Goal: Task Accomplishment & Management: Use online tool/utility

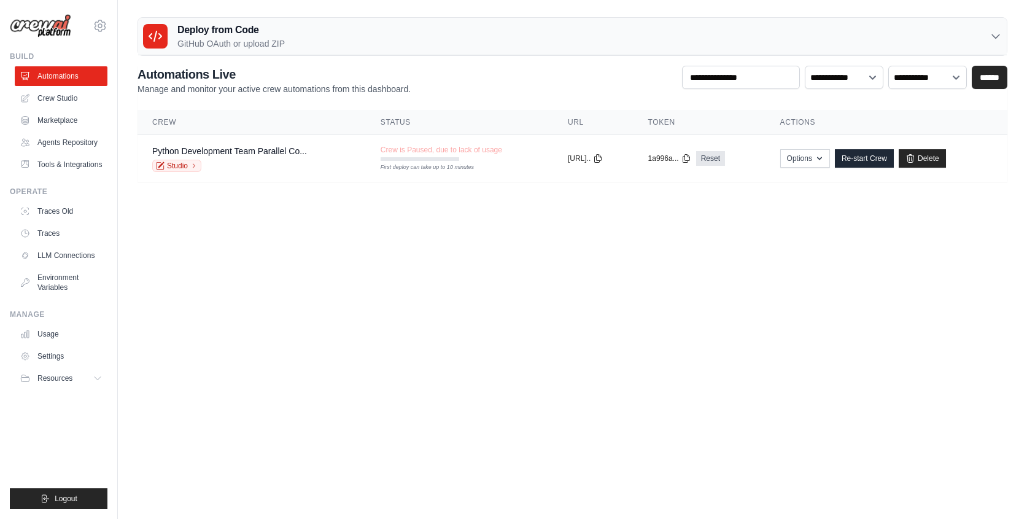
drag, startPoint x: 461, startPoint y: 249, endPoint x: 450, endPoint y: 246, distance: 11.5
click at [459, 248] on body "kalogr@gmail.com Settings Build Automations" at bounding box center [513, 259] width 1027 height 519
click at [288, 238] on body "kalogr@gmail.com Settings Build Automations" at bounding box center [513, 259] width 1027 height 519
click at [52, 99] on link "Crew Studio" at bounding box center [62, 98] width 93 height 20
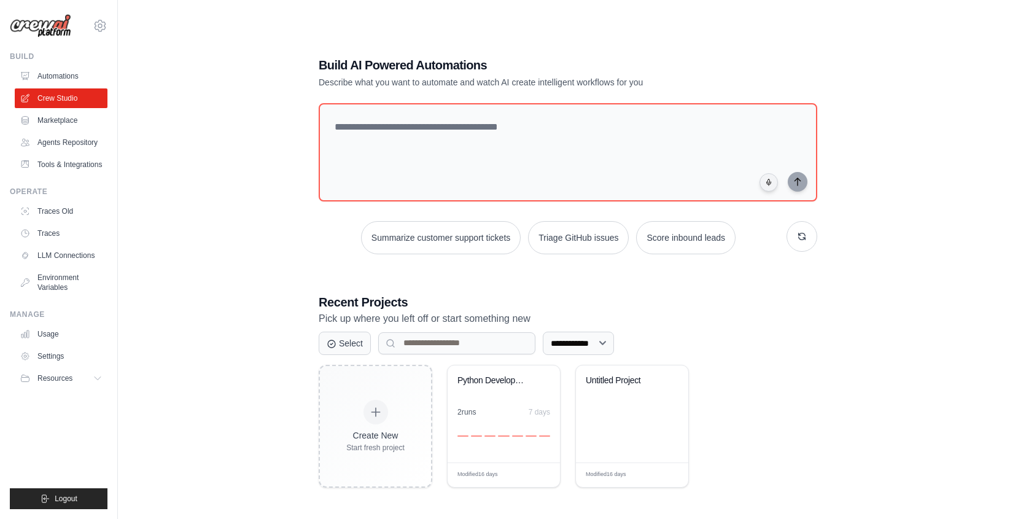
click at [231, 158] on div "**********" at bounding box center [568, 271] width 861 height 519
click at [404, 155] on textarea at bounding box center [568, 152] width 504 height 99
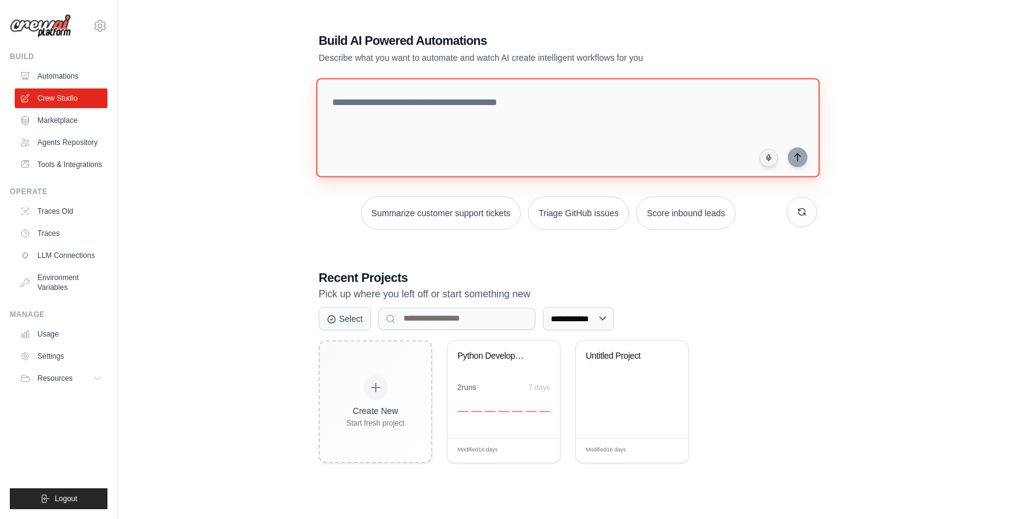
scroll to position [22, 0]
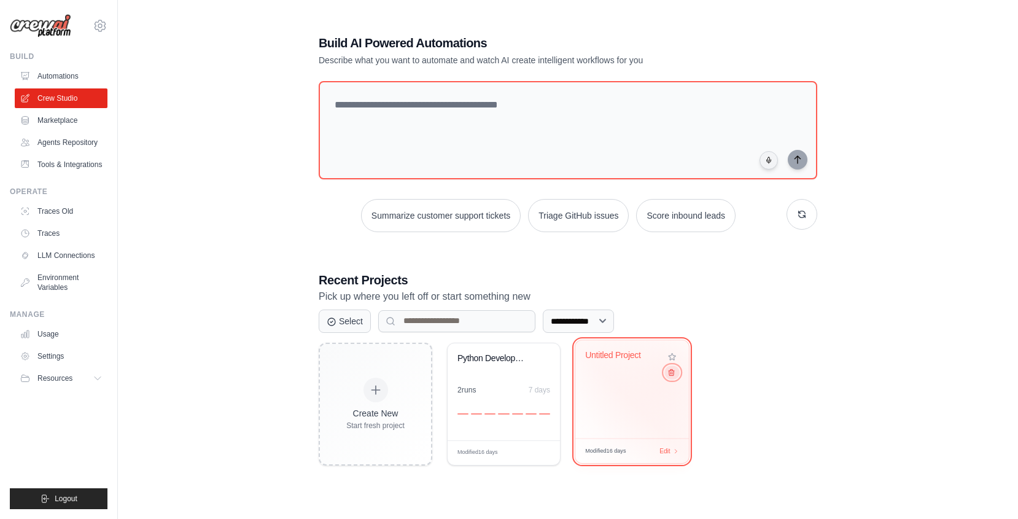
click at [669, 376] on icon at bounding box center [672, 372] width 8 height 8
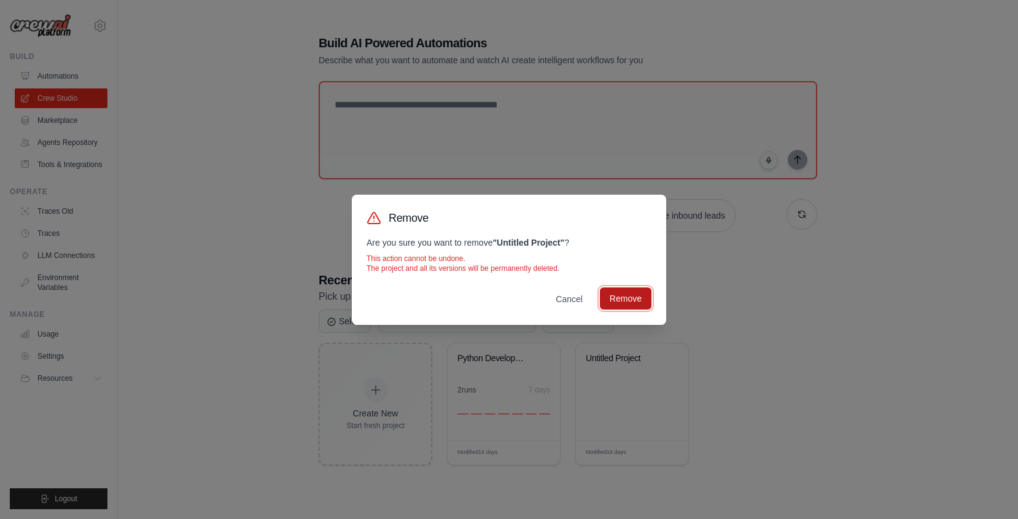
click at [628, 293] on button "Remove" at bounding box center [626, 298] width 52 height 22
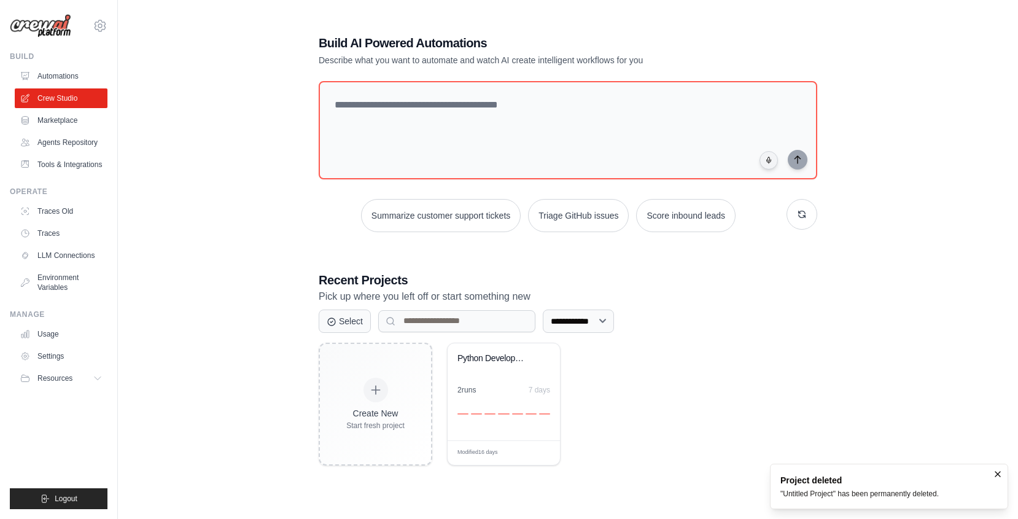
click at [706, 284] on h3 "Recent Projects" at bounding box center [568, 279] width 499 height 17
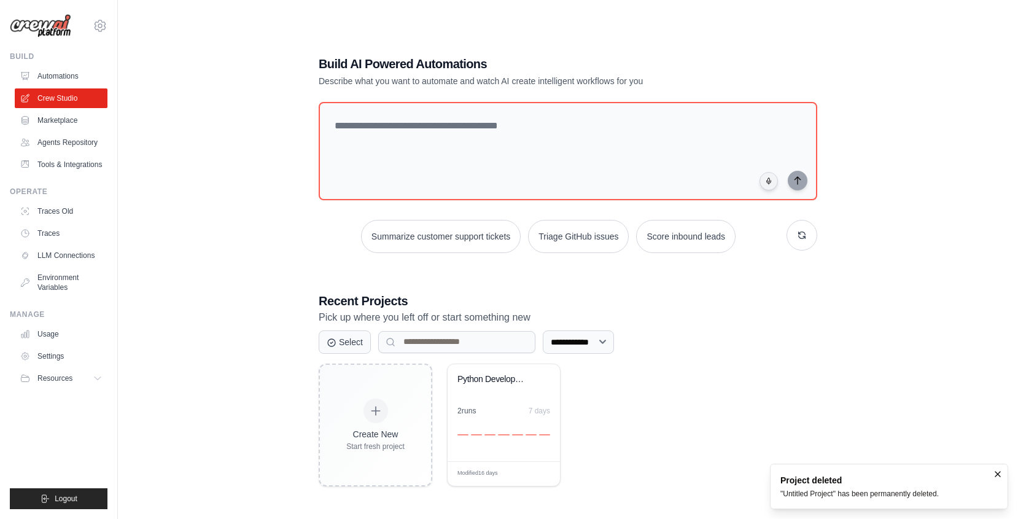
scroll to position [0, 0]
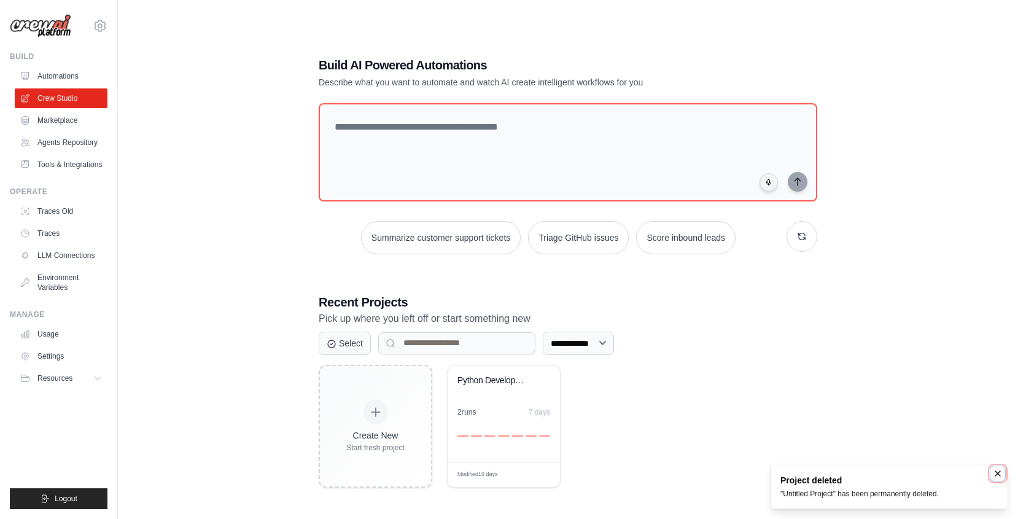
click at [996, 472] on icon "Notifications (F8)" at bounding box center [998, 474] width 10 height 10
click at [943, 400] on div "**********" at bounding box center [568, 271] width 861 height 519
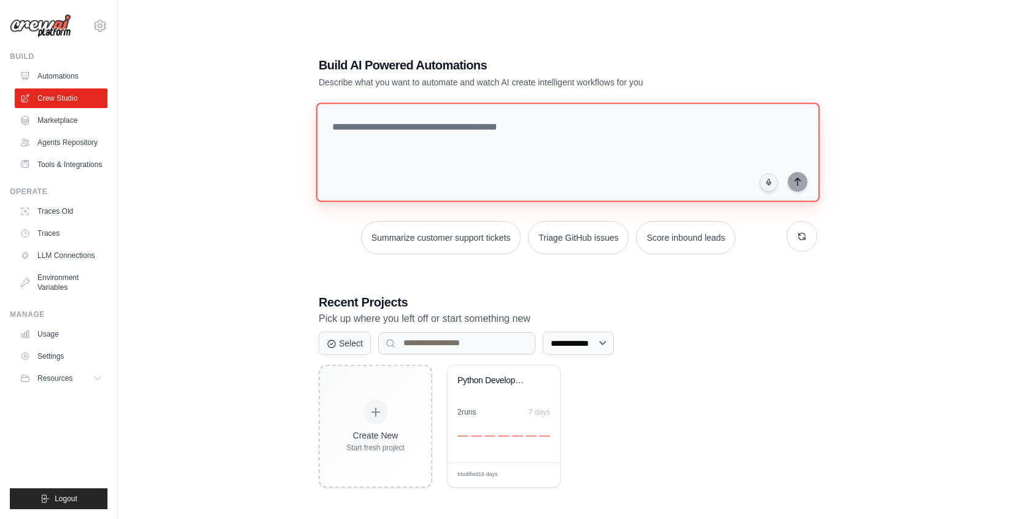
click at [511, 152] on textarea at bounding box center [568, 152] width 504 height 99
click at [424, 177] on textarea at bounding box center [568, 152] width 504 height 99
click at [470, 133] on textarea at bounding box center [568, 152] width 504 height 99
click at [483, 127] on textarea at bounding box center [568, 152] width 504 height 99
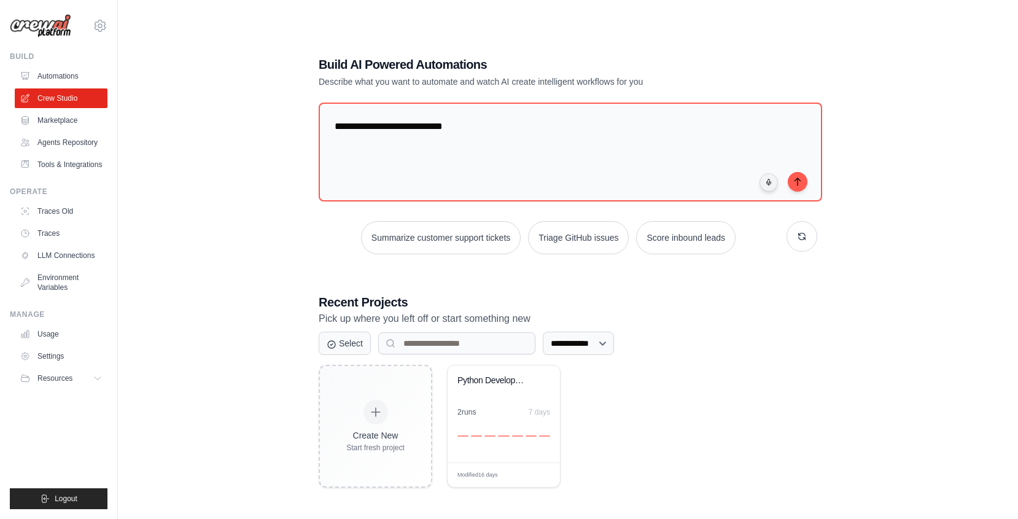
drag, startPoint x: 688, startPoint y: 17, endPoint x: 793, endPoint y: 25, distance: 104.8
click at [688, 17] on div "**********" at bounding box center [568, 271] width 861 height 519
click at [537, 160] on textarea "**********" at bounding box center [568, 152] width 504 height 99
drag, startPoint x: 567, startPoint y: 142, endPoint x: 264, endPoint y: 104, distance: 305.8
click at [264, 104] on div "**********" at bounding box center [568, 271] width 861 height 519
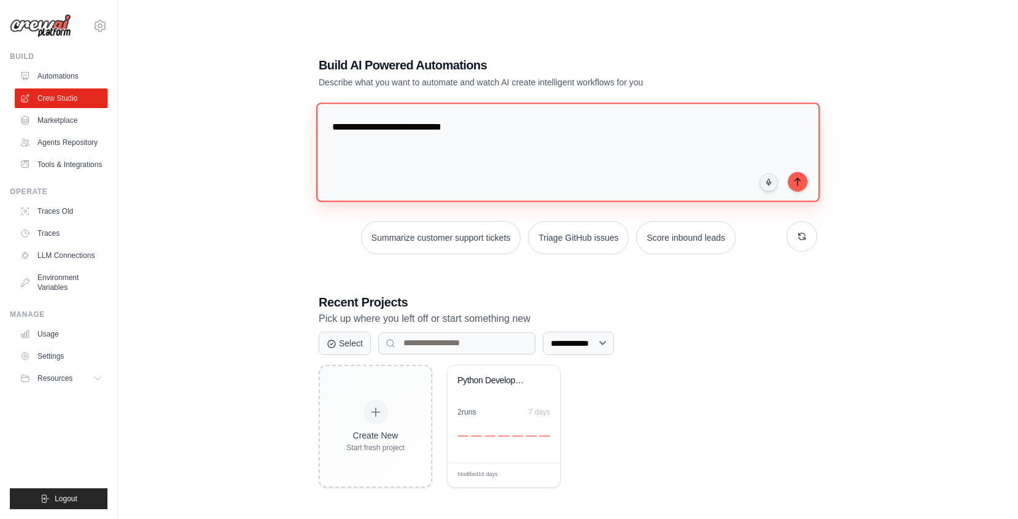
paste textarea "**********"
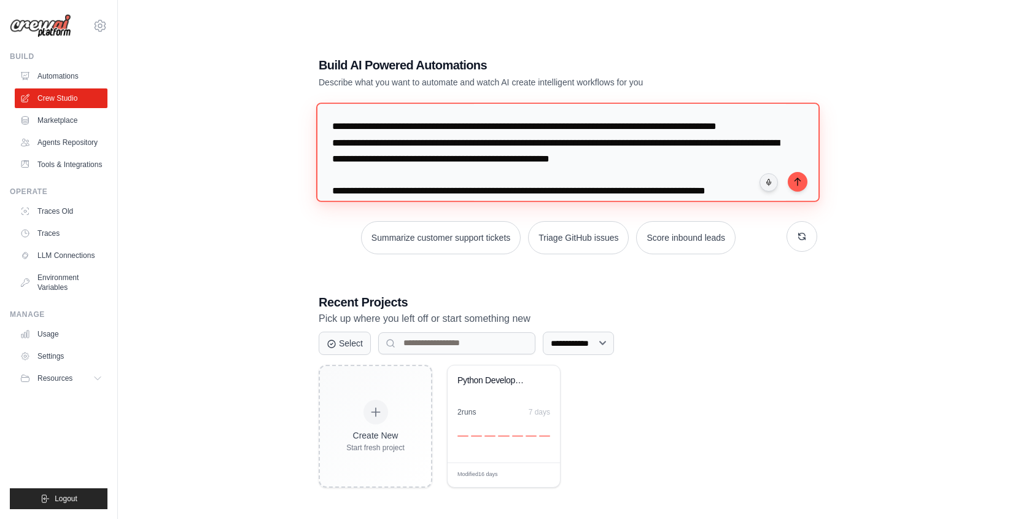
scroll to position [284, 0]
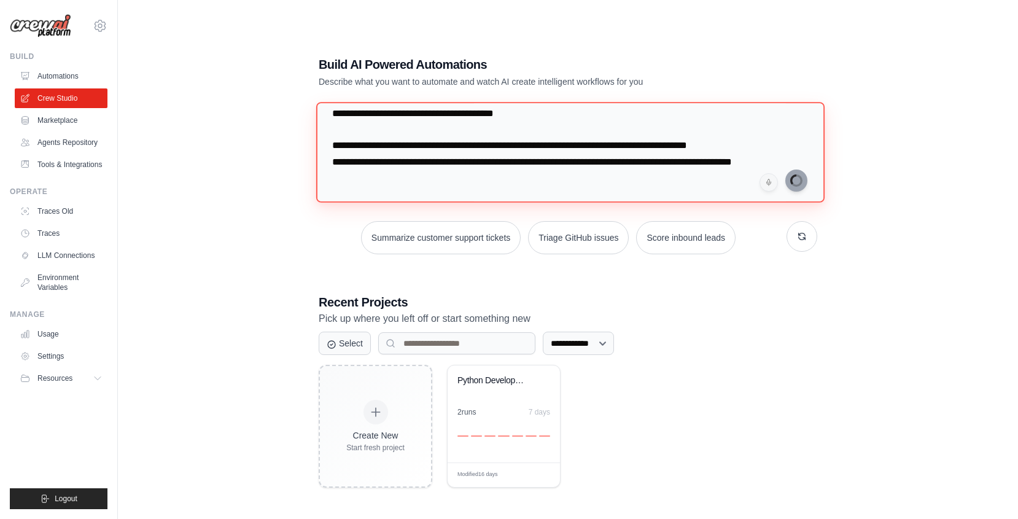
type textarea "**********"
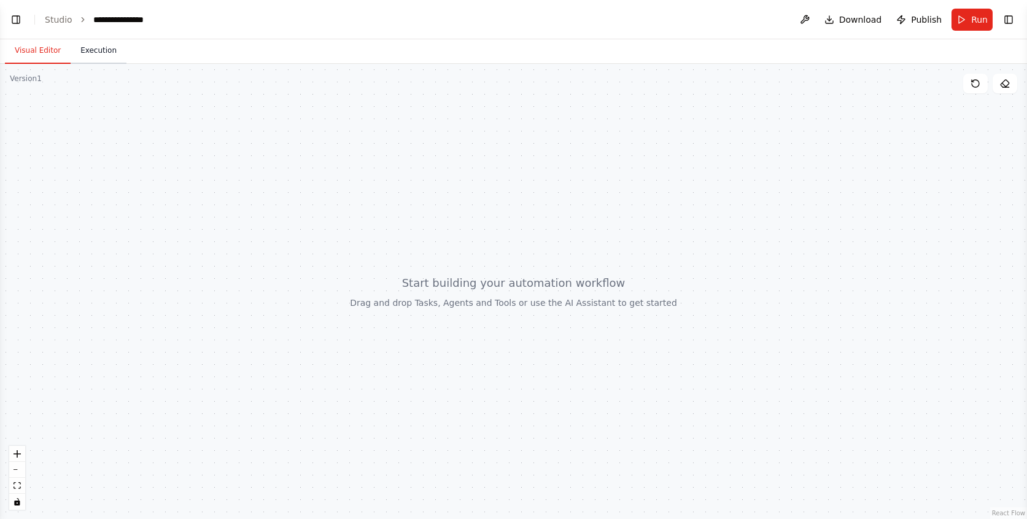
scroll to position [139, 0]
click at [10, 19] on button "Toggle Left Sidebar" at bounding box center [15, 19] width 17 height 17
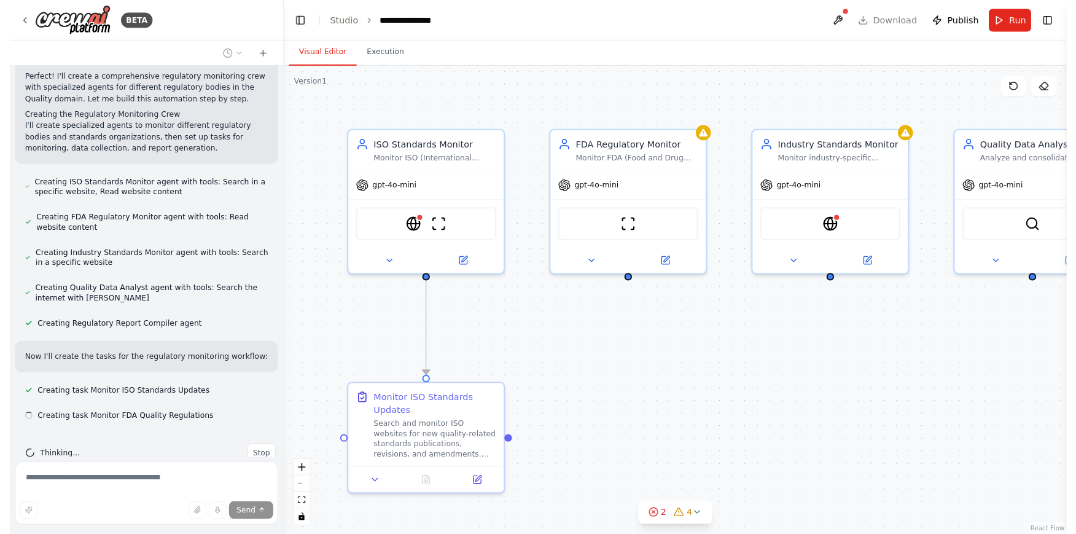
scroll to position [766, 0]
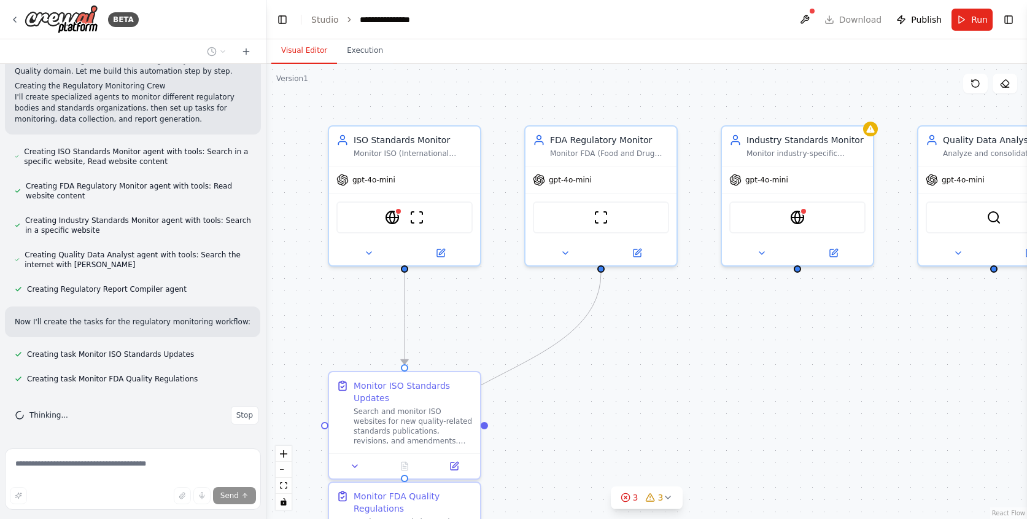
click at [867, 365] on div ".deletable-edge-delete-btn { width: 20px; height: 20px; border: 0px solid #ffff…" at bounding box center [647, 291] width 761 height 455
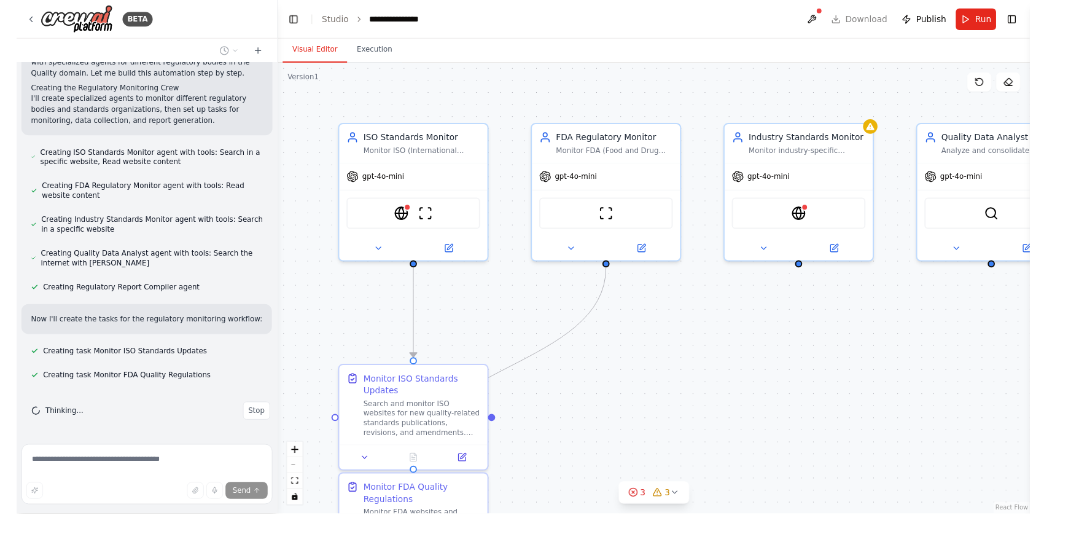
scroll to position [776, 0]
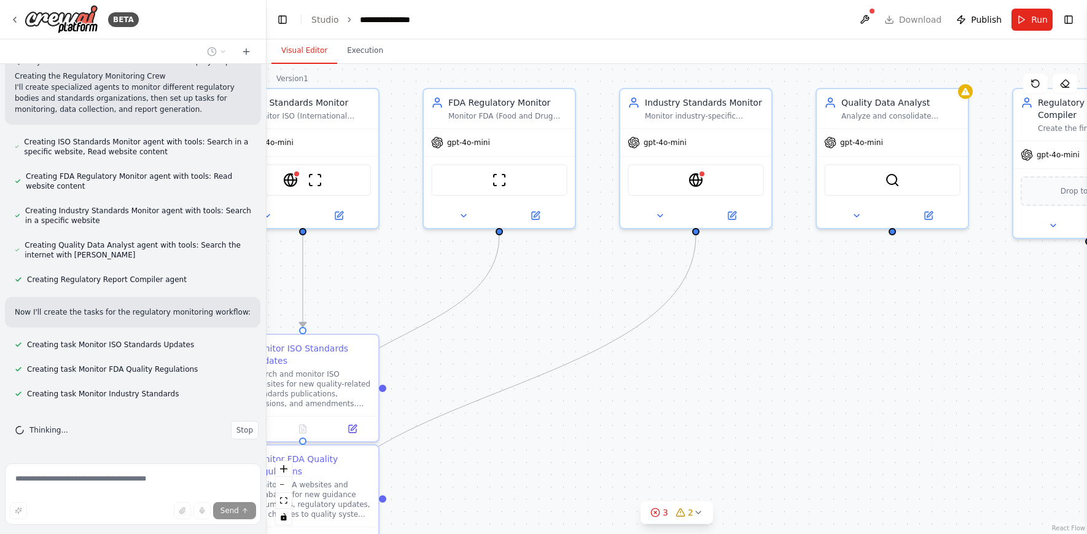
drag, startPoint x: 482, startPoint y: 322, endPoint x: 380, endPoint y: 284, distance: 108.6
click at [380, 284] on div ".deletable-edge-delete-btn { width: 20px; height: 20px; border: 0px solid #ffff…" at bounding box center [677, 299] width 820 height 470
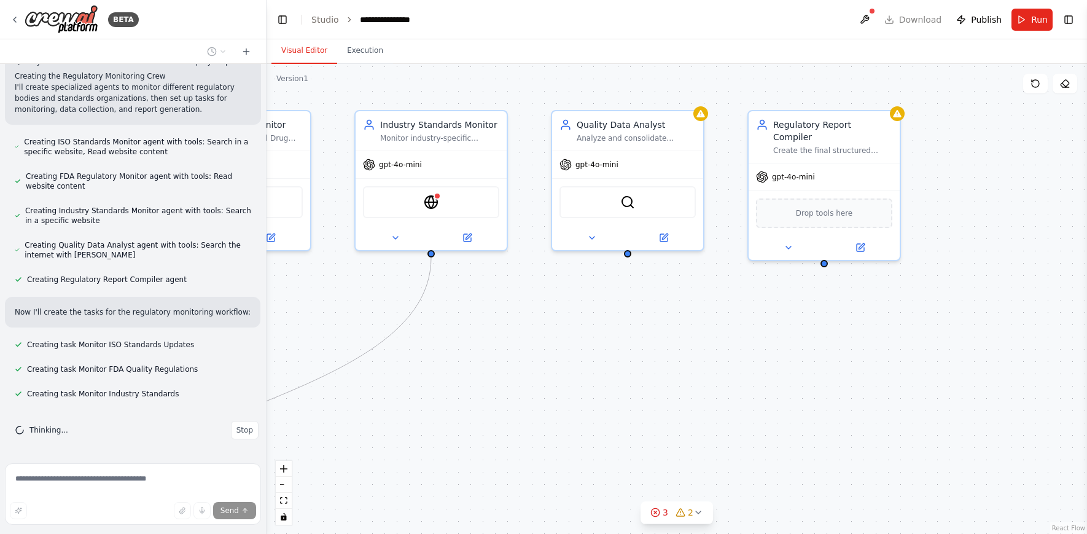
drag, startPoint x: 953, startPoint y: 339, endPoint x: 688, endPoint y: 361, distance: 265.6
click at [688, 361] on div ".deletable-edge-delete-btn { width: 20px; height: 20px; border: 0px solid #ffff…" at bounding box center [677, 299] width 820 height 470
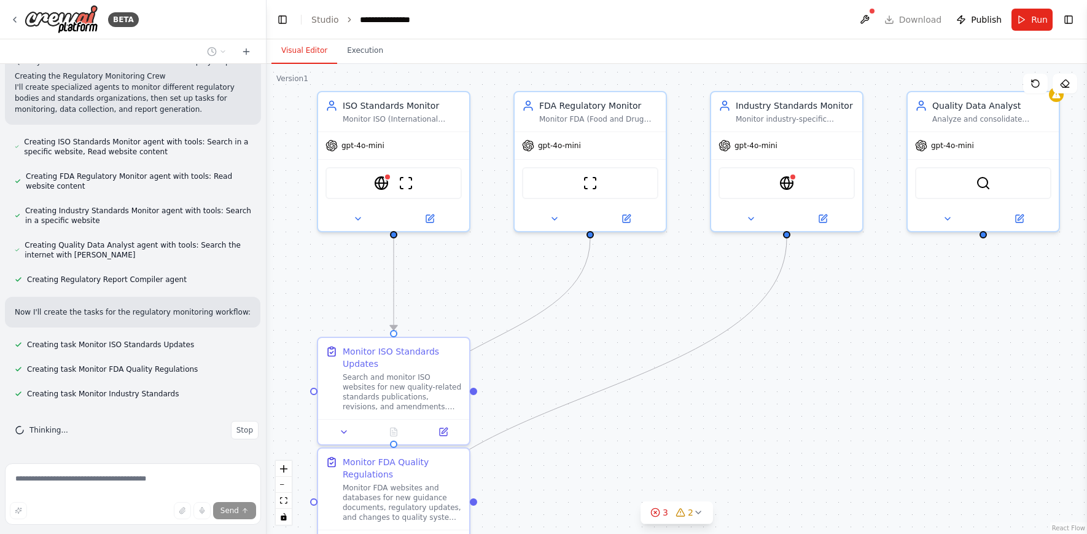
drag, startPoint x: 559, startPoint y: 374, endPoint x: 914, endPoint y: 355, distance: 356.1
click at [914, 355] on div ".deletable-edge-delete-btn { width: 20px; height: 20px; border: 0px solid #ffff…" at bounding box center [677, 299] width 820 height 470
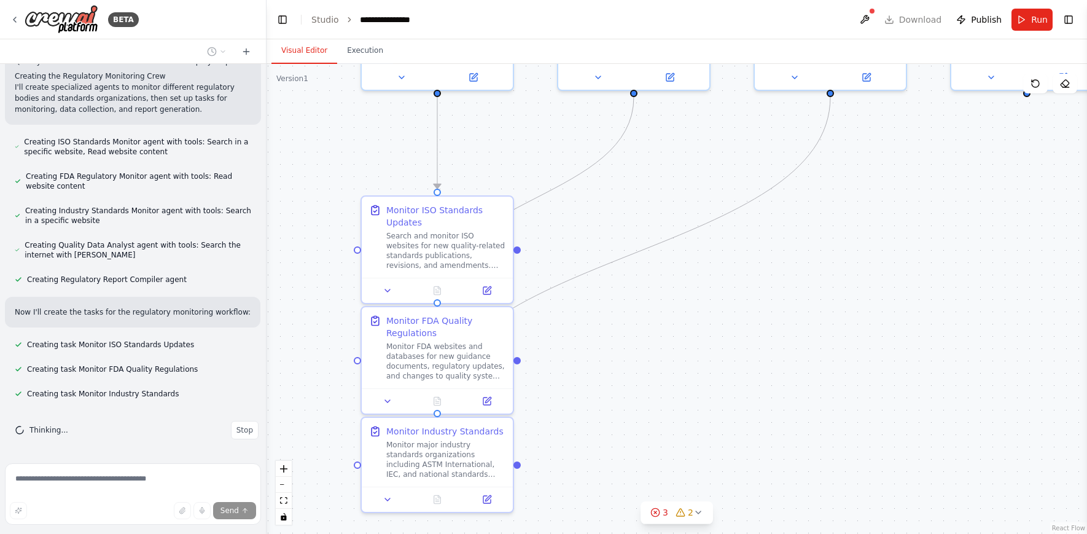
drag, startPoint x: 554, startPoint y: 373, endPoint x: 598, endPoint y: 232, distance: 147.8
click at [598, 232] on div ".deletable-edge-delete-btn { width: 20px; height: 20px; border: 0px solid #ffff…" at bounding box center [677, 299] width 820 height 470
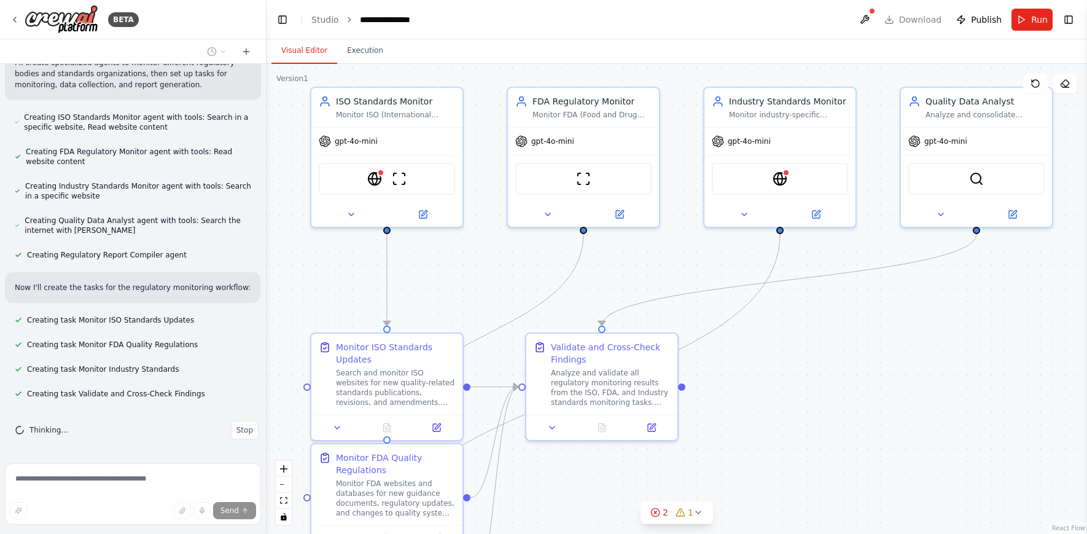
drag, startPoint x: 844, startPoint y: 246, endPoint x: 794, endPoint y: 383, distance: 145.9
click at [794, 383] on div ".deletable-edge-delete-btn { width: 20px; height: 20px; border: 0px solid #ffff…" at bounding box center [677, 299] width 820 height 470
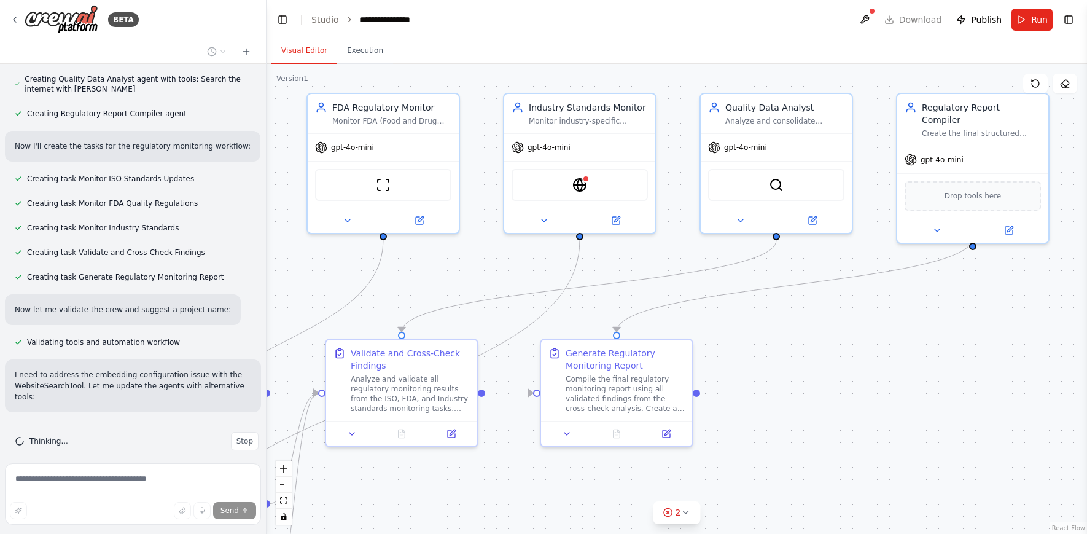
scroll to position [953, 0]
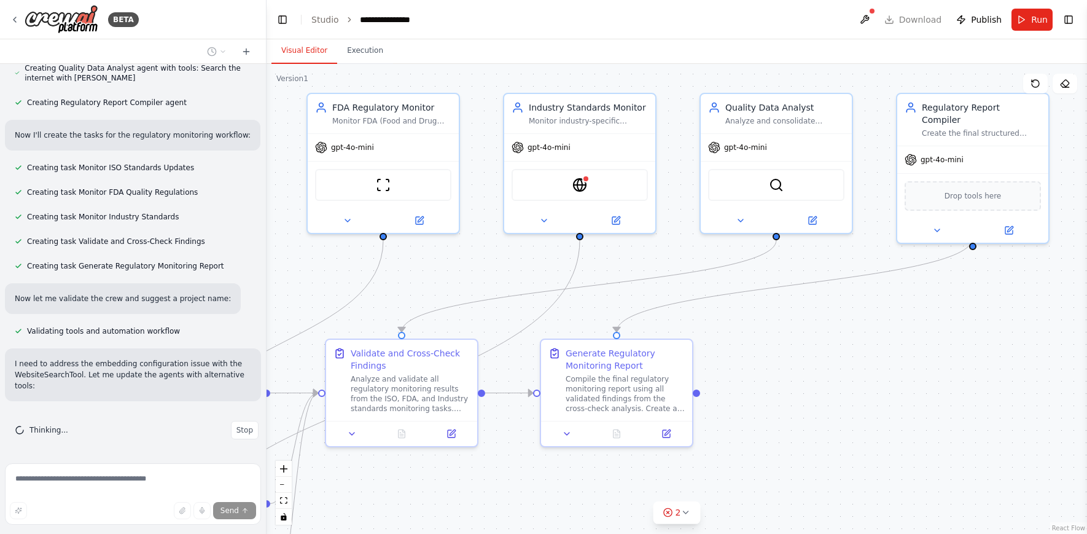
drag, startPoint x: 1026, startPoint y: 353, endPoint x: 827, endPoint y: 359, distance: 199.7
click at [827, 359] on div ".deletable-edge-delete-btn { width: 20px; height: 20px; border: 0px solid #ffff…" at bounding box center [677, 299] width 820 height 470
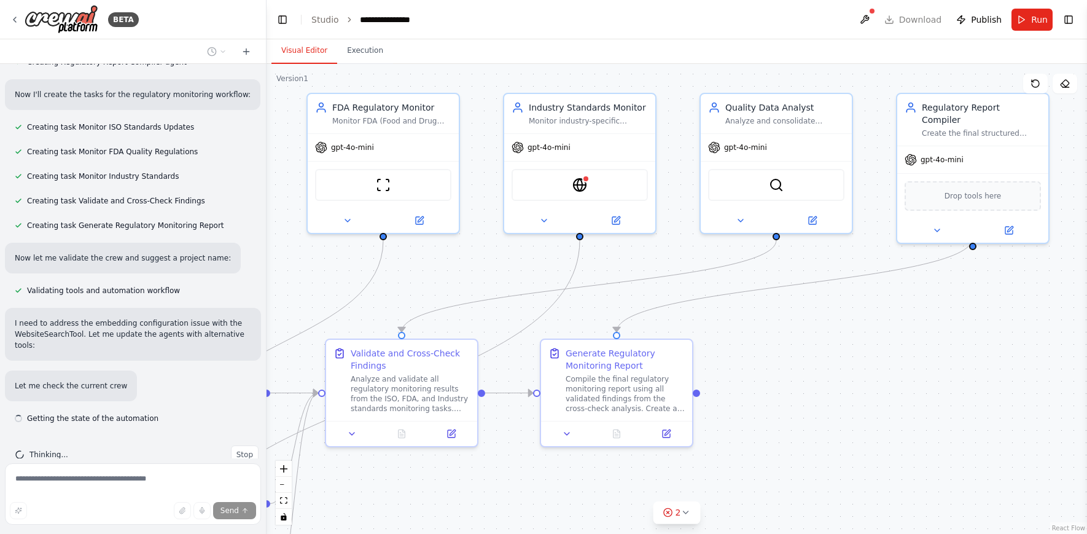
scroll to position [1018, 0]
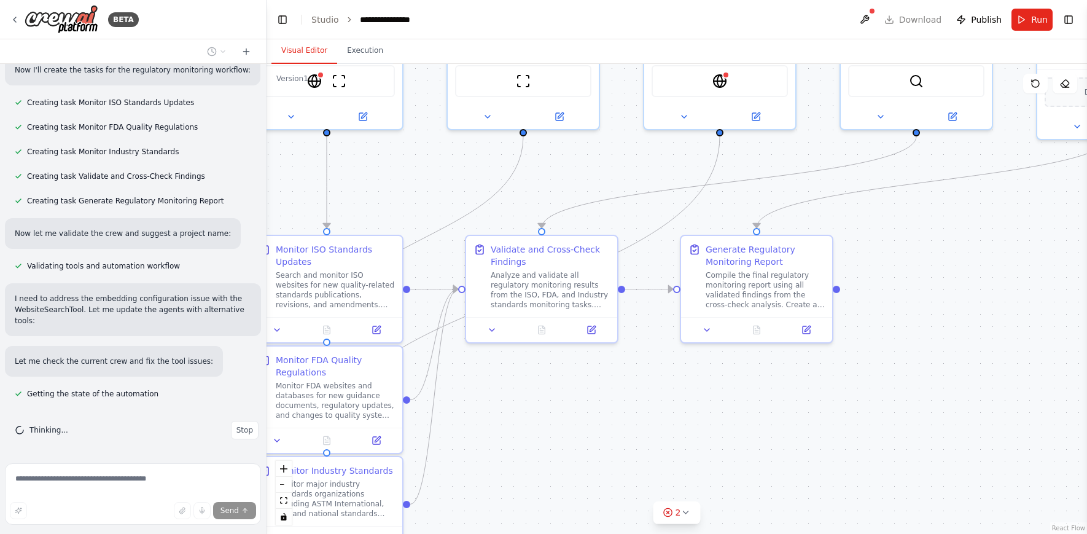
drag, startPoint x: 748, startPoint y: 376, endPoint x: 896, endPoint y: 255, distance: 190.8
click at [896, 255] on div ".deletable-edge-delete-btn { width: 20px; height: 20px; border: 0px solid #ffff…" at bounding box center [677, 299] width 820 height 470
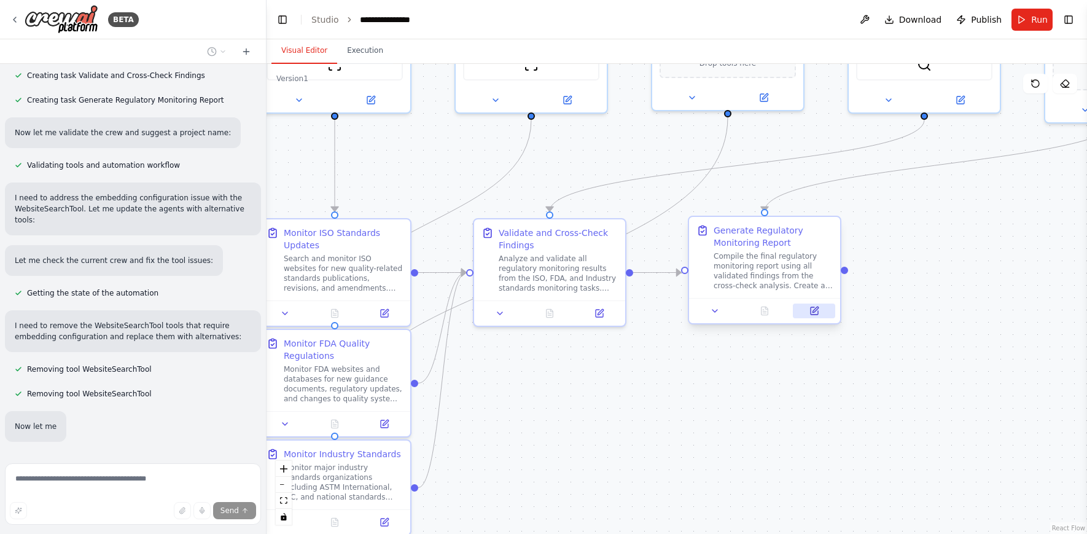
scroll to position [1193, 0]
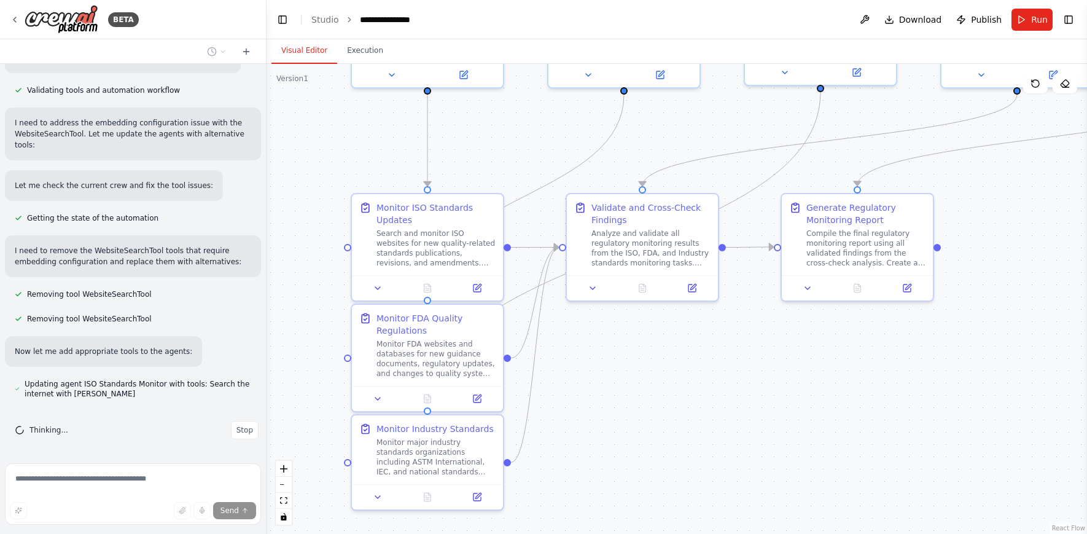
drag, startPoint x: 683, startPoint y: 400, endPoint x: 750, endPoint y: 383, distance: 69.1
click at [750, 383] on div ".deletable-edge-delete-btn { width: 20px; height: 20px; border: 0px solid #ffff…" at bounding box center [677, 299] width 820 height 470
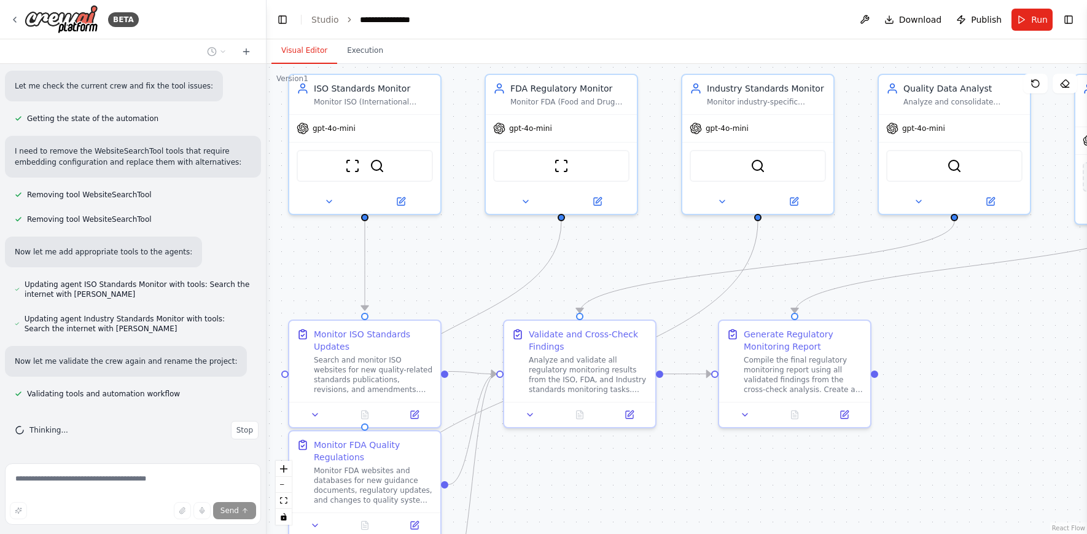
scroll to position [1317, 0]
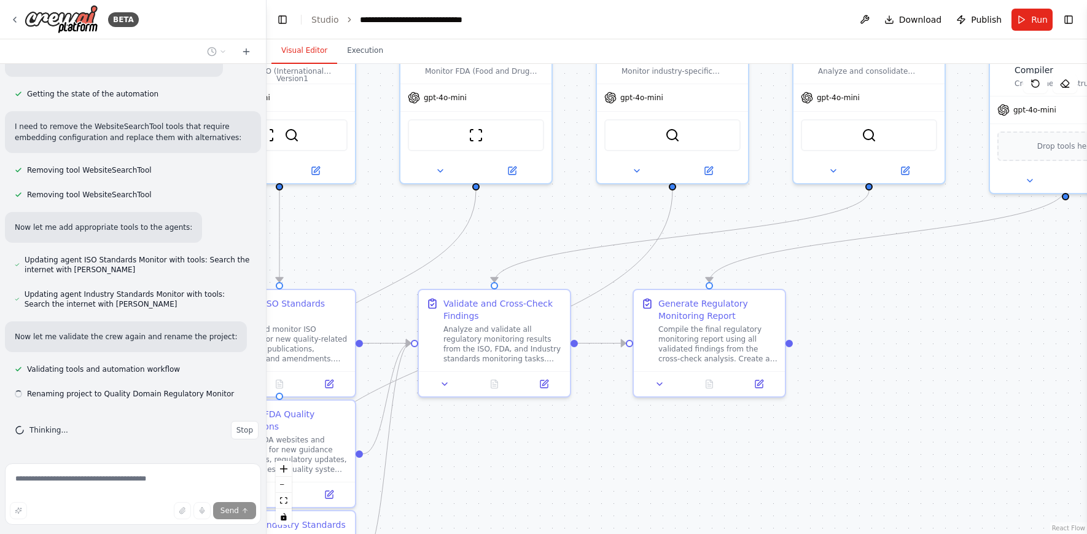
drag, startPoint x: 671, startPoint y: 370, endPoint x: 524, endPoint y: 450, distance: 166.8
click at [524, 450] on div ".deletable-edge-delete-btn { width: 20px; height: 20px; border: 0px solid #ffff…" at bounding box center [677, 299] width 820 height 470
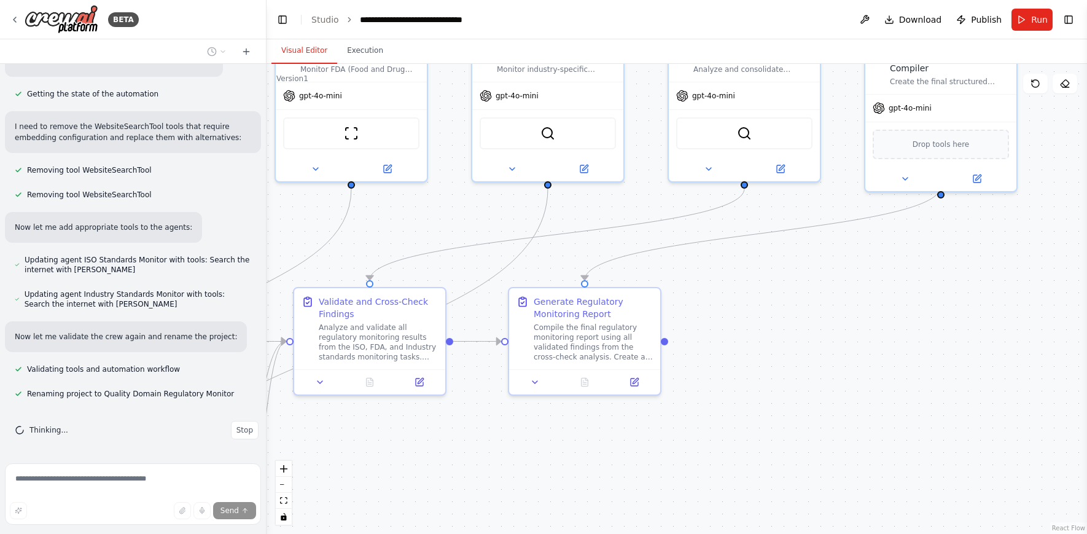
drag, startPoint x: 905, startPoint y: 303, endPoint x: 781, endPoint y: 301, distance: 124.7
click at [781, 301] on div ".deletable-edge-delete-btn { width: 20px; height: 20px; border: 0px solid #ffff…" at bounding box center [677, 299] width 820 height 470
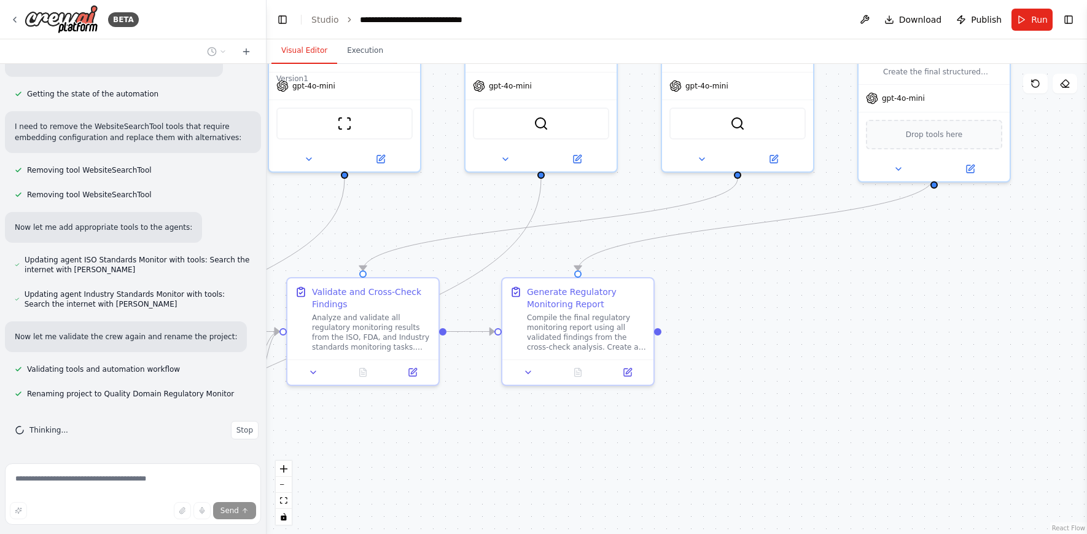
drag, startPoint x: 885, startPoint y: 304, endPoint x: 877, endPoint y: 297, distance: 10.9
click at [877, 297] on div ".deletable-edge-delete-btn { width: 20px; height: 20px; border: 0px solid #ffff…" at bounding box center [677, 299] width 820 height 470
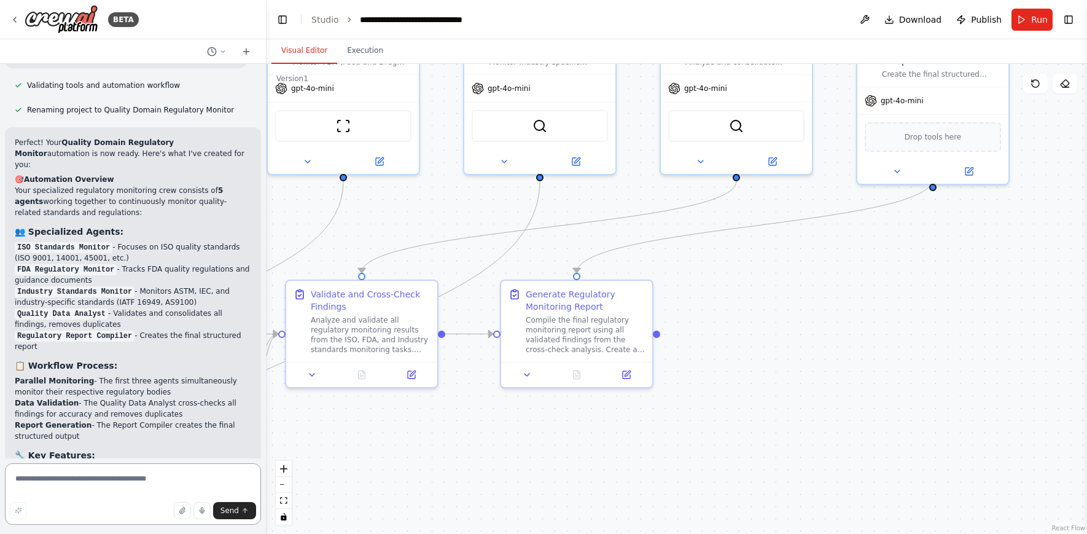
scroll to position [1627, 0]
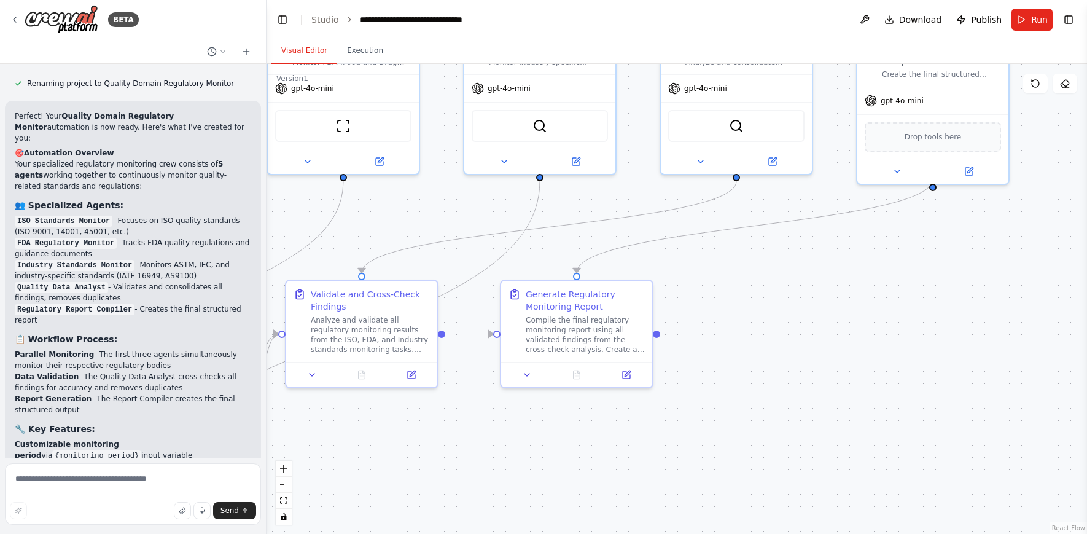
drag, startPoint x: 123, startPoint y: 217, endPoint x: 119, endPoint y: 205, distance: 12.4
click at [119, 215] on li "ISO Standards Monitor - Focuses on ISO quality standards (ISO 9001, 14001, 4500…" at bounding box center [133, 226] width 236 height 22
drag, startPoint x: 128, startPoint y: 229, endPoint x: 133, endPoint y: 237, distance: 9.1
click at [133, 237] on li "FDA Regulatory Monitor - Tracks FDA quality regulations and guidance documents" at bounding box center [133, 248] width 236 height 22
drag, startPoint x: 143, startPoint y: 252, endPoint x: 184, endPoint y: 263, distance: 42.8
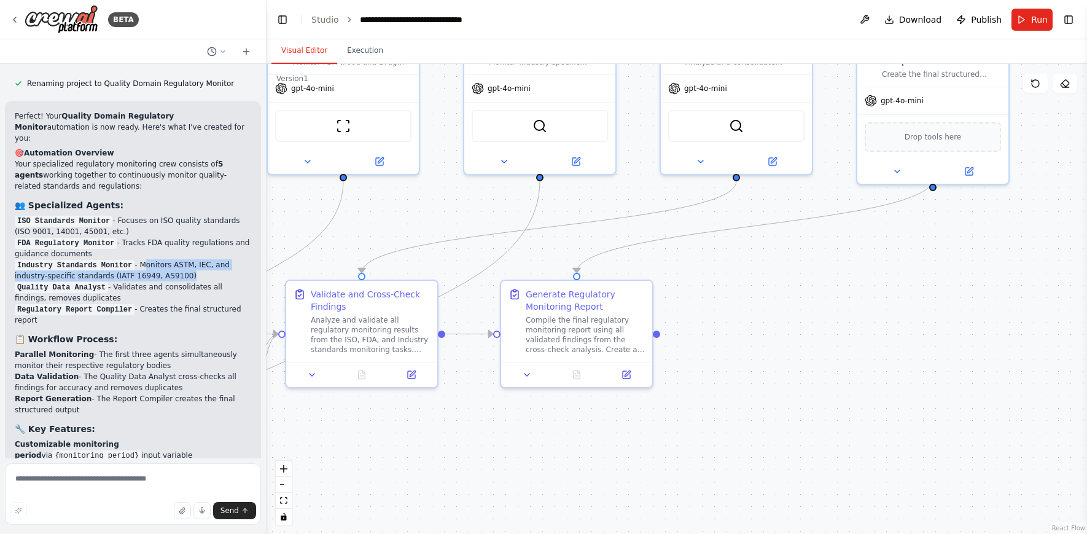
click at [184, 263] on li "Industry Standards Monitor - Monitors ASTM, IEC, and industry-specific standard…" at bounding box center [133, 270] width 236 height 22
drag, startPoint x: 116, startPoint y: 273, endPoint x: 122, endPoint y: 281, distance: 9.2
click at [122, 281] on li "Quality Data Analyst - Validates and consolidates all findings, removes duplica…" at bounding box center [133, 292] width 236 height 22
click at [92, 310] on li "Regulatory Report Compiler - Creates the final structured report" at bounding box center [133, 314] width 236 height 22
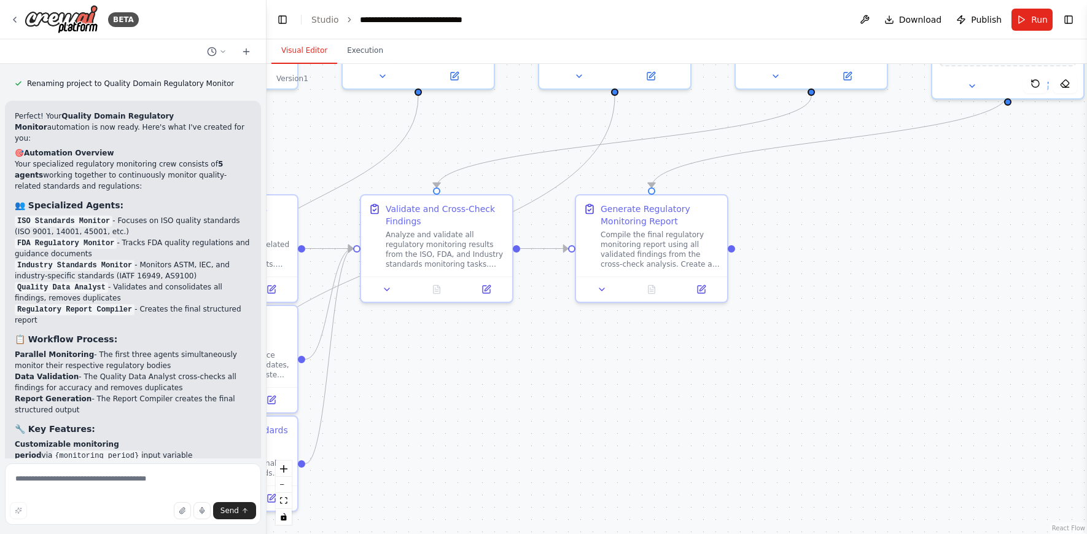
drag, startPoint x: 370, startPoint y: 454, endPoint x: 445, endPoint y: 368, distance: 113.6
click at [445, 368] on div ".deletable-edge-delete-btn { width: 20px; height: 20px; border: 0px solid #ffff…" at bounding box center [677, 299] width 820 height 470
click at [438, 256] on div "Analyze and validate all regulatory monitoring results from the ISO, FDA, and I…" at bounding box center [445, 246] width 119 height 39
click at [488, 291] on icon at bounding box center [493, 287] width 10 height 10
click at [637, 233] on div "Compile the final regulatory monitoring report using all validated findings fro…" at bounding box center [660, 246] width 119 height 39
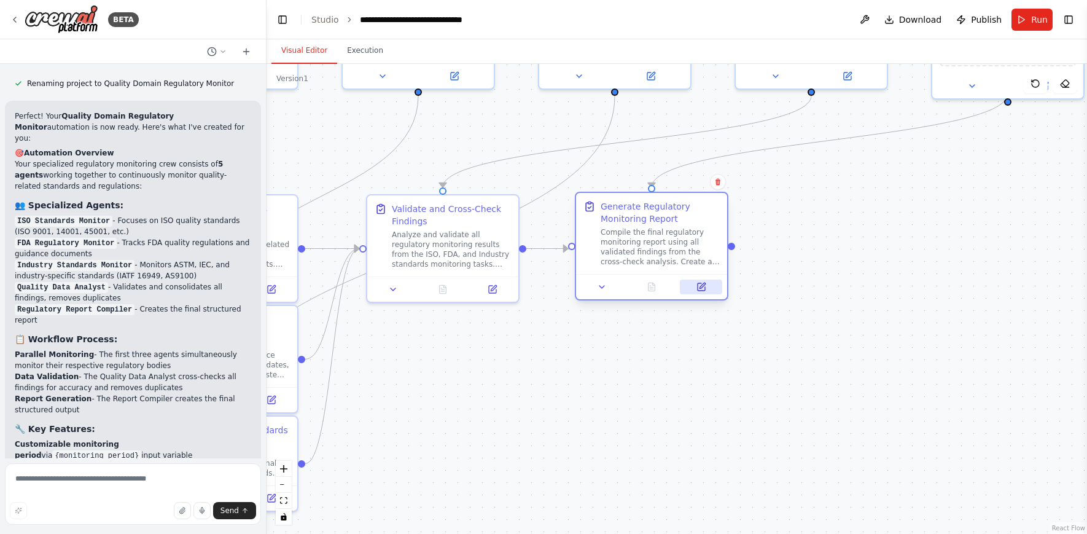
click at [699, 292] on button at bounding box center [701, 286] width 42 height 15
click at [605, 287] on icon at bounding box center [602, 287] width 10 height 10
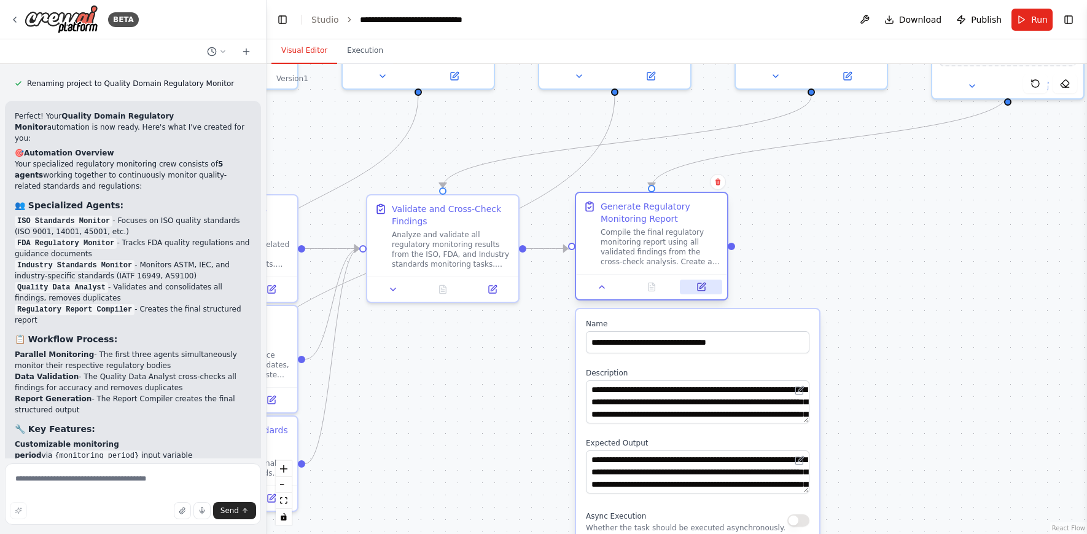
click at [690, 280] on button at bounding box center [701, 286] width 42 height 15
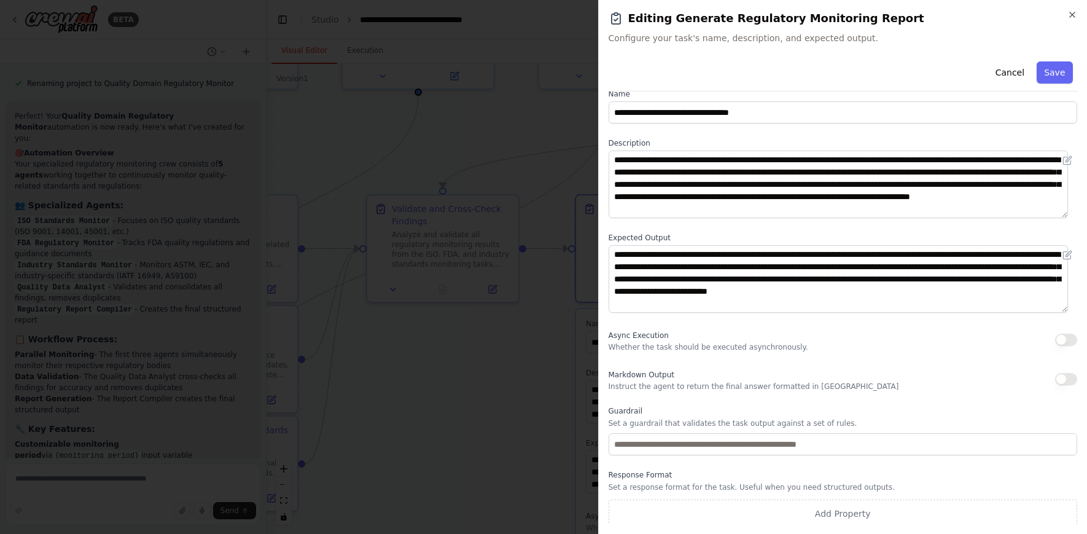
scroll to position [18, 0]
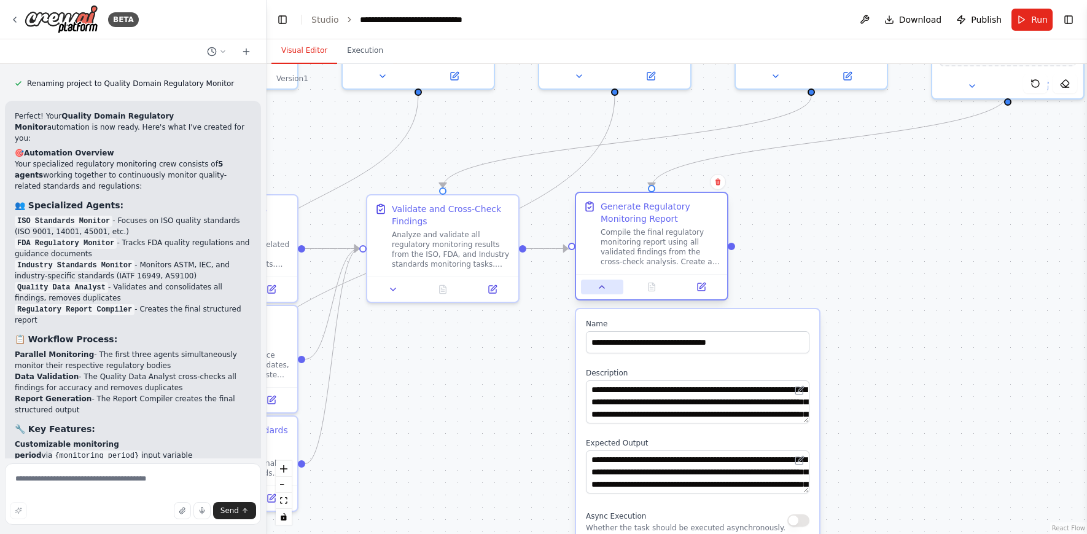
click at [592, 287] on button at bounding box center [602, 286] width 42 height 15
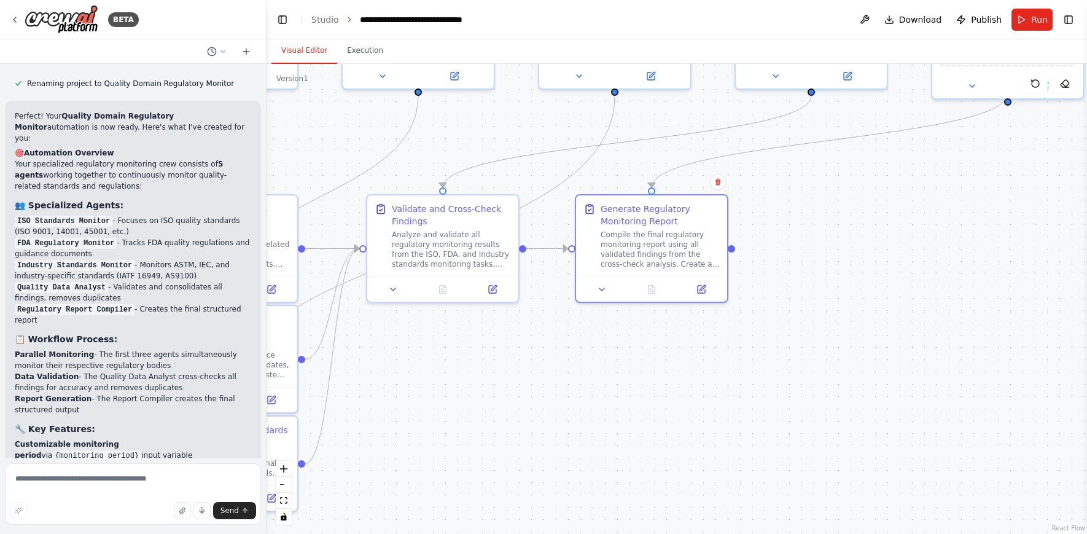
click at [525, 351] on div ".deletable-edge-delete-btn { width: 20px; height: 20px; border: 0px solid #ffff…" at bounding box center [677, 299] width 820 height 470
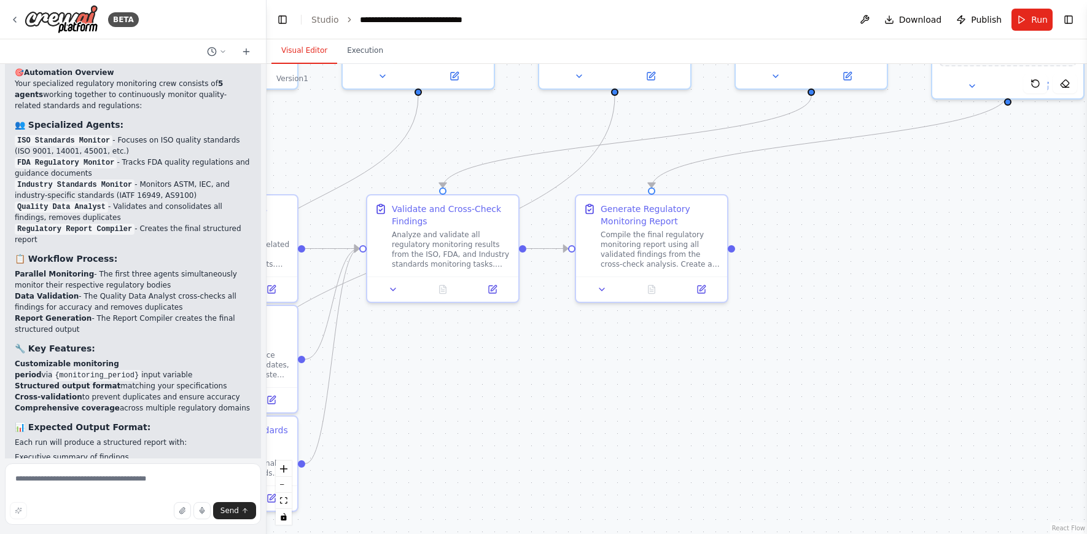
scroll to position [1724, 0]
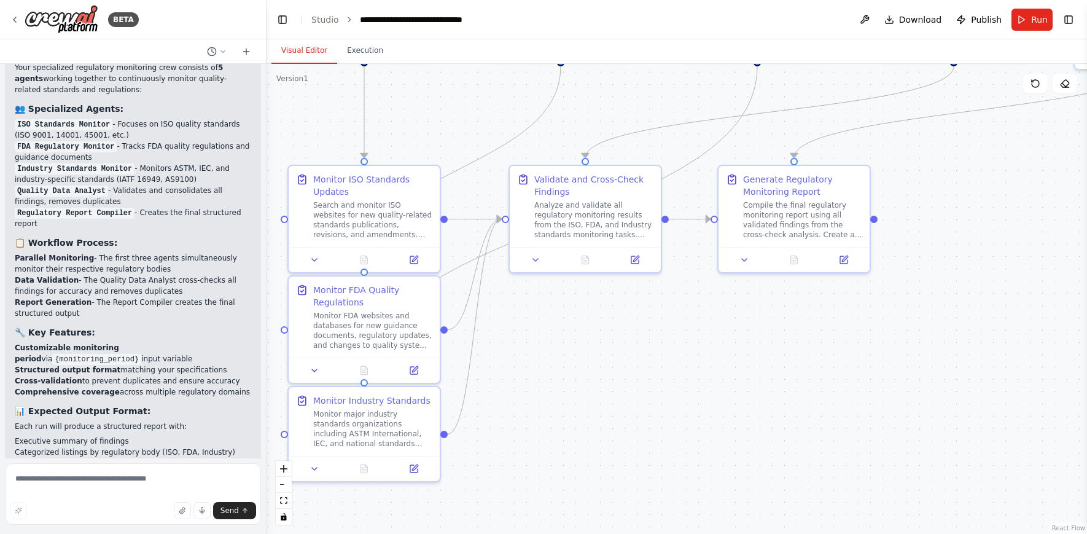
drag, startPoint x: 443, startPoint y: 375, endPoint x: 562, endPoint y: 349, distance: 121.8
click at [562, 349] on div ".deletable-edge-delete-btn { width: 20px; height: 20px; border: 0px solid #ffff…" at bounding box center [677, 299] width 820 height 470
click at [315, 260] on icon at bounding box center [315, 257] width 10 height 10
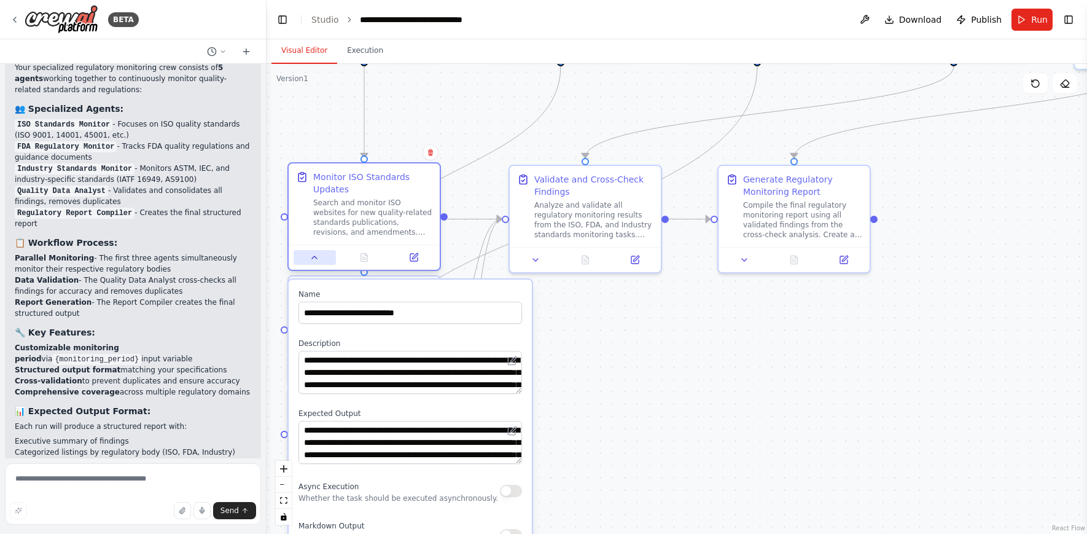
click at [315, 260] on icon at bounding box center [315, 257] width 10 height 10
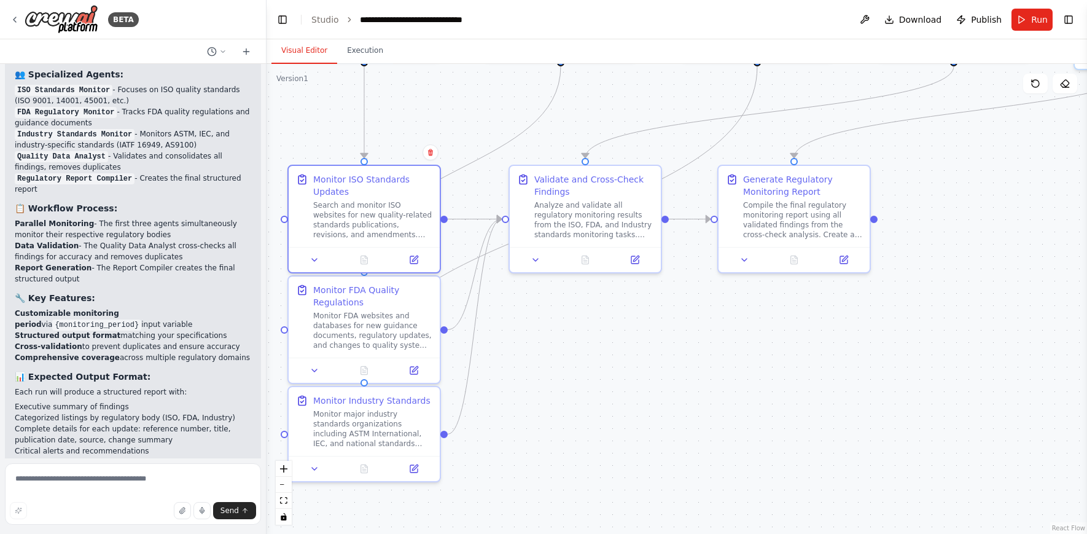
scroll to position [1791, 0]
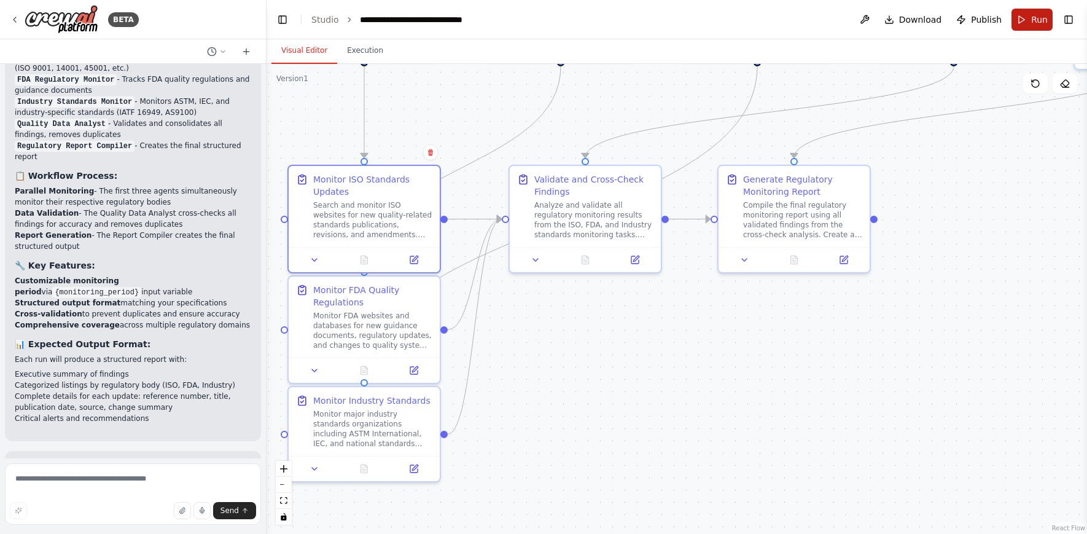
click at [1027, 18] on button "Run" at bounding box center [1031, 20] width 41 height 22
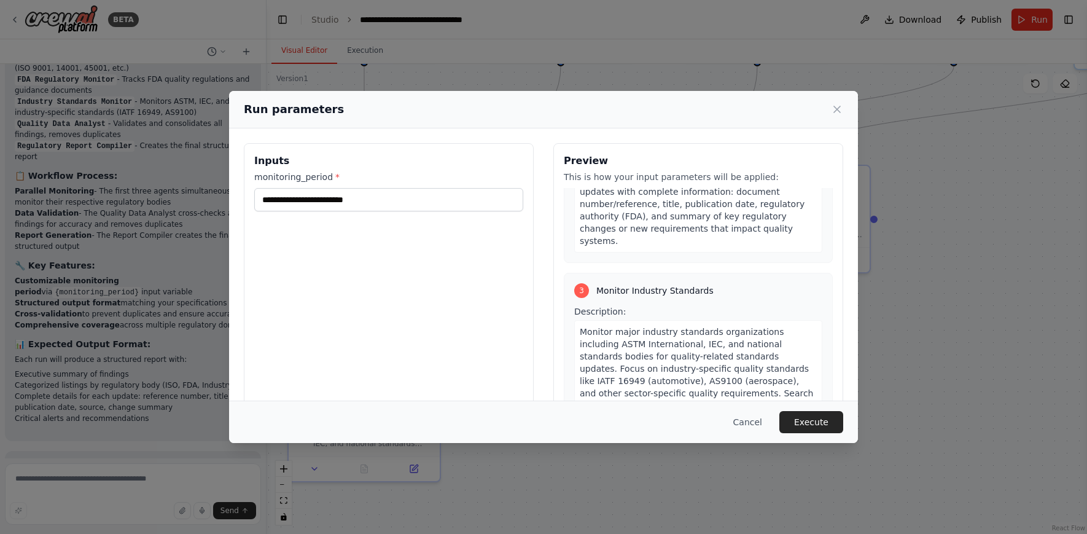
scroll to position [540, 0]
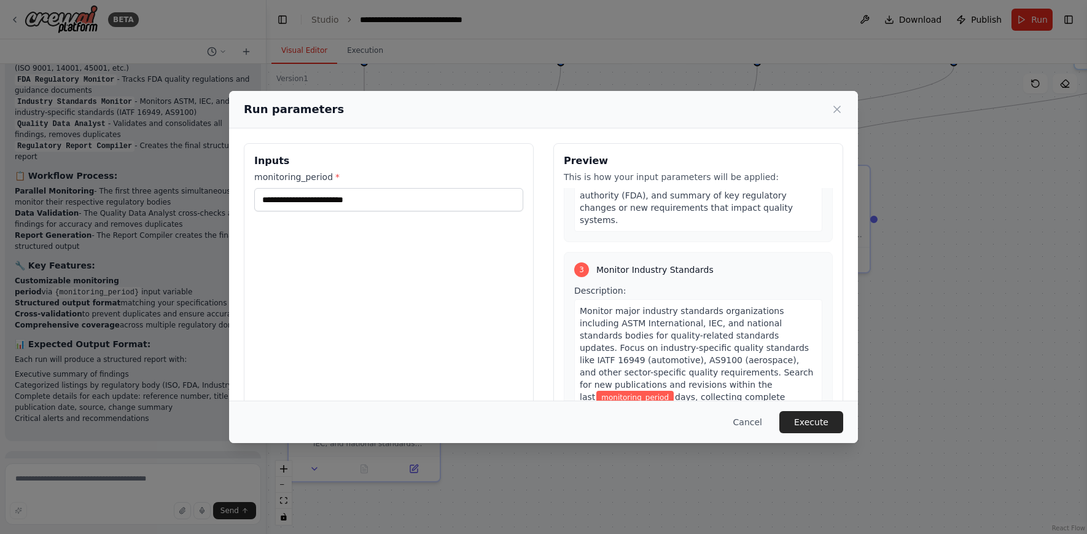
click at [835, 115] on div "Run parameters" at bounding box center [543, 109] width 599 height 17
click at [837, 113] on icon at bounding box center [837, 109] width 12 height 12
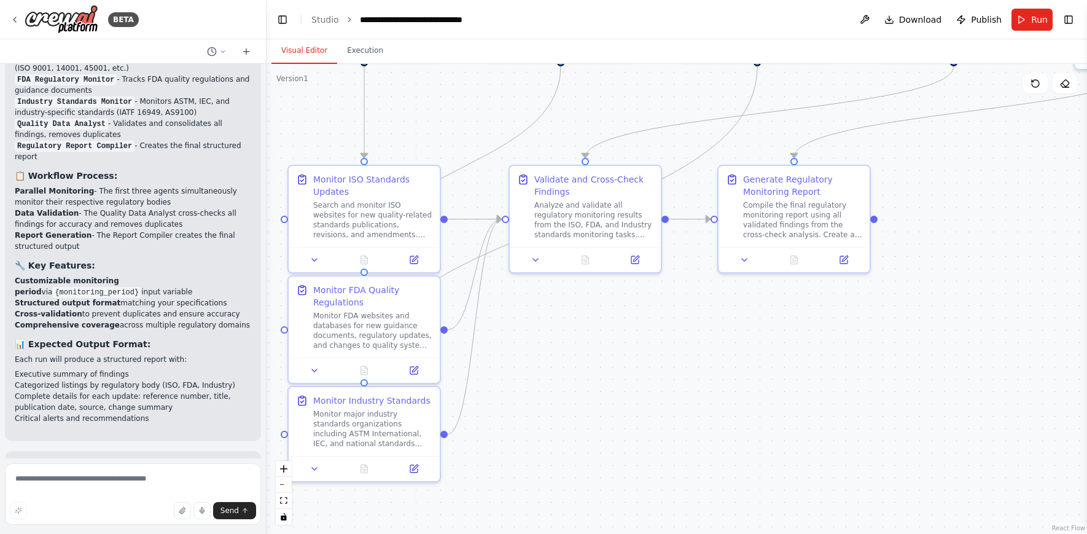
click at [940, 159] on div ".deletable-edge-delete-btn { width: 20px; height: 20px; border: 0px solid #ffff…" at bounding box center [677, 299] width 820 height 470
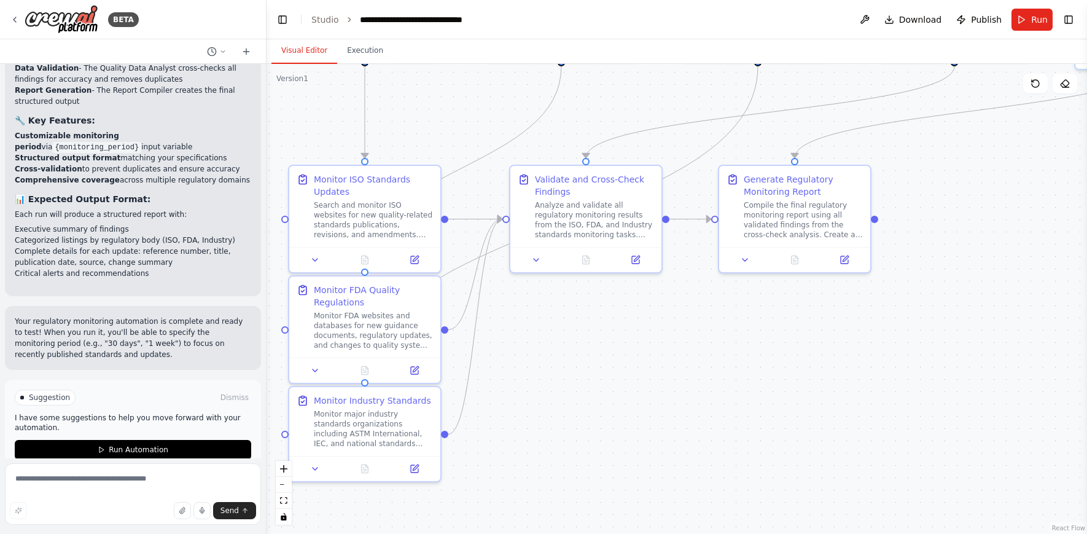
scroll to position [1945, 0]
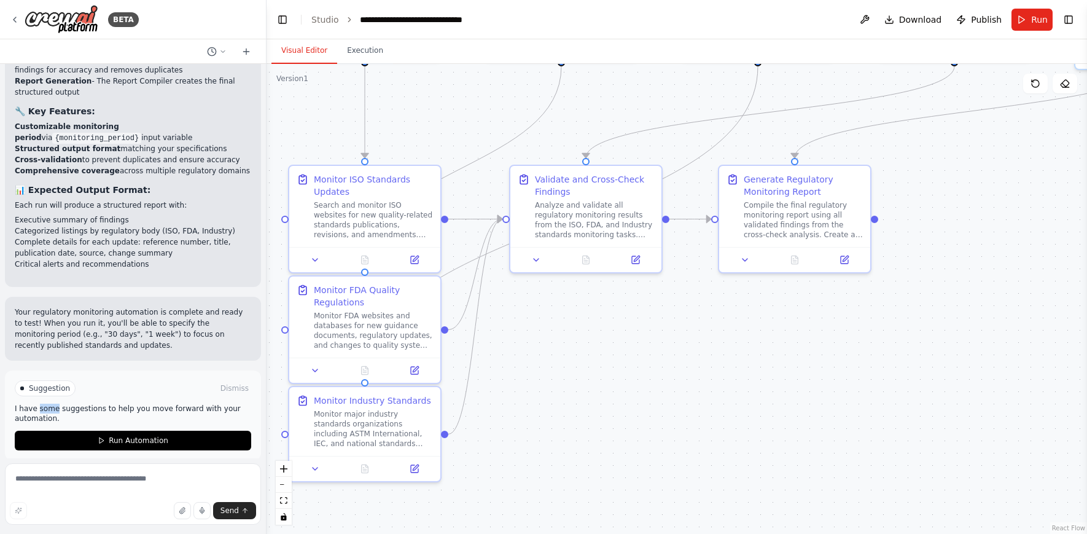
drag, startPoint x: 37, startPoint y: 402, endPoint x: 57, endPoint y: 402, distance: 19.7
click at [57, 403] on p "I have some suggestions to help you move forward with your automation." at bounding box center [133, 413] width 236 height 20
click at [44, 383] on span "Suggestion" at bounding box center [49, 388] width 41 height 10
click at [20, 386] on div at bounding box center [22, 388] width 4 height 4
click at [49, 409] on p "I have some suggestions to help you move forward with your automation." at bounding box center [133, 413] width 236 height 20
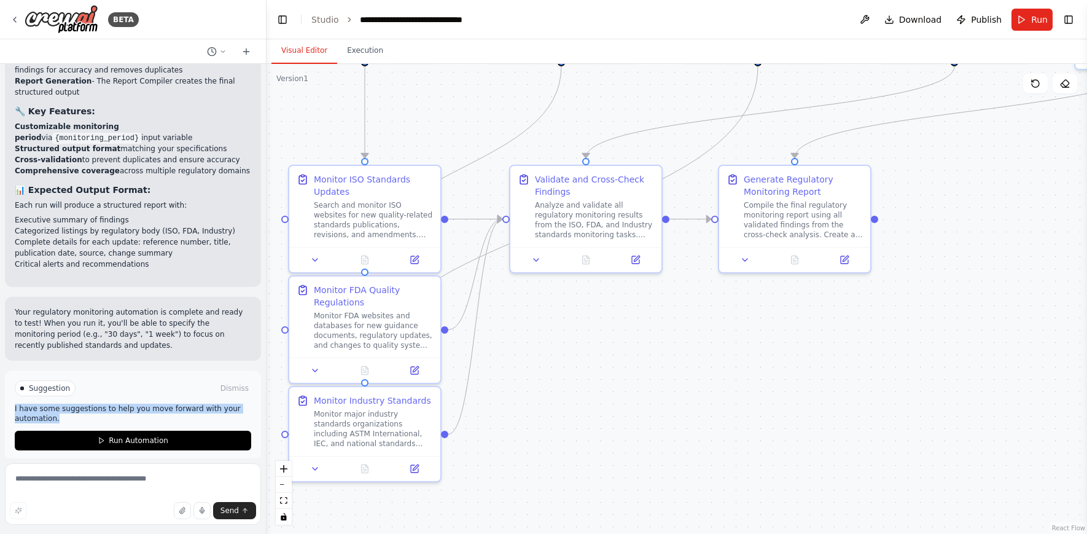
drag, startPoint x: 26, startPoint y: 397, endPoint x: 6, endPoint y: 394, distance: 20.4
click at [6, 394] on div "Suggestion Dismiss I have some suggestions to help you move forward with your a…" at bounding box center [133, 415] width 256 height 90
click at [41, 409] on p "I have some suggestions to help you move forward with your automation." at bounding box center [133, 413] width 236 height 20
click at [47, 383] on span "Suggestion" at bounding box center [49, 388] width 41 height 10
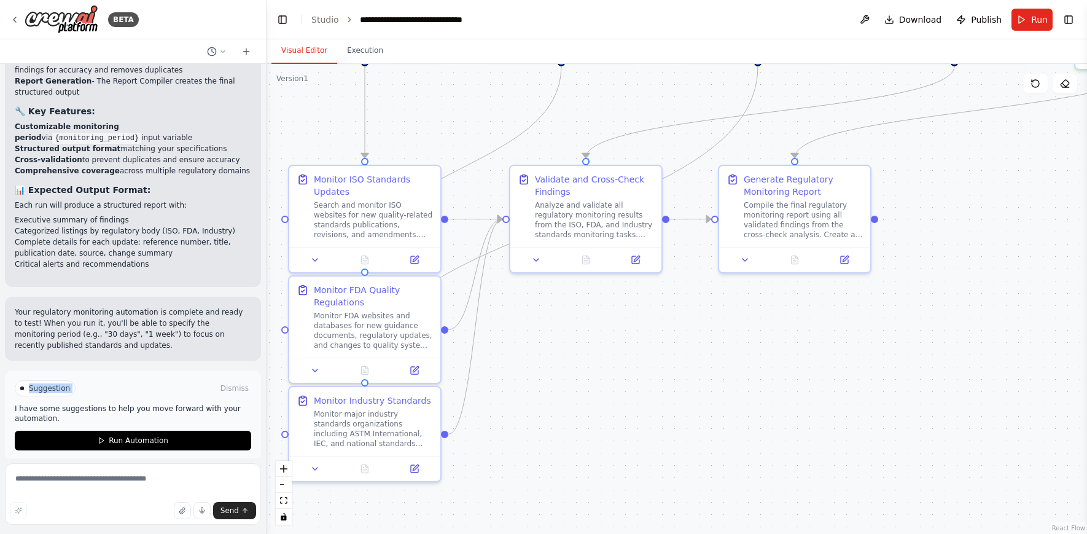
click at [47, 383] on span "Suggestion" at bounding box center [49, 388] width 41 height 10
click at [64, 403] on p "I have some suggestions to help you move forward with your automation." at bounding box center [133, 413] width 236 height 20
click at [695, 373] on div ".deletable-edge-delete-btn { width: 20px; height: 20px; border: 0px solid #ffff…" at bounding box center [677, 299] width 820 height 470
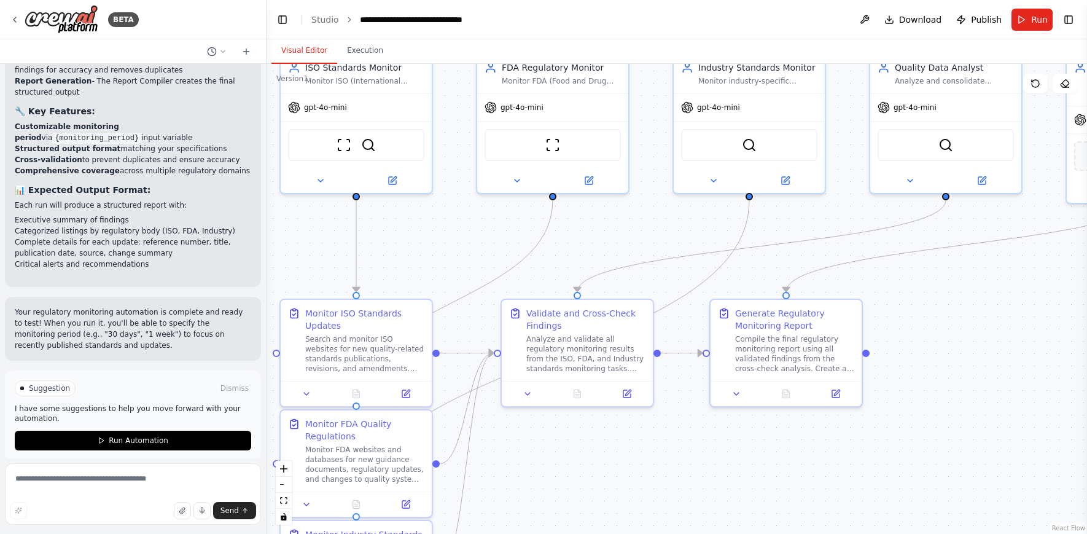
drag, startPoint x: 926, startPoint y: 279, endPoint x: 962, endPoint y: 398, distance: 123.9
click at [962, 398] on div ".deletable-edge-delete-btn { width: 20px; height: 20px; border: 0px solid #ffff…" at bounding box center [677, 299] width 820 height 470
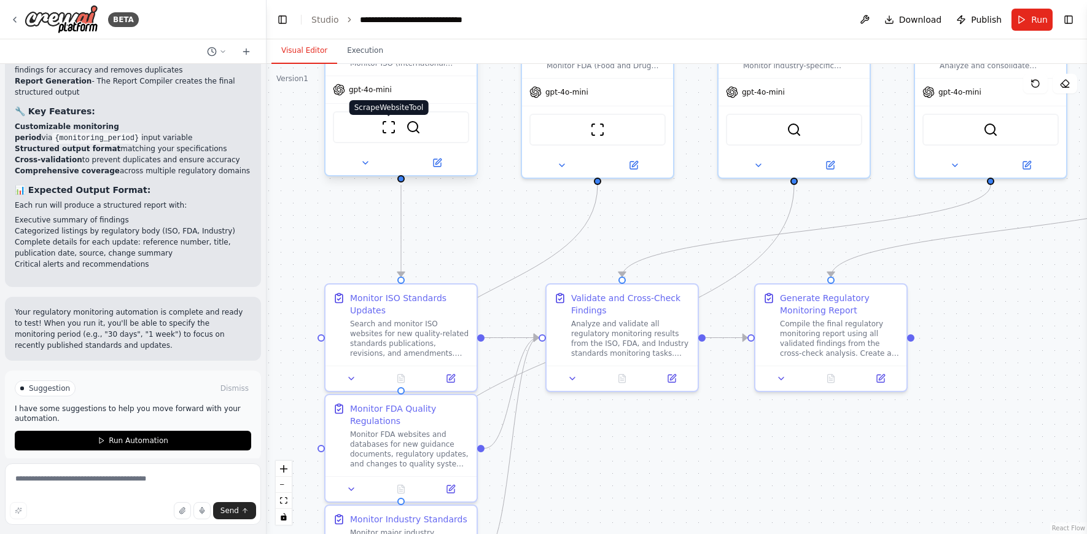
click at [386, 126] on img at bounding box center [388, 127] width 15 height 15
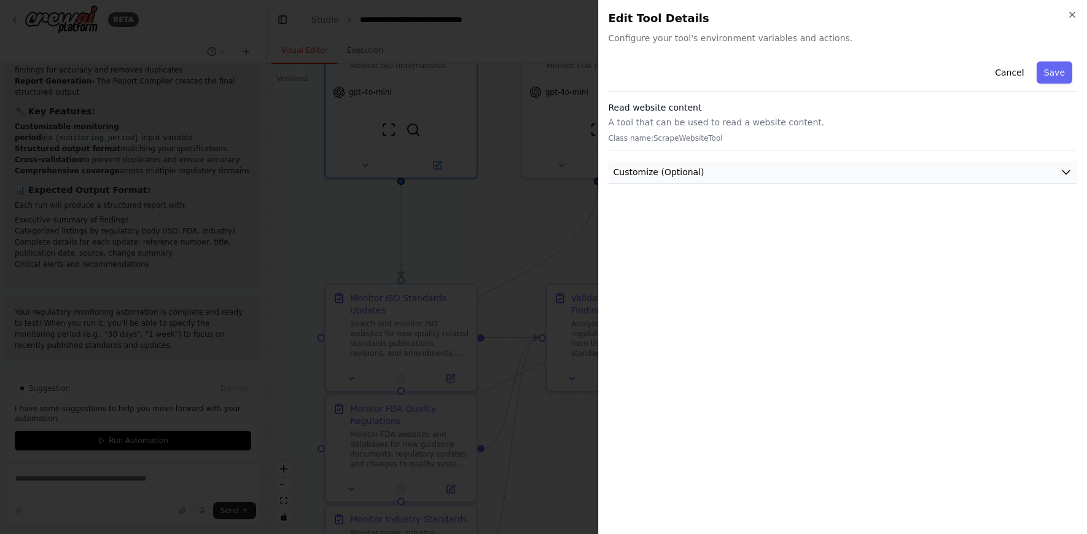
click at [997, 162] on button "Customize (Optional)" at bounding box center [843, 172] width 469 height 23
drag, startPoint x: 718, startPoint y: 138, endPoint x: 629, endPoint y: 138, distance: 89.1
click at [629, 138] on p "Class name: ScrapeWebsiteTool" at bounding box center [843, 138] width 469 height 10
click at [793, 136] on p "Class name: ScrapeWebsiteTool" at bounding box center [843, 138] width 469 height 10
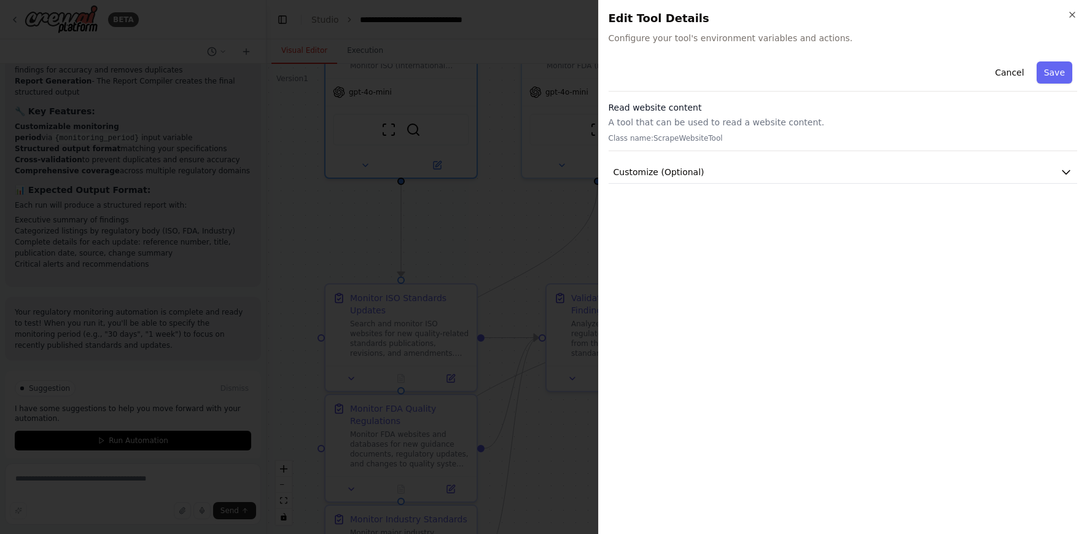
click at [762, 204] on div "Cancel Save Read website content A tool that can be used to read a website cont…" at bounding box center [843, 290] width 469 height 467
click at [1017, 66] on button "Cancel" at bounding box center [1010, 72] width 44 height 22
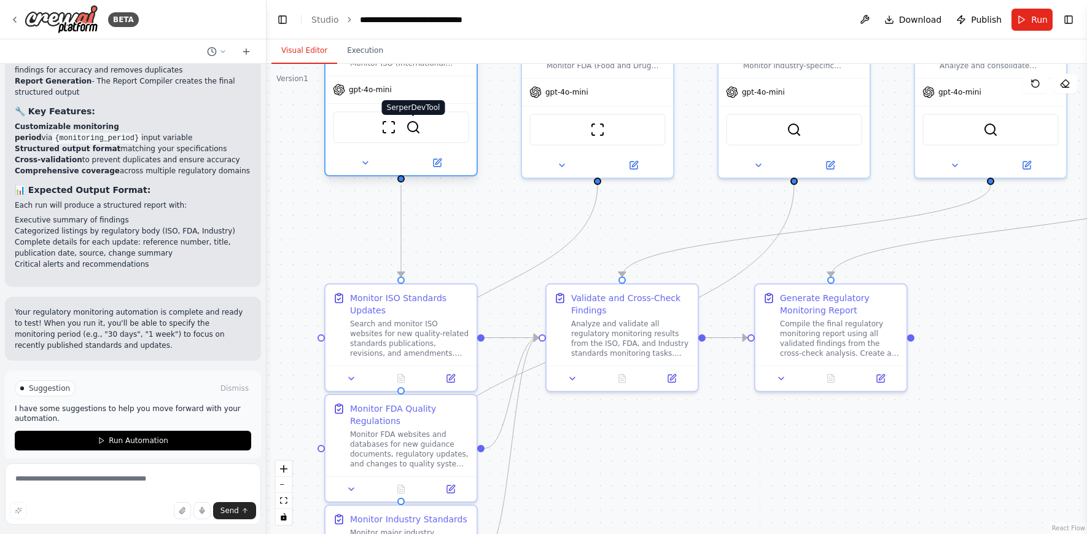
click at [415, 126] on img at bounding box center [413, 127] width 15 height 15
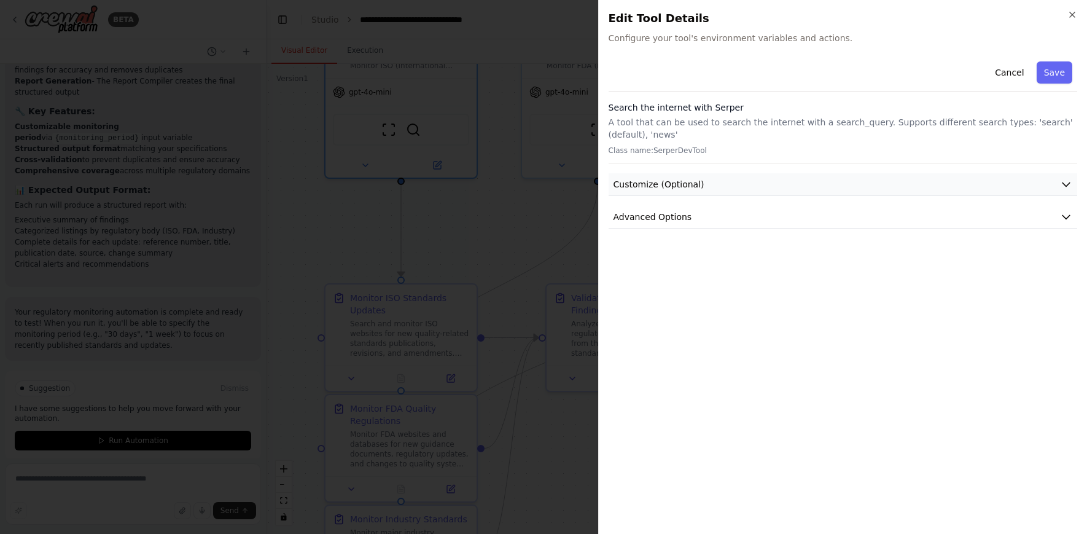
click at [1027, 177] on button "Customize (Optional)" at bounding box center [843, 184] width 469 height 23
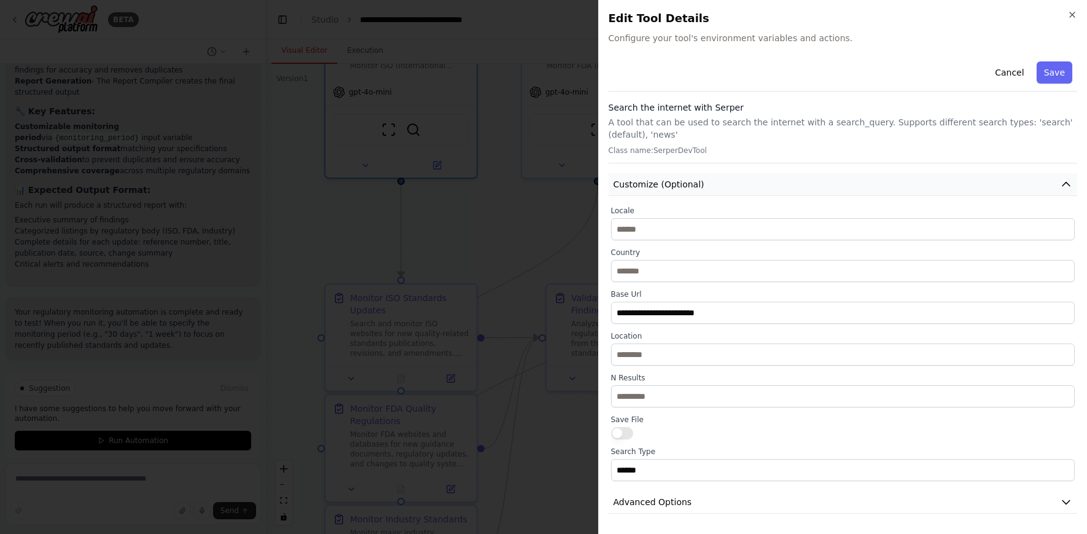
click at [1027, 177] on button "Customize (Optional)" at bounding box center [843, 184] width 469 height 23
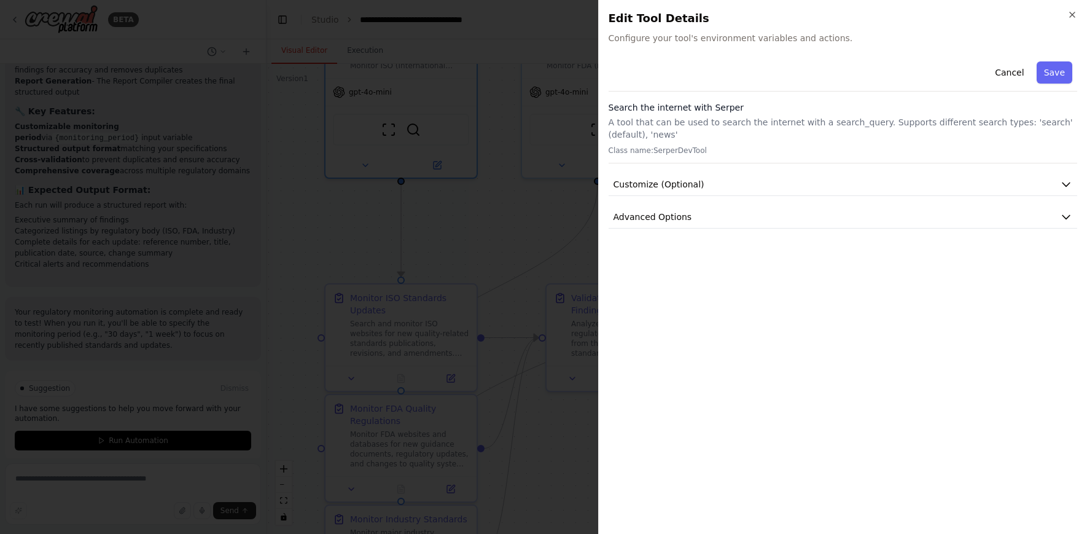
click at [1019, 201] on div "Cancel Save Search the internet with Serper A tool that can be used to search t…" at bounding box center [843, 143] width 469 height 172
click at [1016, 216] on button "Advanced Options" at bounding box center [843, 217] width 469 height 23
click at [1016, 72] on button "Cancel" at bounding box center [1010, 72] width 44 height 22
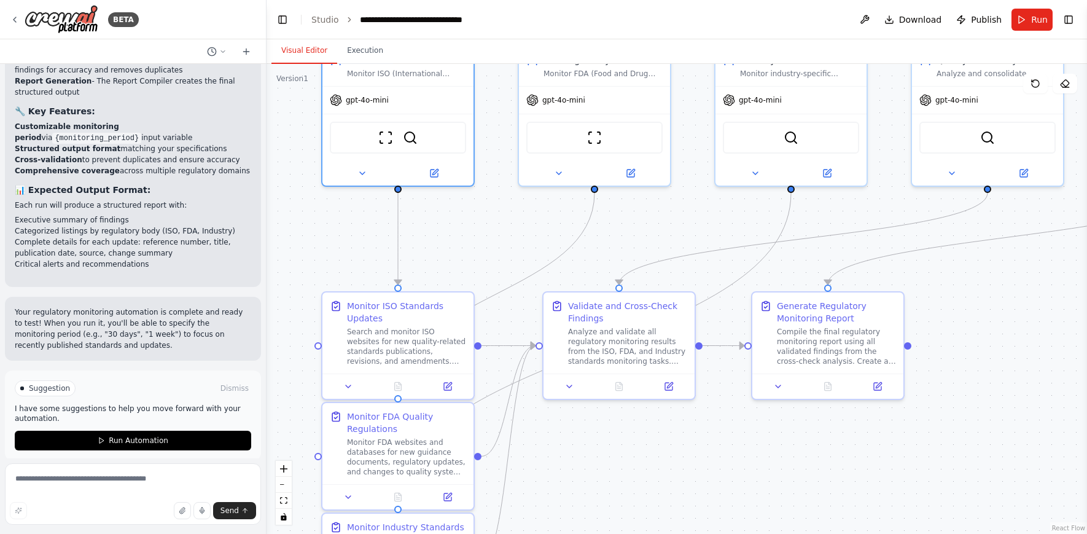
drag, startPoint x: 691, startPoint y: 211, endPoint x: 657, endPoint y: 243, distance: 46.1
click at [663, 248] on div ".deletable-edge-delete-btn { width: 20px; height: 20px; border: 0px solid #ffff…" at bounding box center [677, 299] width 820 height 470
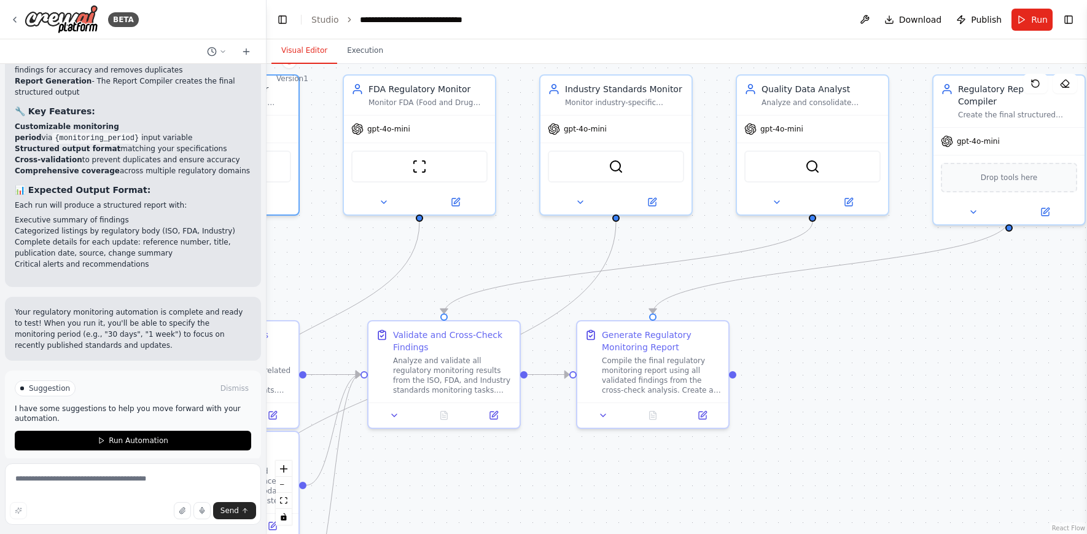
drag, startPoint x: 994, startPoint y: 232, endPoint x: 844, endPoint y: 231, distance: 150.5
click at [844, 232] on div ".deletable-edge-delete-btn { width: 20px; height: 20px; border: 0px solid #ffff…" at bounding box center [677, 299] width 820 height 470
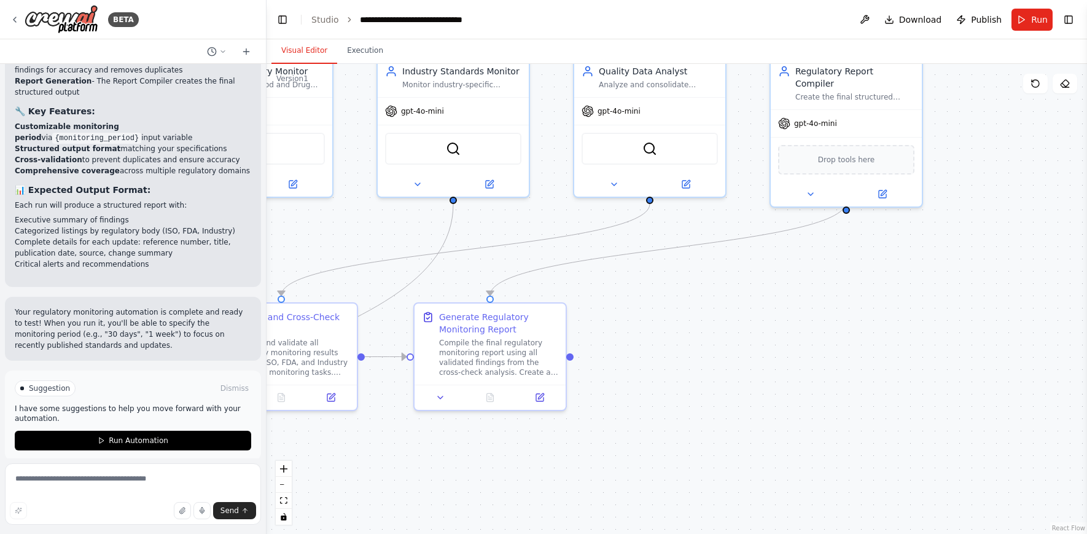
drag, startPoint x: 941, startPoint y: 305, endPoint x: 775, endPoint y: 287, distance: 167.3
click at [775, 287] on div ".deletable-edge-delete-btn { width: 20px; height: 20px; border: 0px solid #ffff…" at bounding box center [677, 299] width 820 height 470
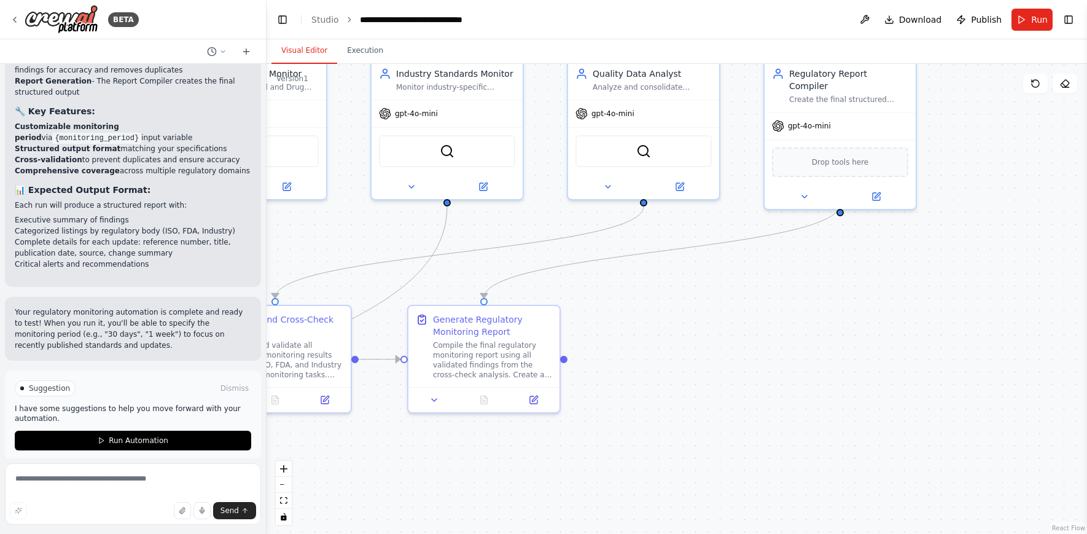
click at [811, 290] on div ".deletable-edge-delete-btn { width: 20px; height: 20px; border: 0px solid #ffff…" at bounding box center [677, 299] width 820 height 470
click at [95, 472] on textarea at bounding box center [133, 493] width 256 height 61
type textarea "*"
type textarea "**********"
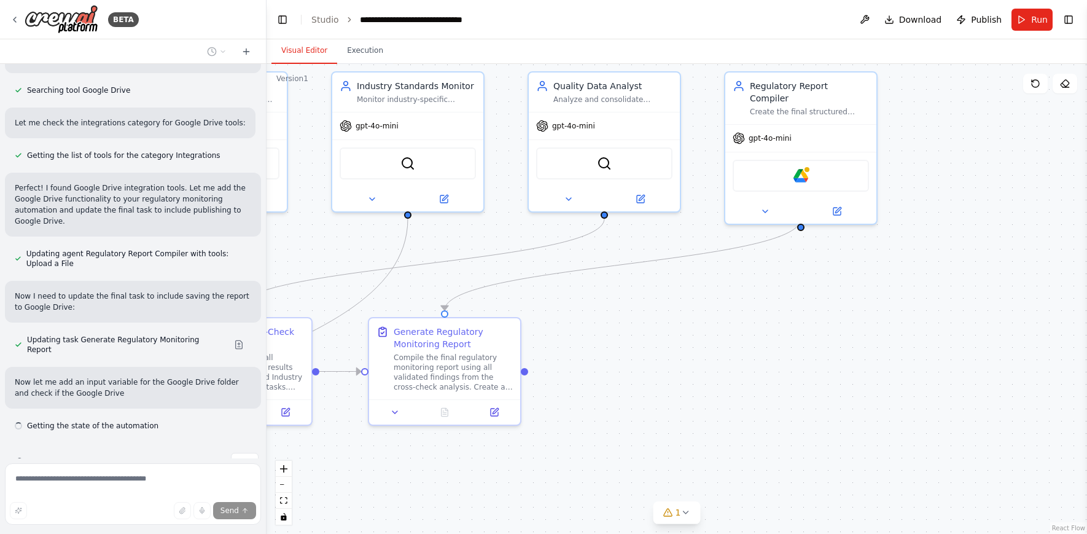
scroll to position [2383, 0]
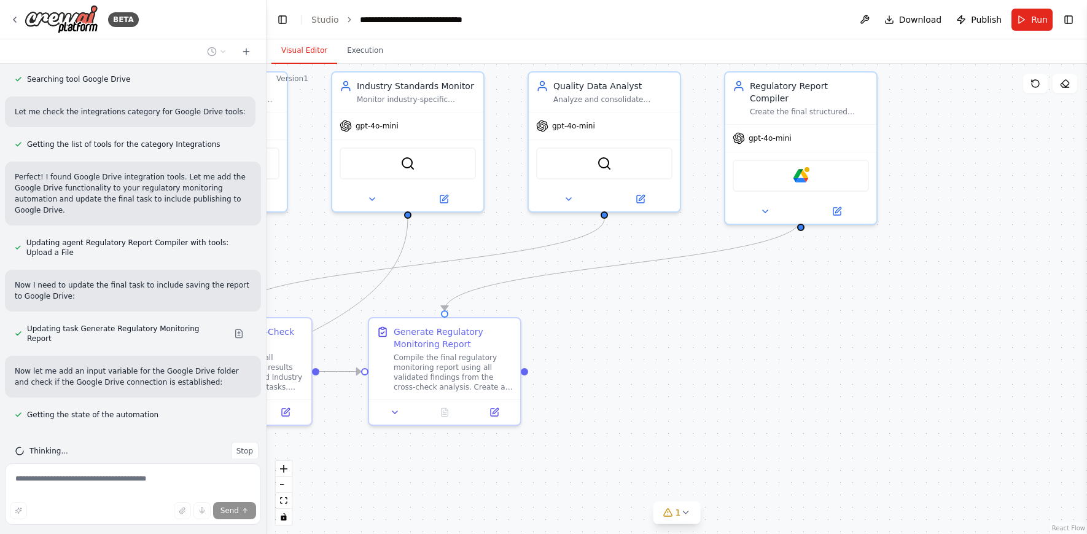
drag, startPoint x: 748, startPoint y: 331, endPoint x: 701, endPoint y: 343, distance: 48.1
click at [701, 343] on div ".deletable-edge-delete-btn { width: 20px; height: 20px; border: 0px solid #ffff…" at bounding box center [677, 299] width 820 height 470
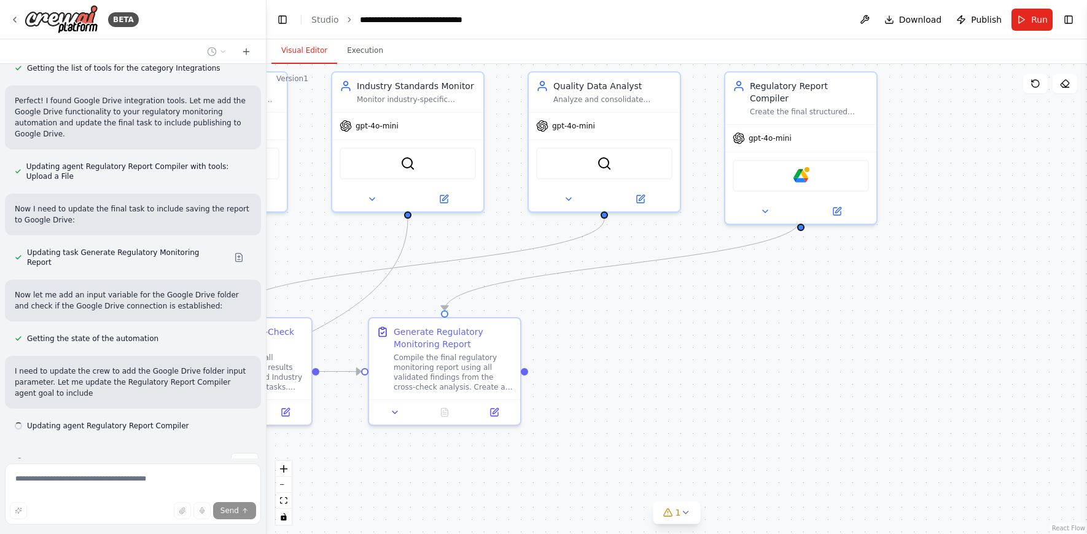
scroll to position [2471, 0]
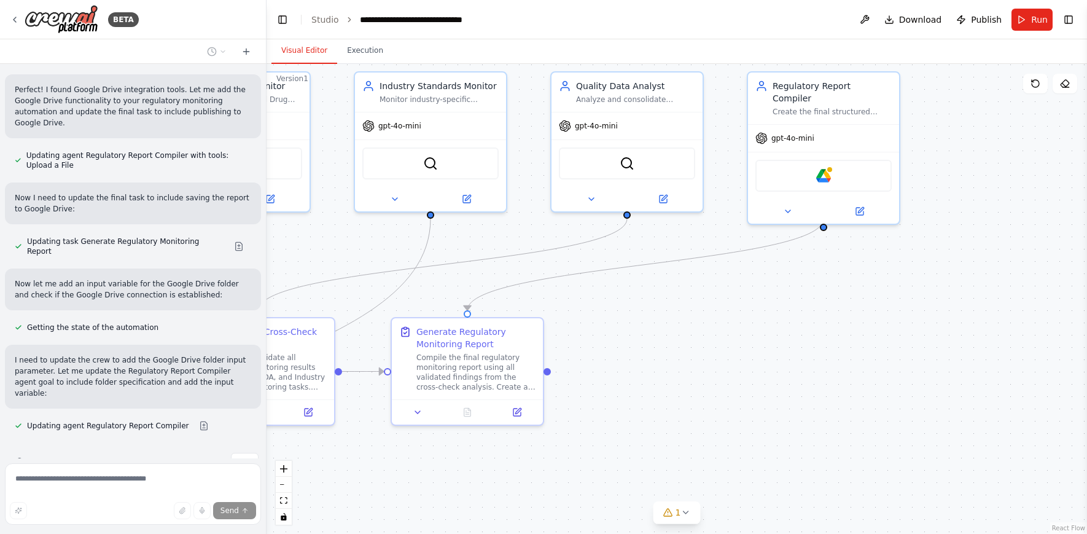
drag, startPoint x: 611, startPoint y: 324, endPoint x: 634, endPoint y: 324, distance: 22.7
click at [634, 324] on div ".deletable-edge-delete-btn { width: 20px; height: 20px; border: 0px solid #ffff…" at bounding box center [677, 299] width 820 height 470
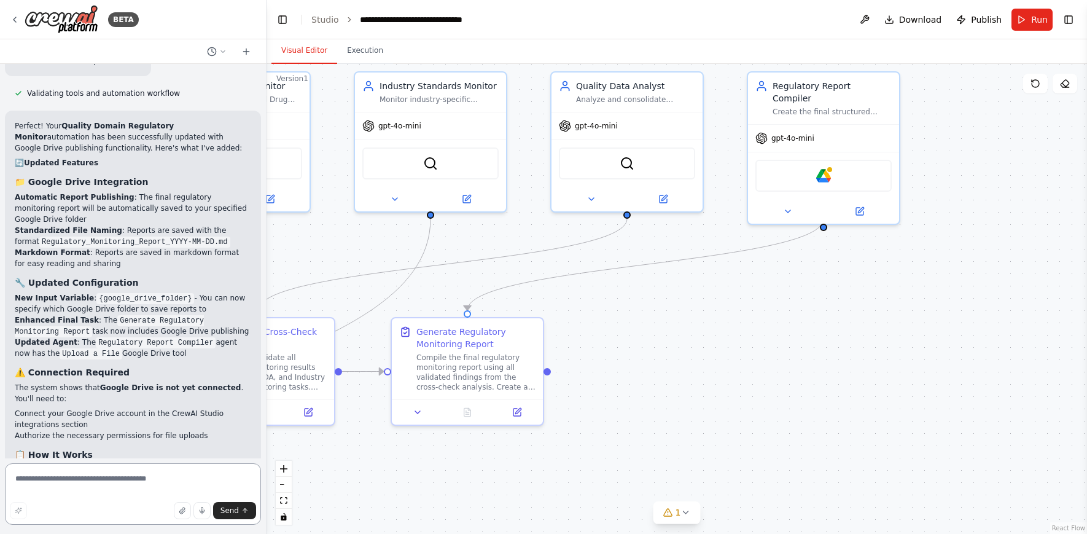
scroll to position [3023, 0]
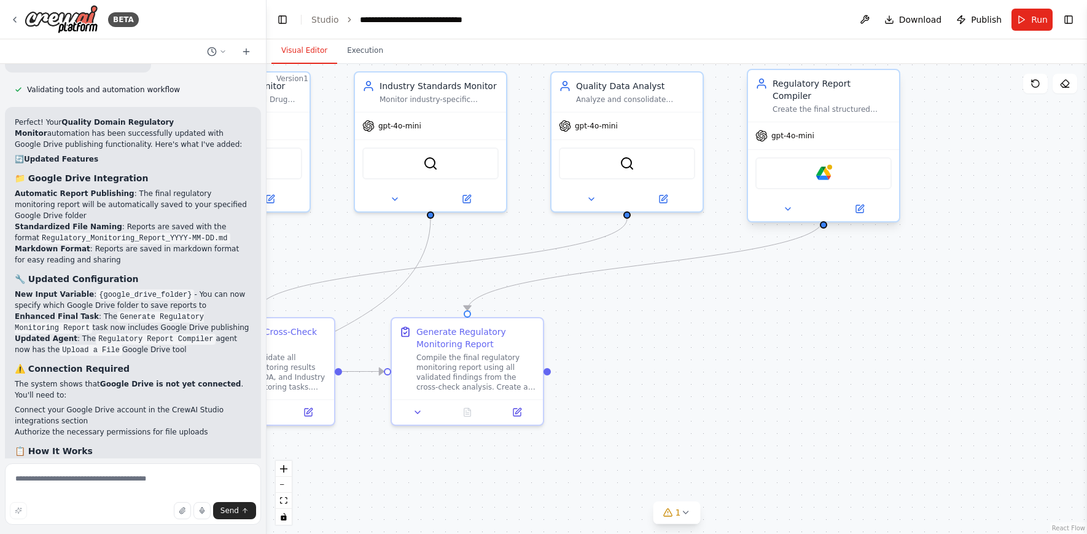
click at [811, 166] on div "Google Drive" at bounding box center [823, 173] width 136 height 32
click at [821, 166] on img at bounding box center [823, 173] width 15 height 15
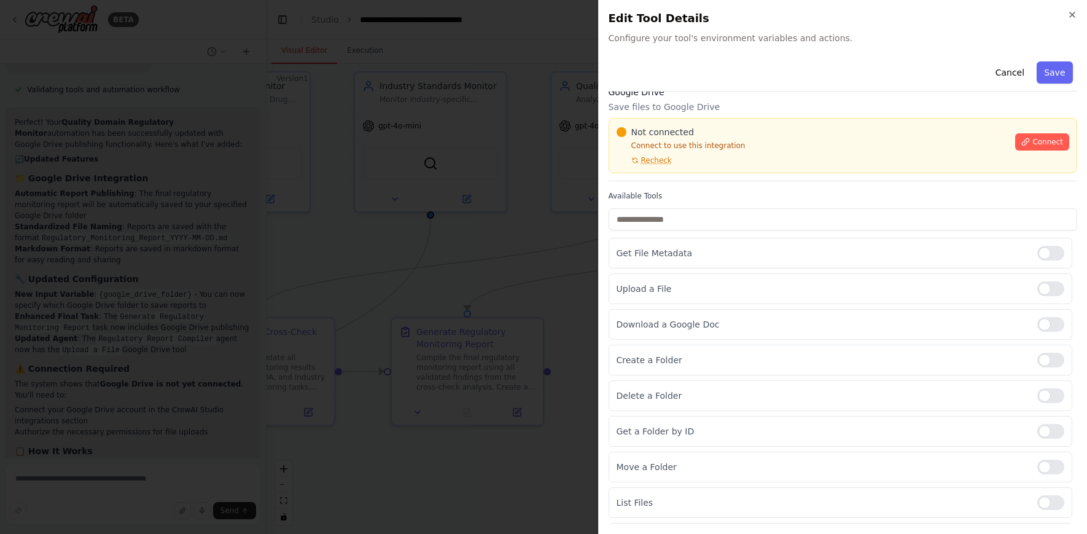
scroll to position [45, 0]
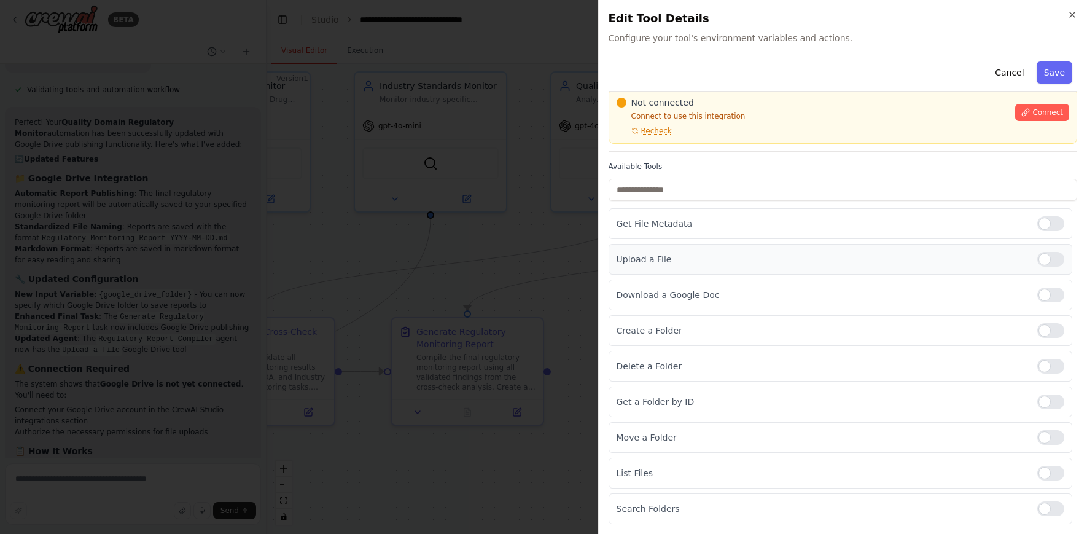
click at [658, 255] on p "Upload a File" at bounding box center [822, 259] width 411 height 12
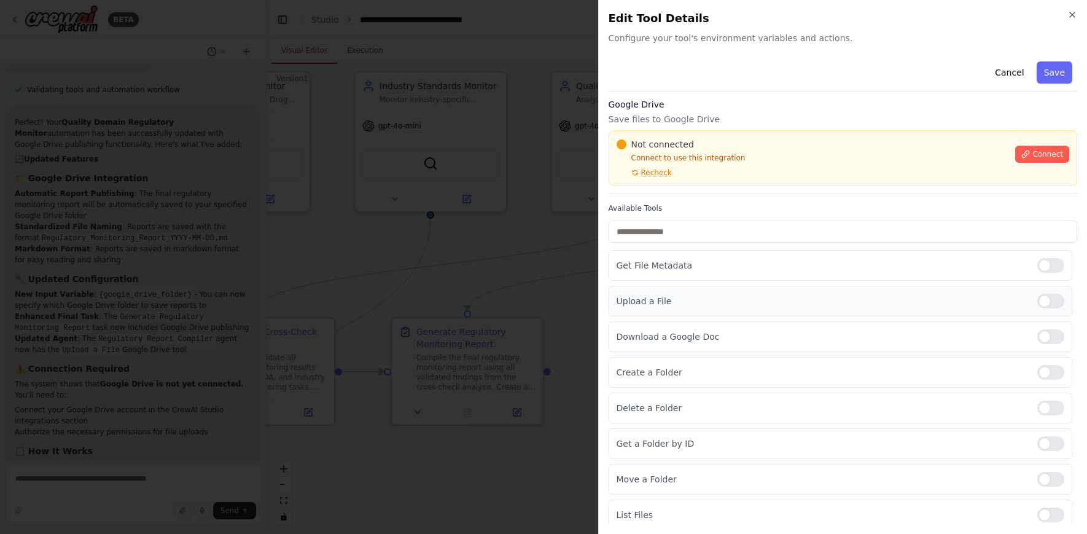
scroll to position [0, 0]
drag, startPoint x: 639, startPoint y: 124, endPoint x: 702, endPoint y: 123, distance: 62.6
click at [702, 123] on p "Save files to Google Drive" at bounding box center [843, 122] width 469 height 12
click at [1000, 71] on button "Cancel" at bounding box center [1010, 72] width 44 height 22
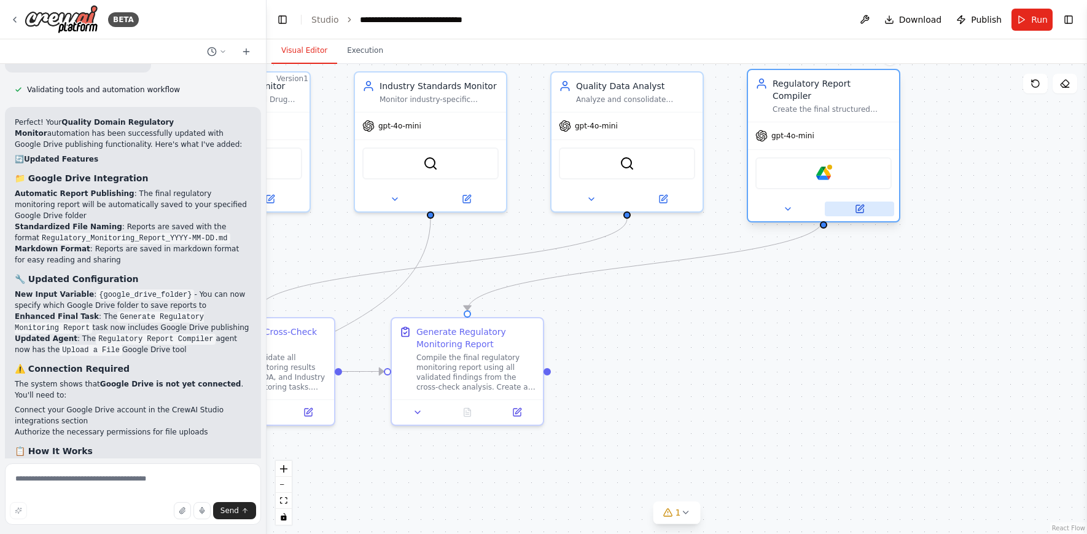
click at [860, 205] on icon at bounding box center [861, 208] width 6 height 6
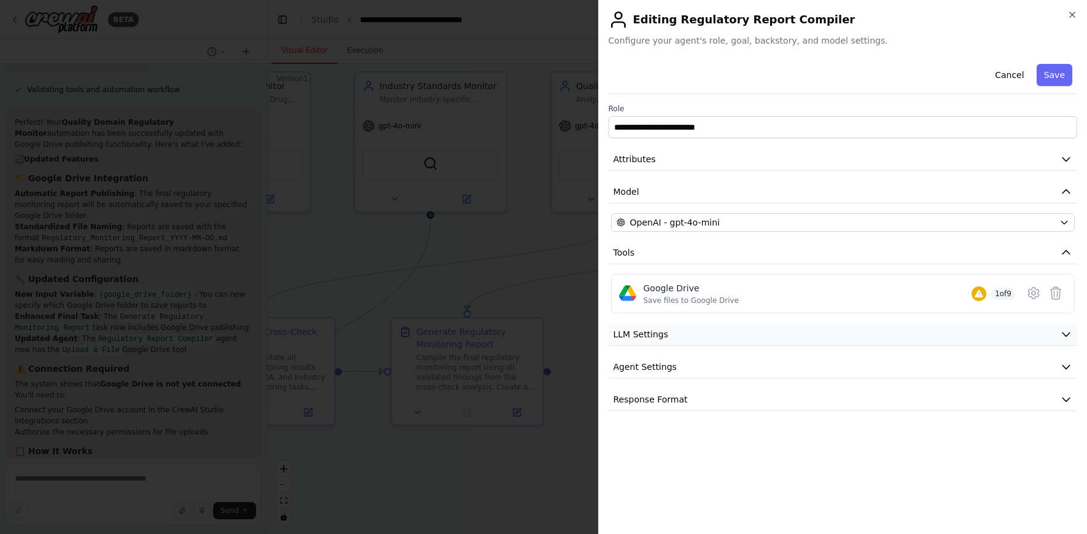
click at [714, 334] on button "LLM Settings" at bounding box center [843, 334] width 469 height 23
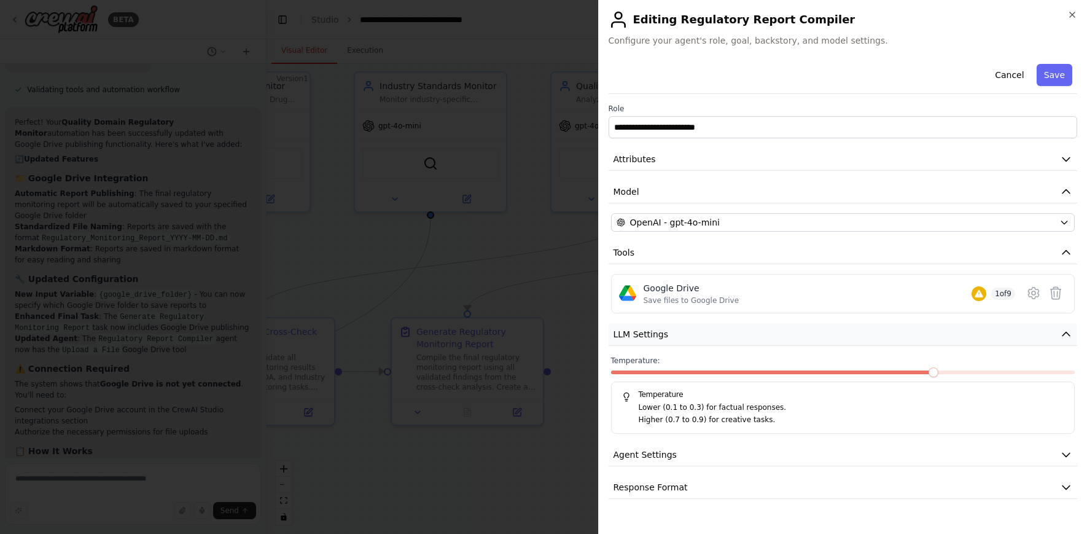
click at [714, 334] on button "LLM Settings" at bounding box center [843, 334] width 469 height 23
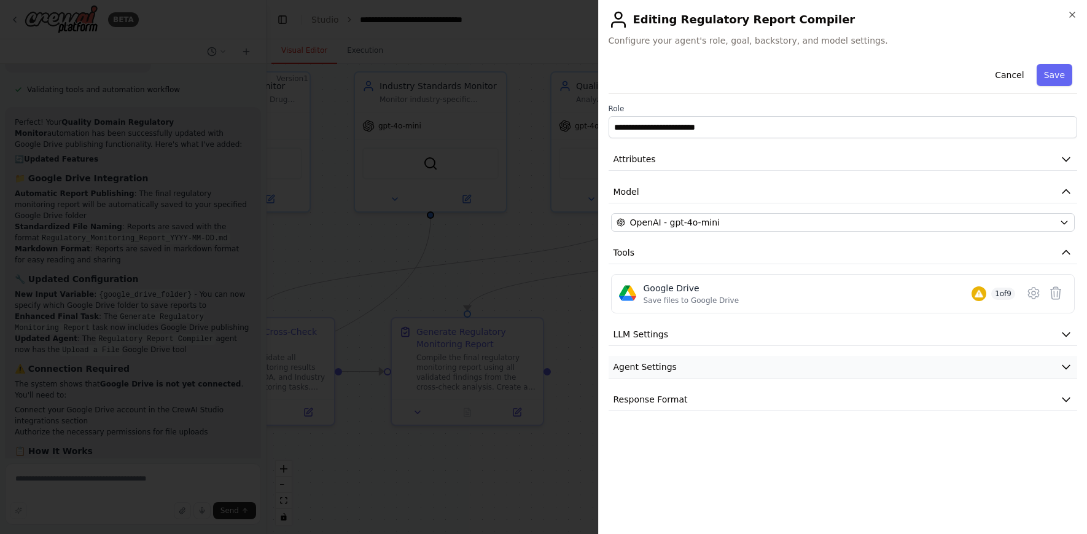
click at [699, 364] on button "Agent Settings" at bounding box center [843, 367] width 469 height 23
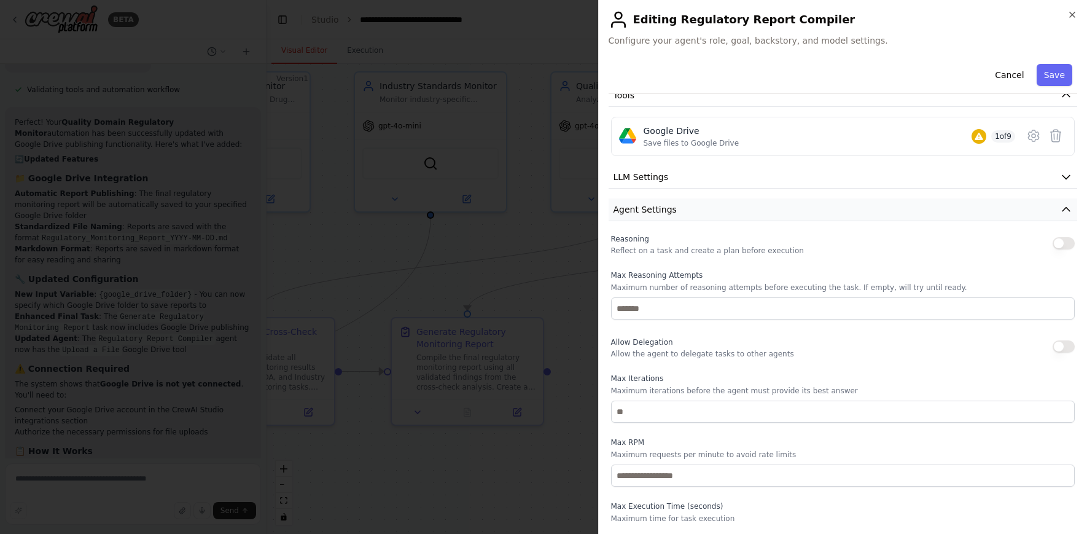
scroll to position [141, 0]
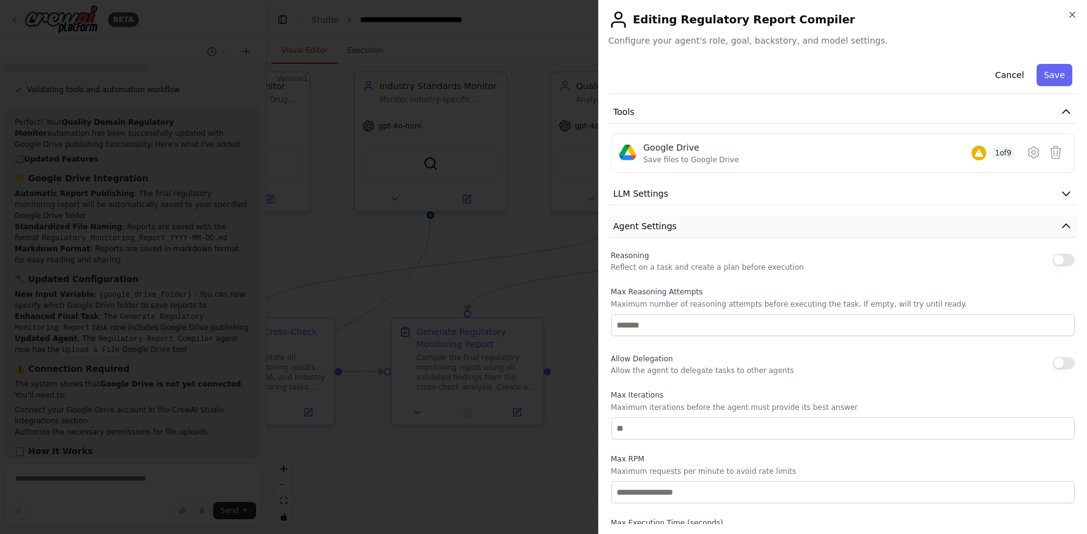
click at [682, 228] on button "Agent Settings" at bounding box center [843, 226] width 469 height 23
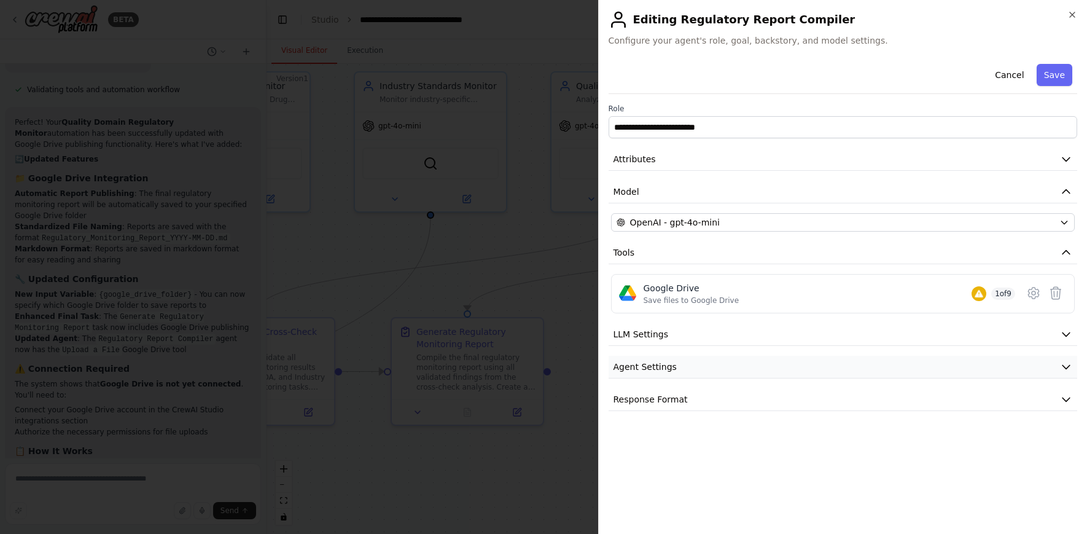
scroll to position [0, 0]
click at [680, 397] on span "Response Format" at bounding box center [651, 399] width 74 height 12
click at [1027, 290] on icon at bounding box center [1033, 292] width 10 height 11
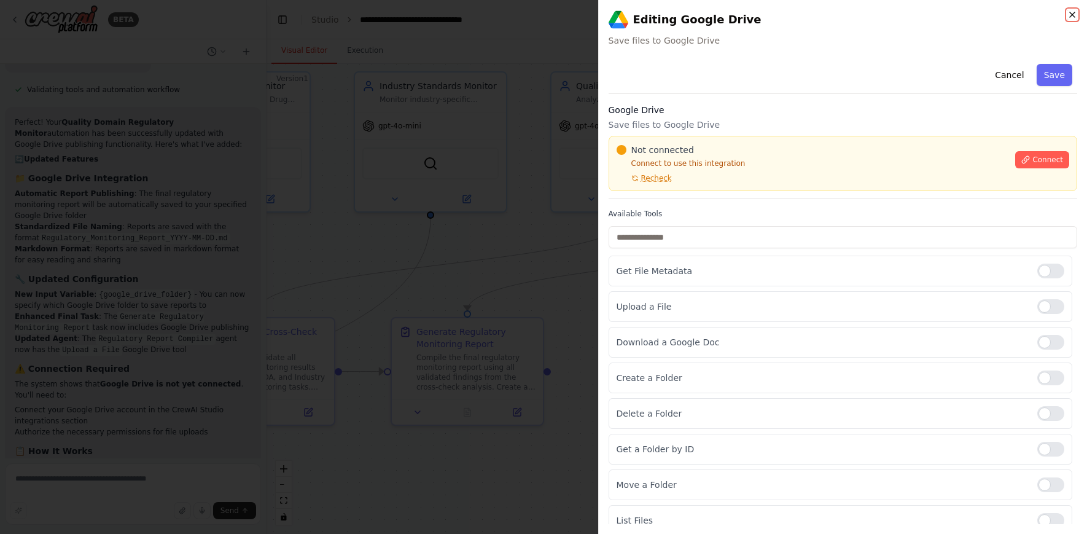
click at [1027, 11] on icon "button" at bounding box center [1072, 15] width 10 height 10
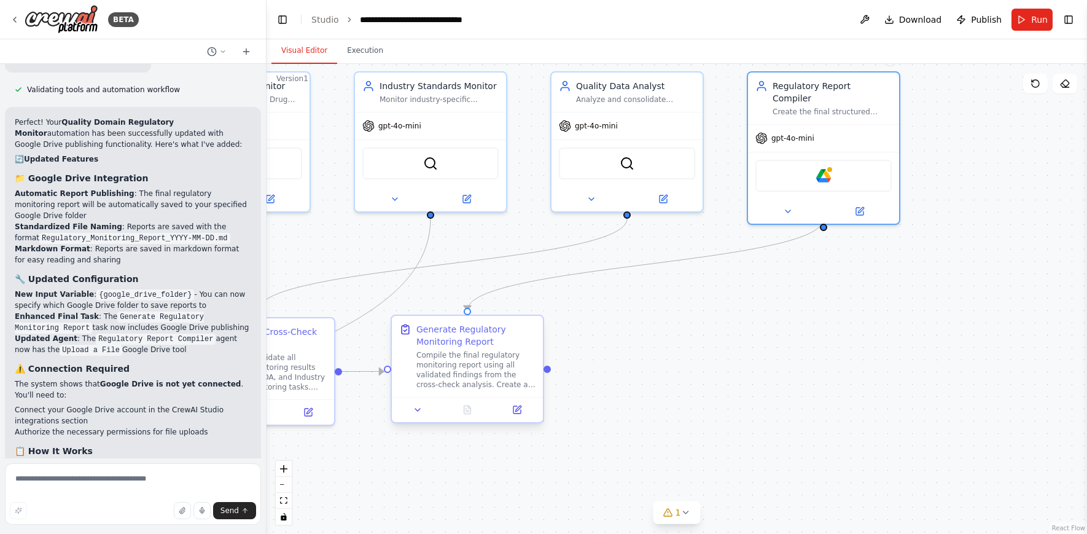
click at [485, 362] on div "Compile the final regulatory monitoring report using all validated findings fro…" at bounding box center [475, 369] width 119 height 39
click at [524, 419] on div at bounding box center [467, 409] width 151 height 25
click at [520, 406] on icon at bounding box center [518, 408] width 6 height 6
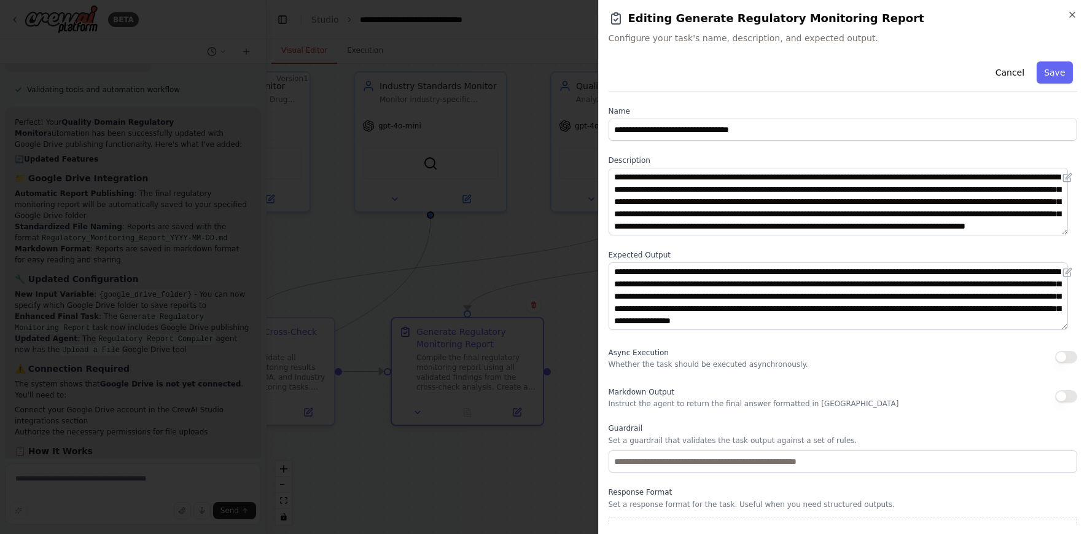
scroll to position [12, 0]
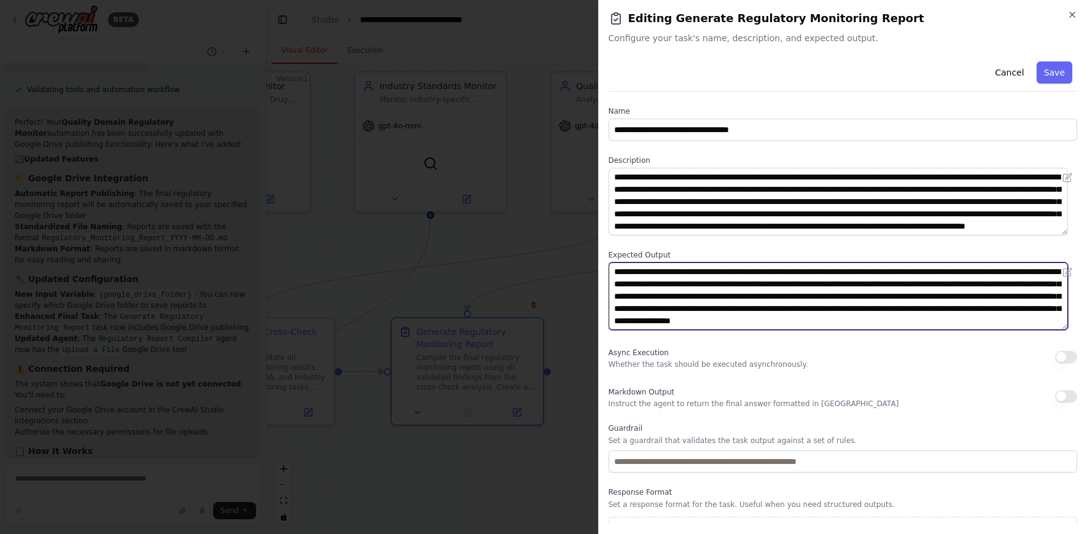
drag, startPoint x: 728, startPoint y: 309, endPoint x: 867, endPoint y: 317, distance: 138.4
click at [867, 317] on textarea "**********" at bounding box center [839, 296] width 460 height 68
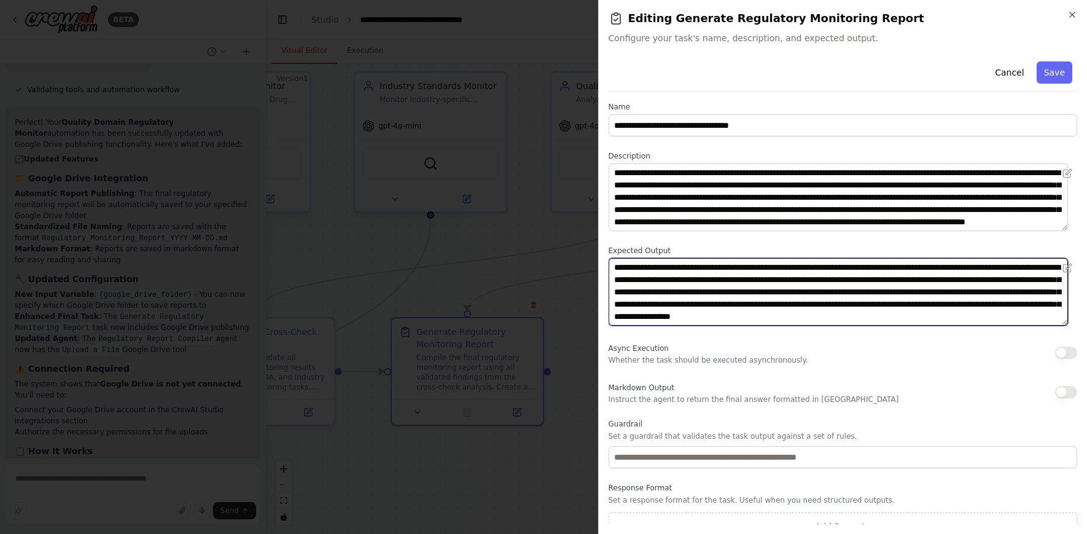
scroll to position [0, 0]
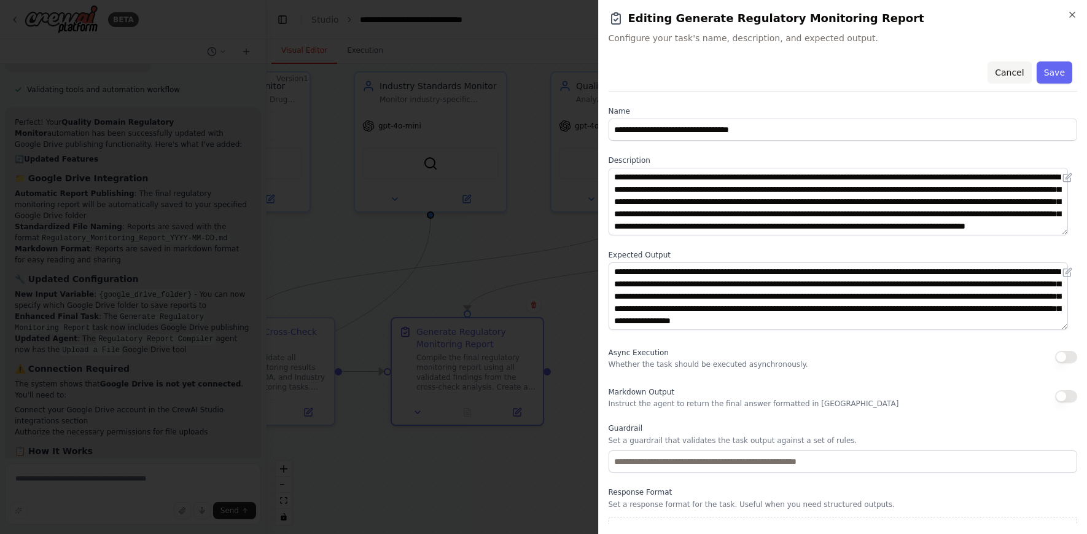
click at [1008, 67] on button "Cancel" at bounding box center [1010, 72] width 44 height 22
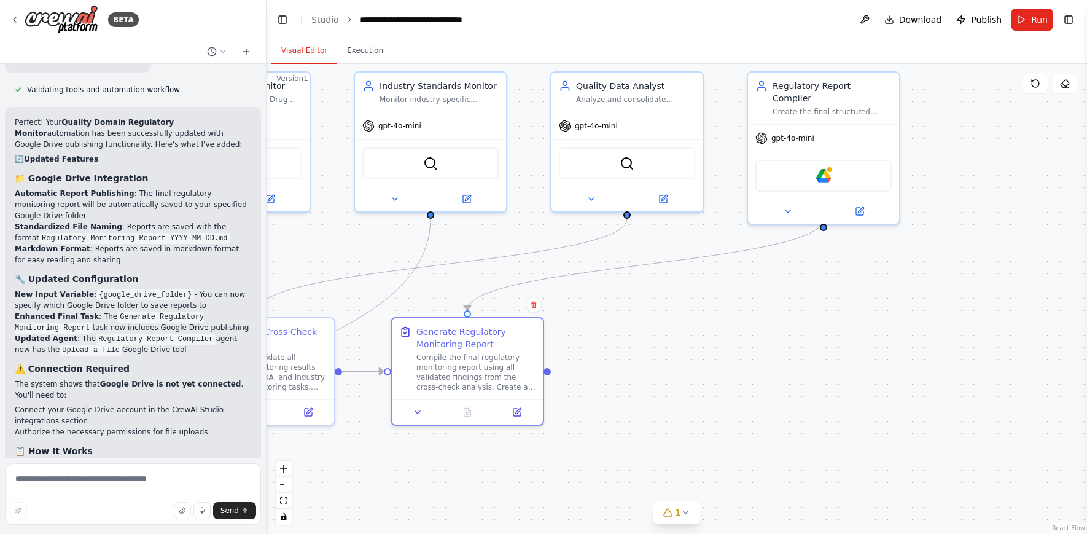
click at [760, 316] on div ".deletable-edge-delete-btn { width: 20px; height: 20px; border: 0px solid #ffff…" at bounding box center [677, 299] width 820 height 470
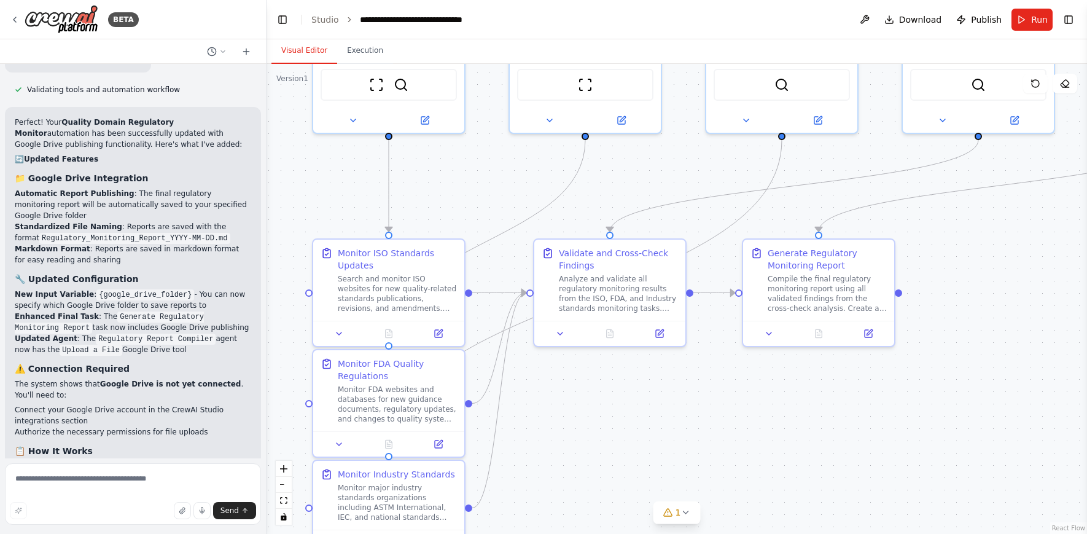
drag, startPoint x: 615, startPoint y: 349, endPoint x: 966, endPoint y: 270, distance: 360.0
click at [966, 270] on div ".deletable-edge-delete-btn { width: 20px; height: 20px; border: 0px solid #ffff…" at bounding box center [677, 299] width 820 height 470
click at [14, 18] on icon at bounding box center [15, 19] width 2 height 5
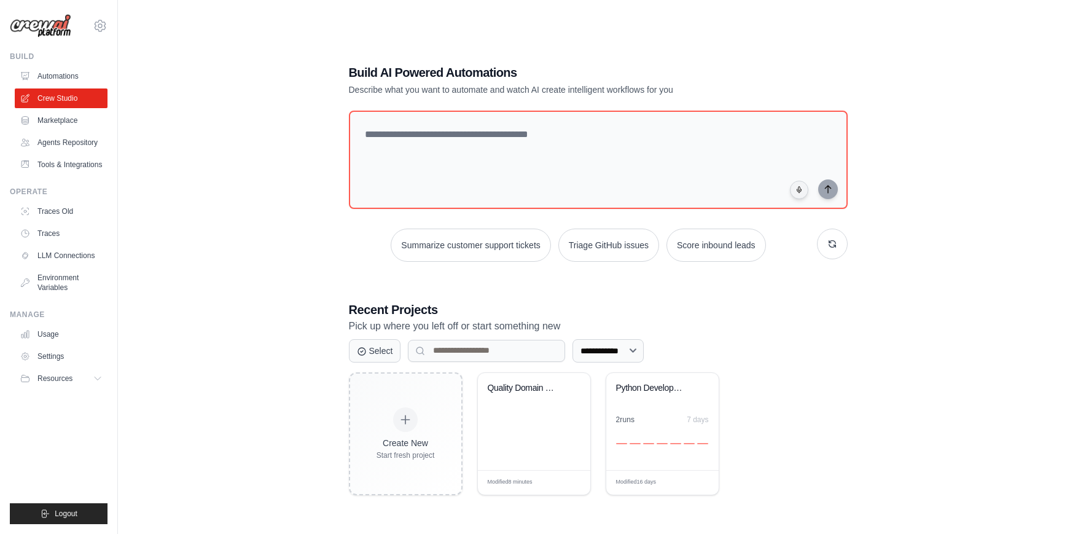
click at [218, 294] on div "**********" at bounding box center [598, 279] width 921 height 534
click at [41, 332] on link "Usage" at bounding box center [62, 334] width 93 height 20
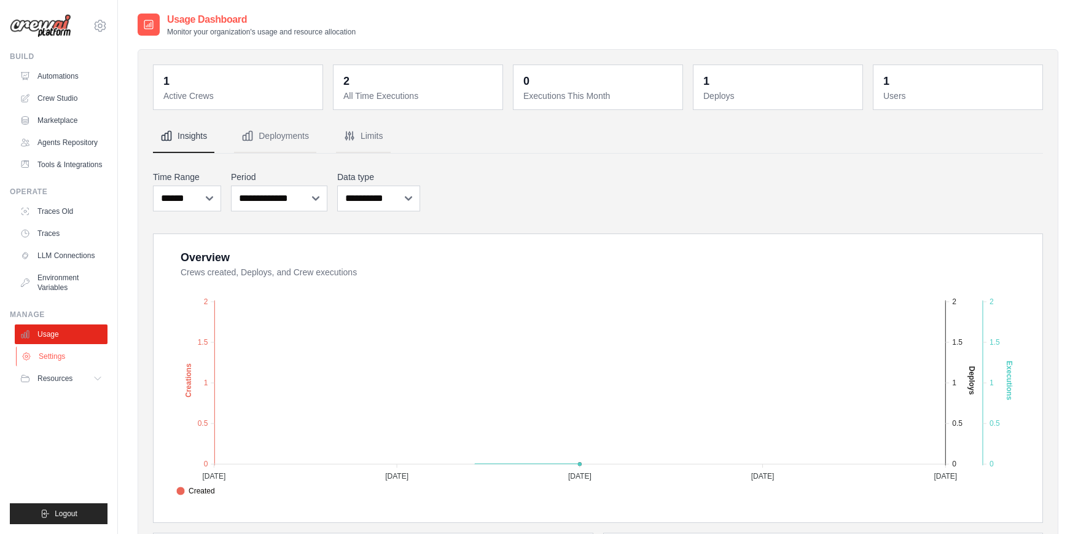
click at [44, 356] on link "Settings" at bounding box center [62, 356] width 93 height 20
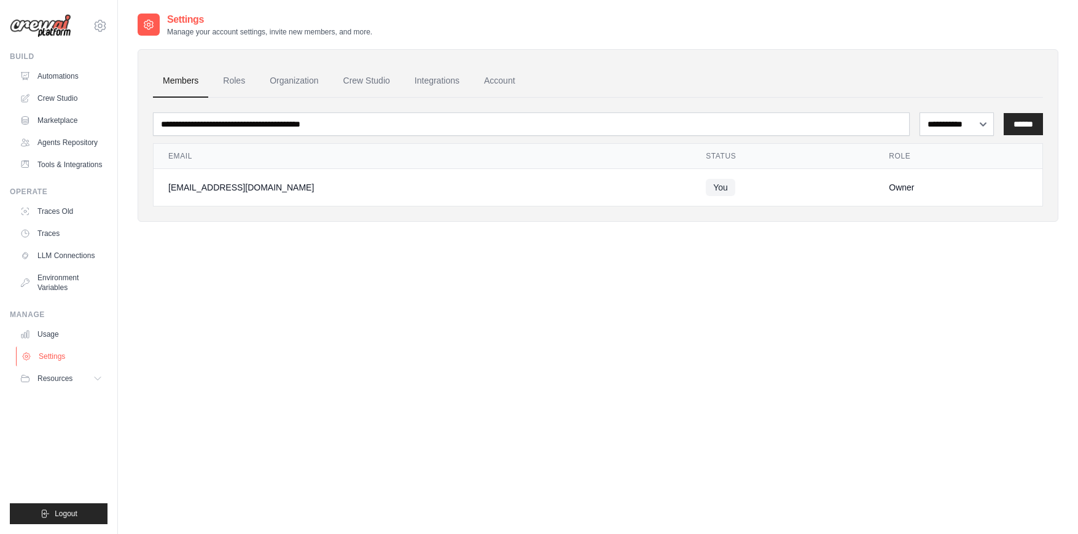
click at [50, 351] on link "Settings" at bounding box center [62, 356] width 93 height 20
click at [372, 80] on link "Crew Studio" at bounding box center [366, 80] width 66 height 33
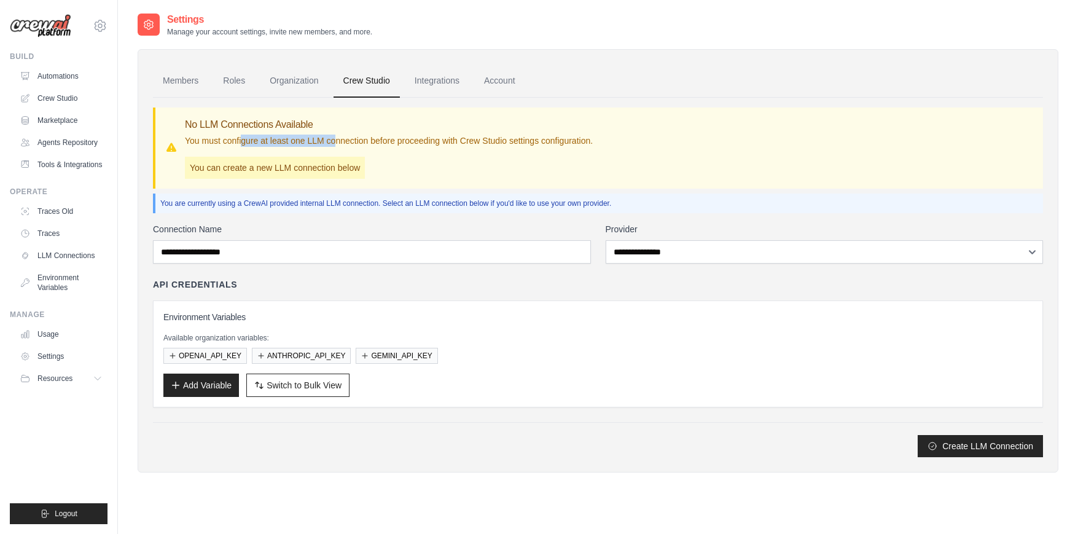
drag, startPoint x: 242, startPoint y: 141, endPoint x: 334, endPoint y: 138, distance: 92.2
click at [334, 138] on p "You must configure at least one LLM connection before proceeding with Crew Stud…" at bounding box center [389, 140] width 408 height 12
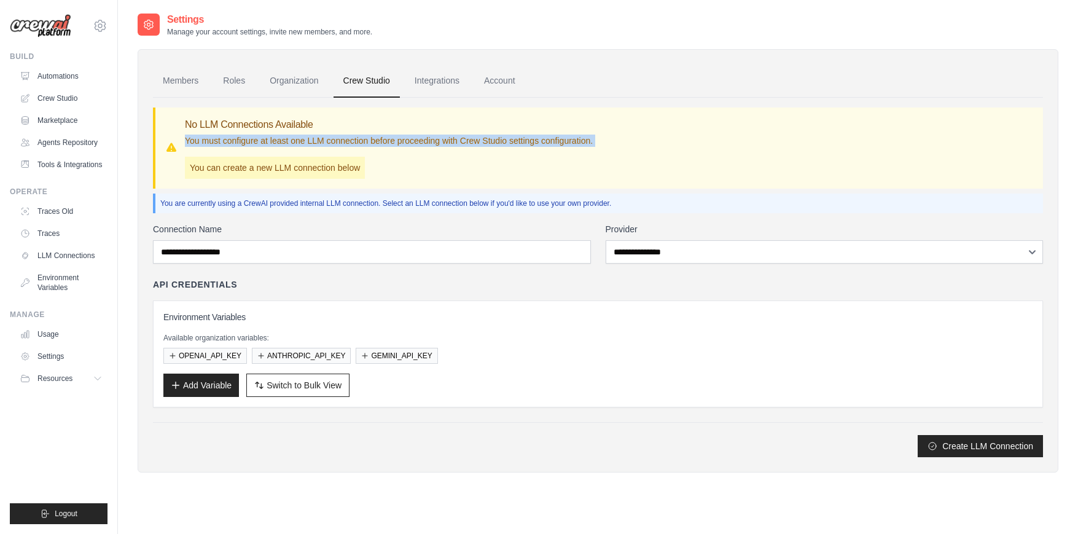
click at [334, 138] on p "You must configure at least one LLM connection before proceeding with Crew Stud…" at bounding box center [389, 140] width 408 height 12
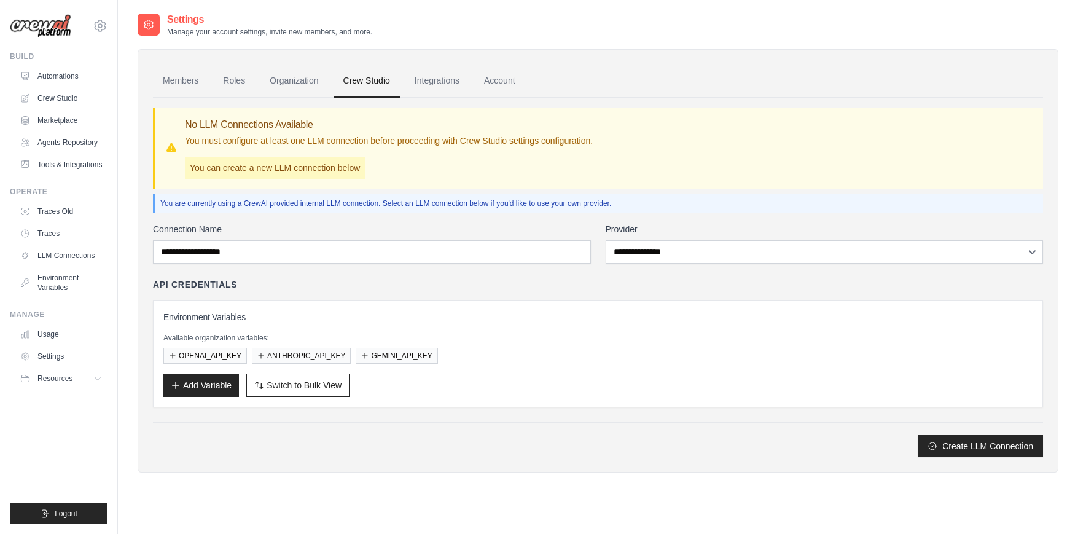
click at [284, 171] on p "You can create a new LLM connection below" at bounding box center [275, 168] width 180 height 22
drag, startPoint x: 260, startPoint y: 230, endPoint x: 257, endPoint y: 242, distance: 12.2
click at [260, 231] on label "Connection Name" at bounding box center [372, 229] width 438 height 12
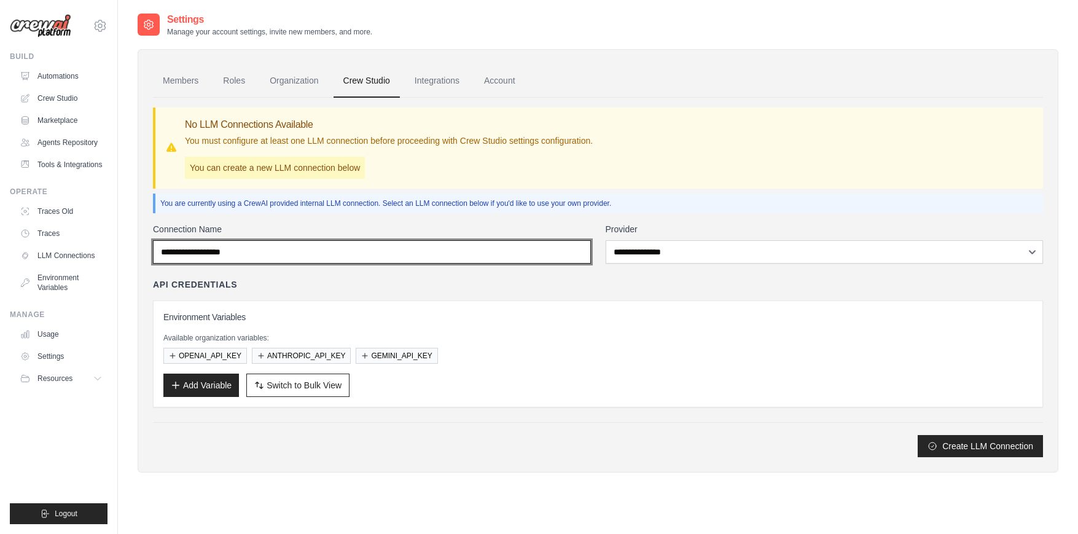
click at [260, 240] on input "Connection Name" at bounding box center [372, 251] width 438 height 23
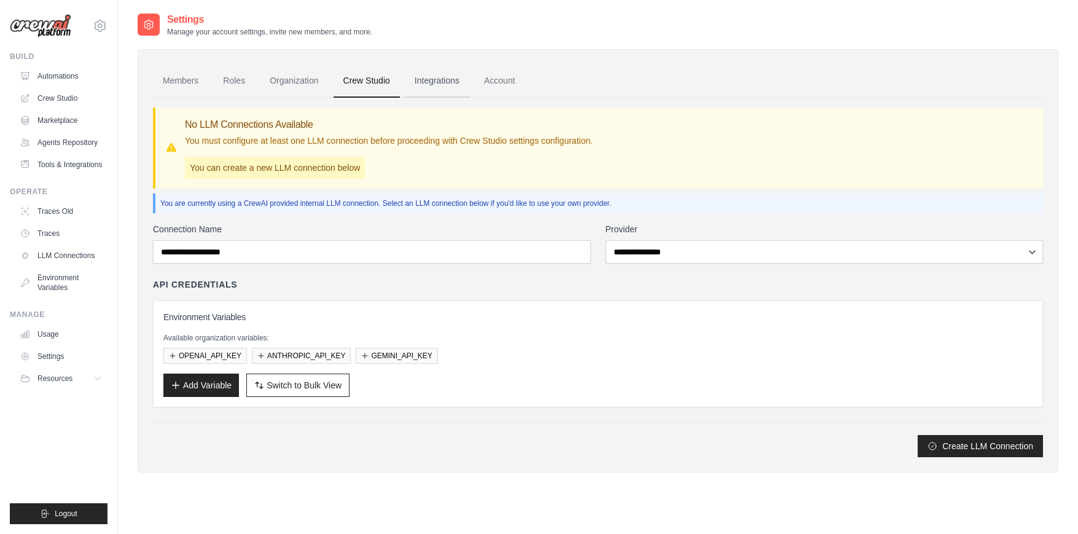
click at [431, 87] on link "Integrations" at bounding box center [437, 80] width 64 height 33
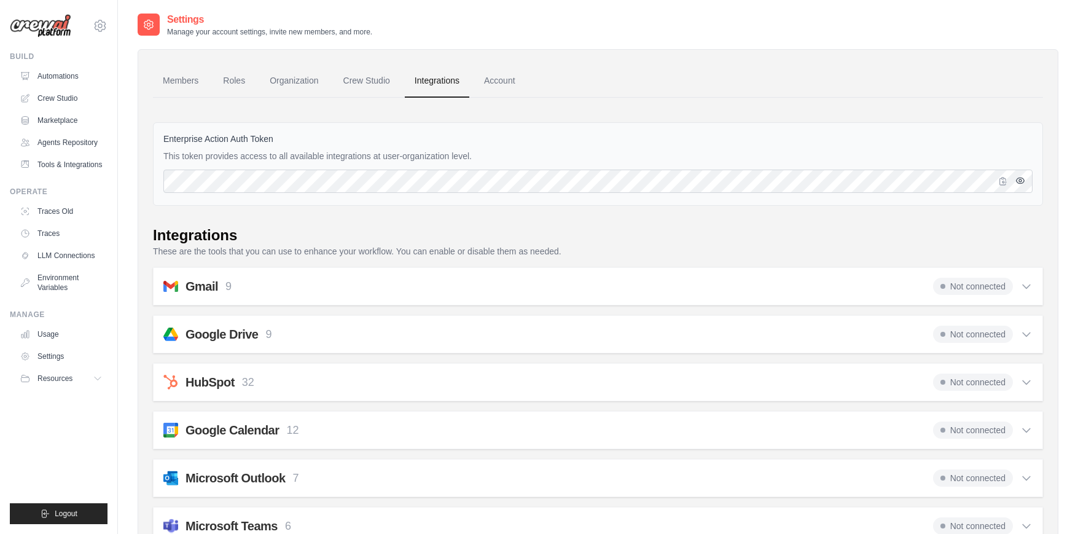
click at [1023, 181] on icon "button" at bounding box center [1020, 180] width 8 height 6
click at [1023, 181] on icon "button" at bounding box center [1020, 180] width 8 height 7
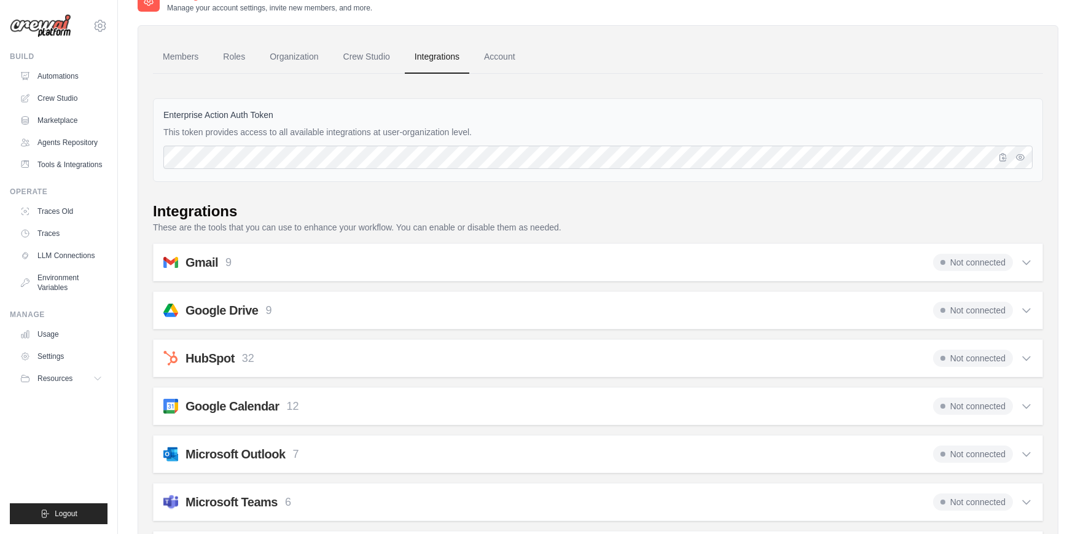
scroll to position [21, 0]
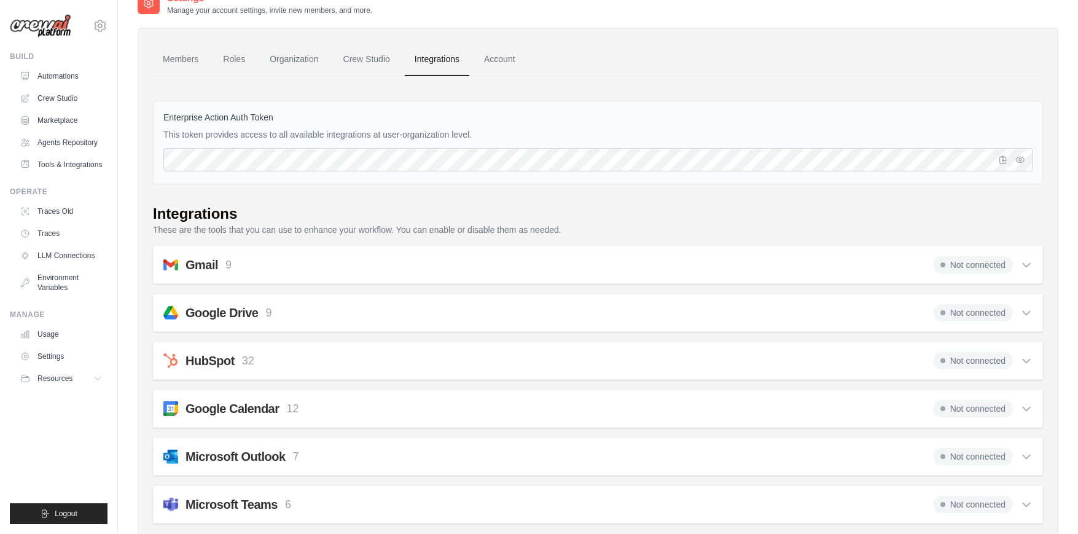
click at [318, 308] on div "Google Drive 9 Not connected" at bounding box center [597, 312] width 869 height 17
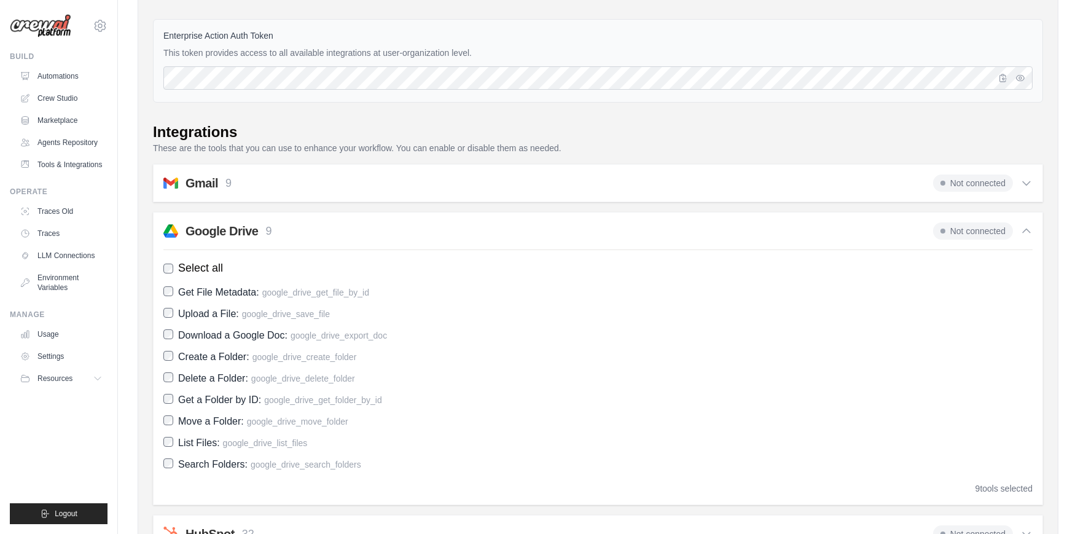
scroll to position [106, 0]
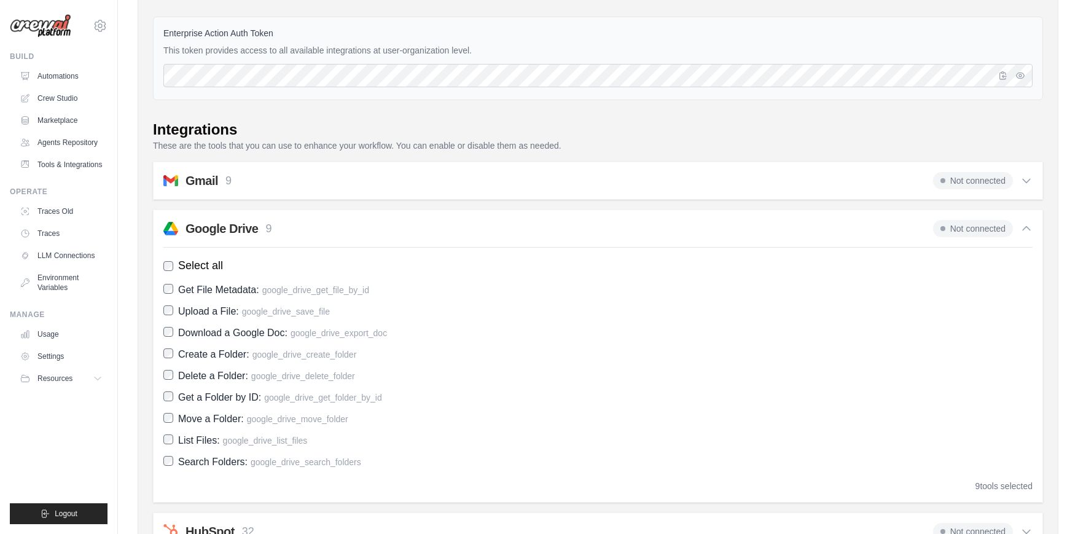
click at [297, 223] on div "Google Drive 9 Not connected" at bounding box center [597, 228] width 869 height 17
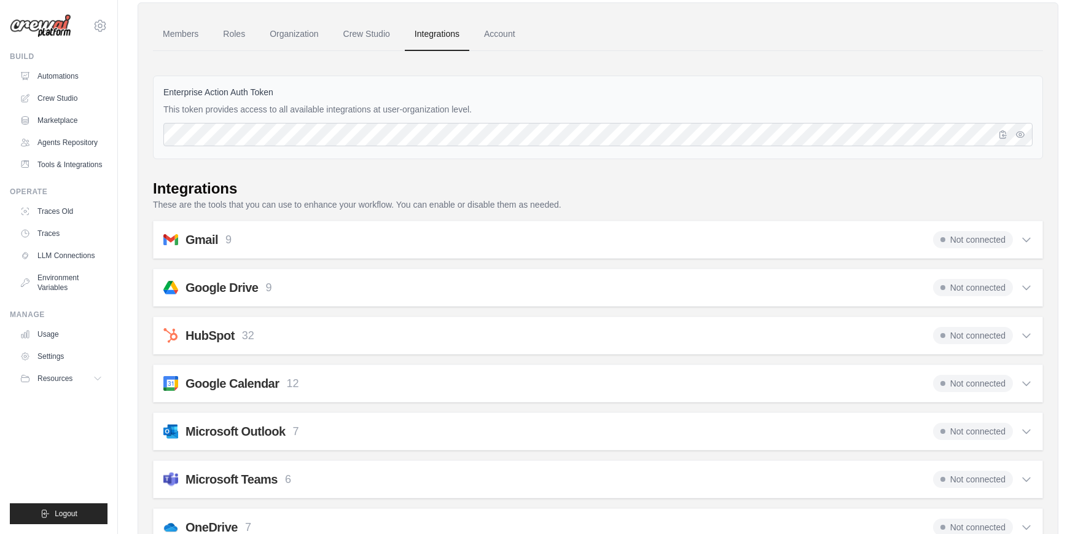
scroll to position [0, 0]
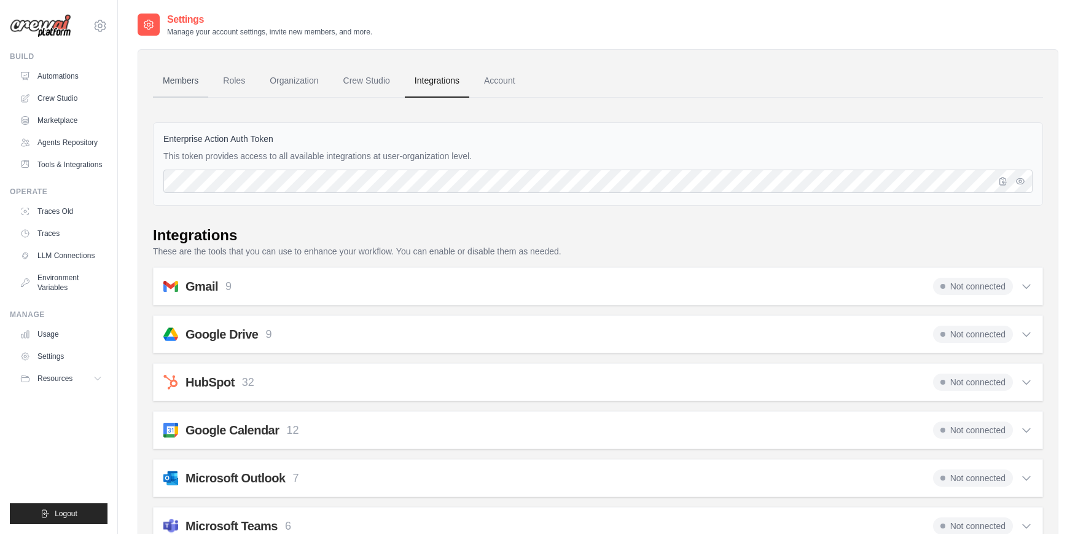
click at [184, 77] on link "Members" at bounding box center [180, 80] width 55 height 33
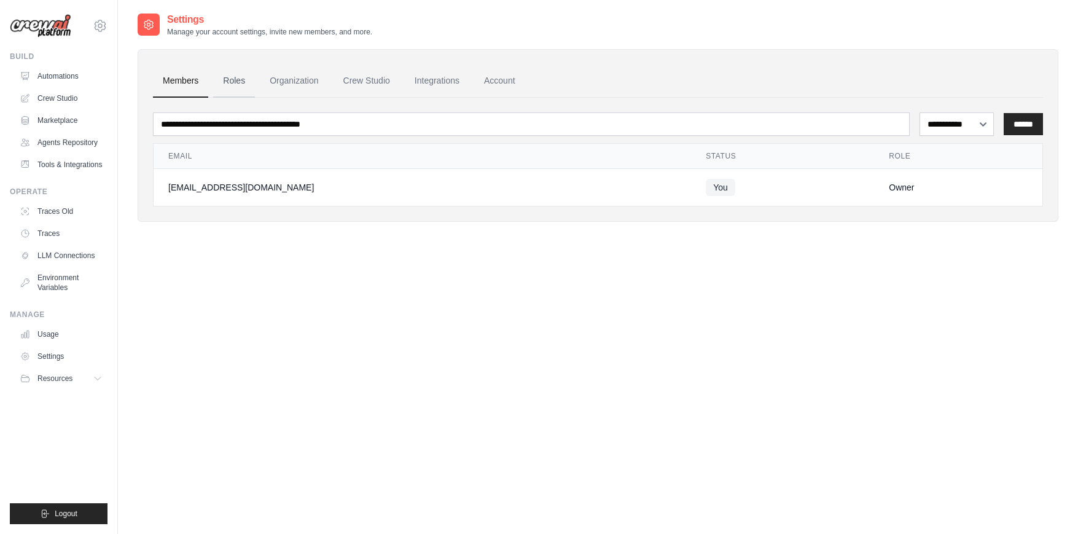
click at [237, 77] on link "Roles" at bounding box center [234, 80] width 42 height 33
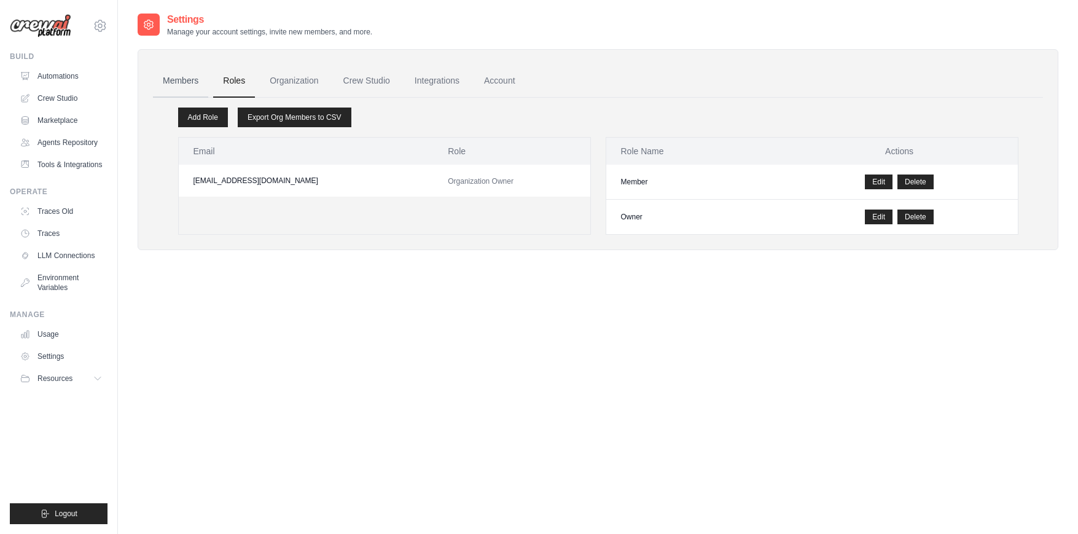
click at [195, 82] on link "Members" at bounding box center [180, 80] width 55 height 33
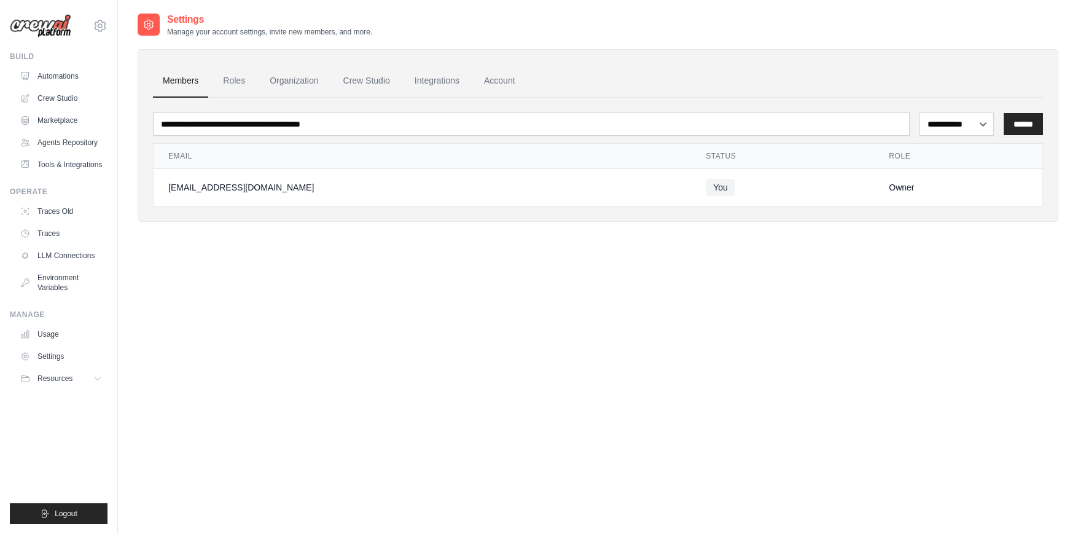
click at [225, 80] on link "Roles" at bounding box center [234, 80] width 42 height 33
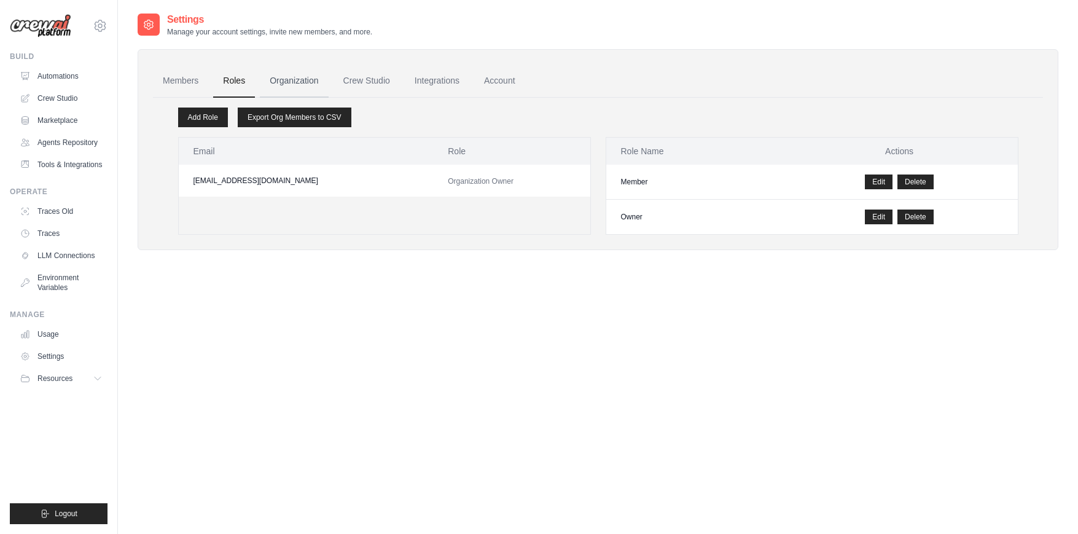
click at [279, 80] on link "Organization" at bounding box center [294, 80] width 68 height 33
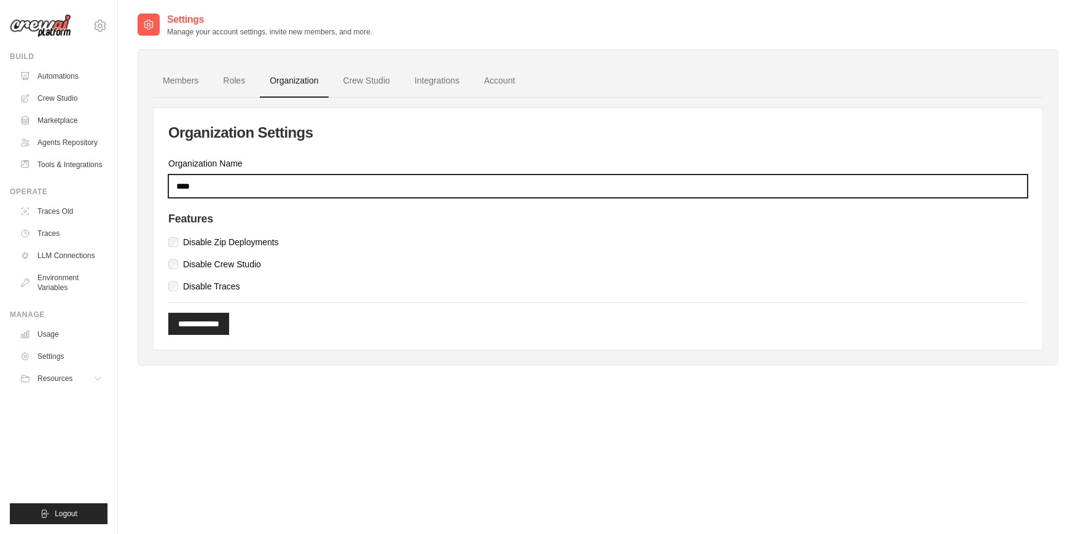
click at [205, 185] on input "****" at bounding box center [597, 185] width 859 height 23
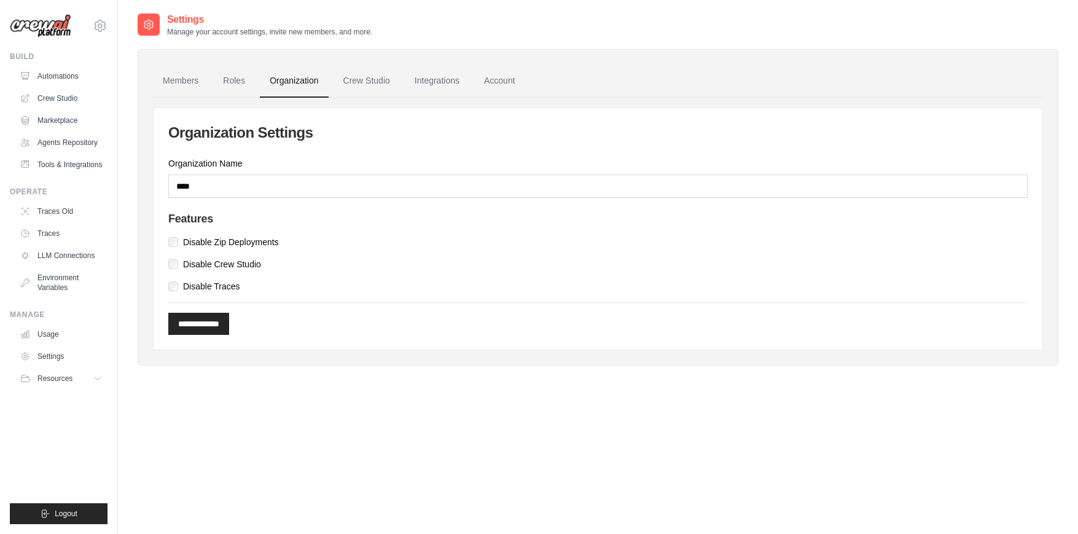
click at [349, 137] on h2 "Organization Settings" at bounding box center [597, 133] width 859 height 20
click at [395, 77] on link "Crew Studio" at bounding box center [366, 80] width 66 height 33
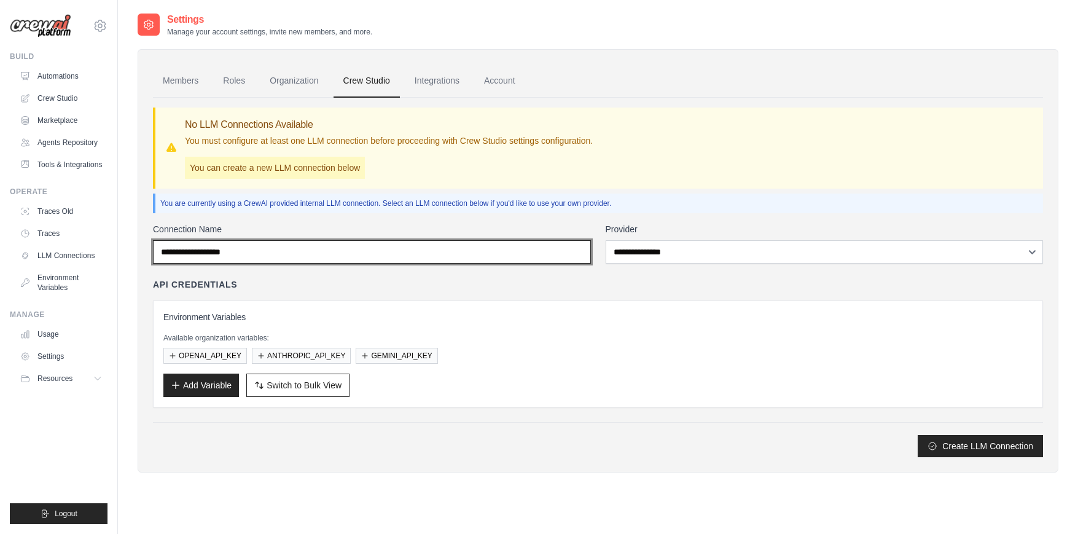
click at [319, 247] on input "Connection Name" at bounding box center [372, 251] width 438 height 23
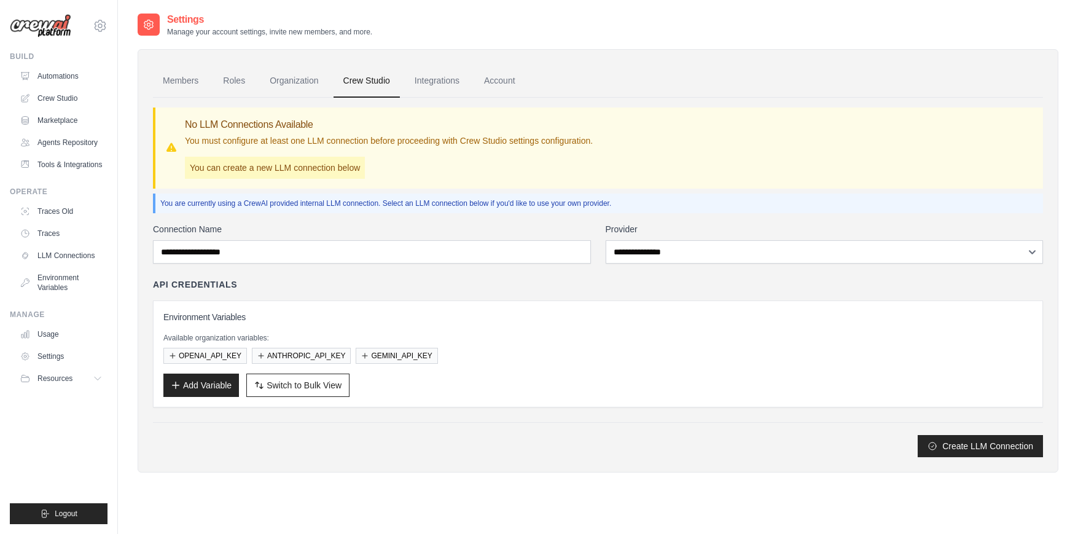
click at [454, 218] on div "**********" at bounding box center [598, 277] width 890 height 359
click at [649, 231] on label "Provider" at bounding box center [825, 229] width 438 height 12
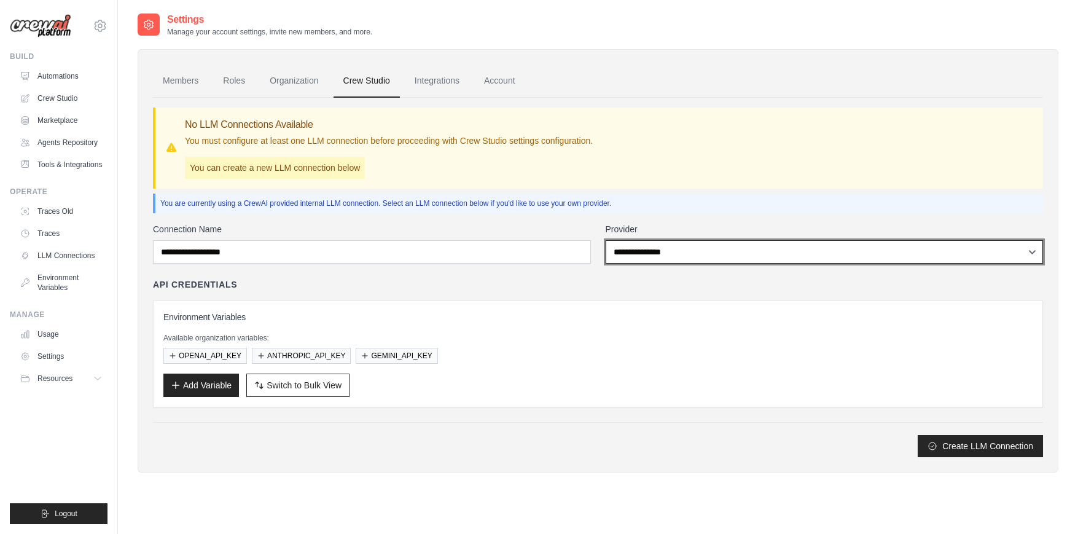
click at [649, 240] on select "**********" at bounding box center [825, 251] width 438 height 23
click at [653, 242] on select "**********" at bounding box center [825, 251] width 438 height 23
select select "******"
click at [606, 240] on select "**********" at bounding box center [825, 251] width 438 height 23
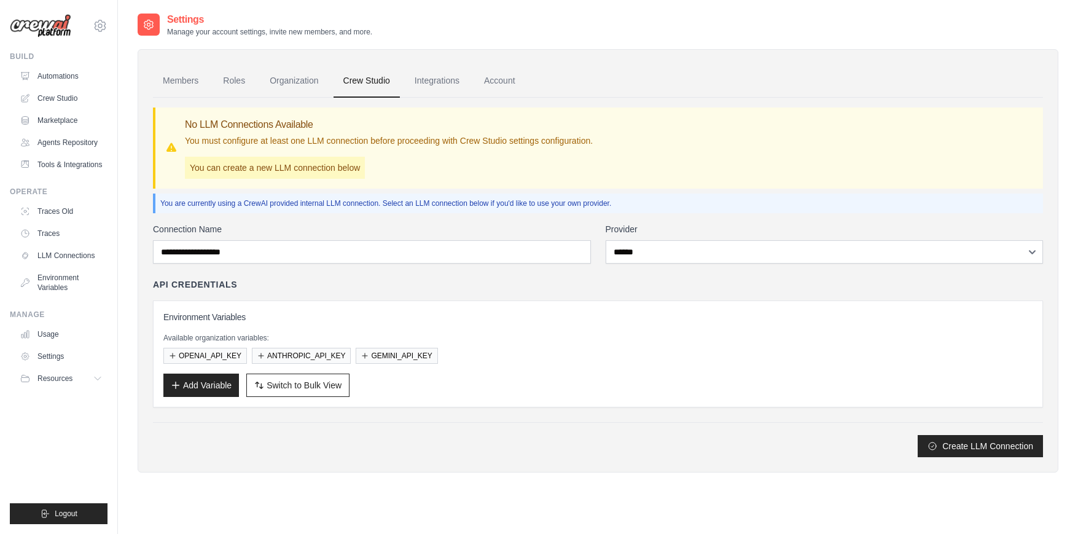
click at [636, 282] on div "API Credentials" at bounding box center [598, 284] width 890 height 12
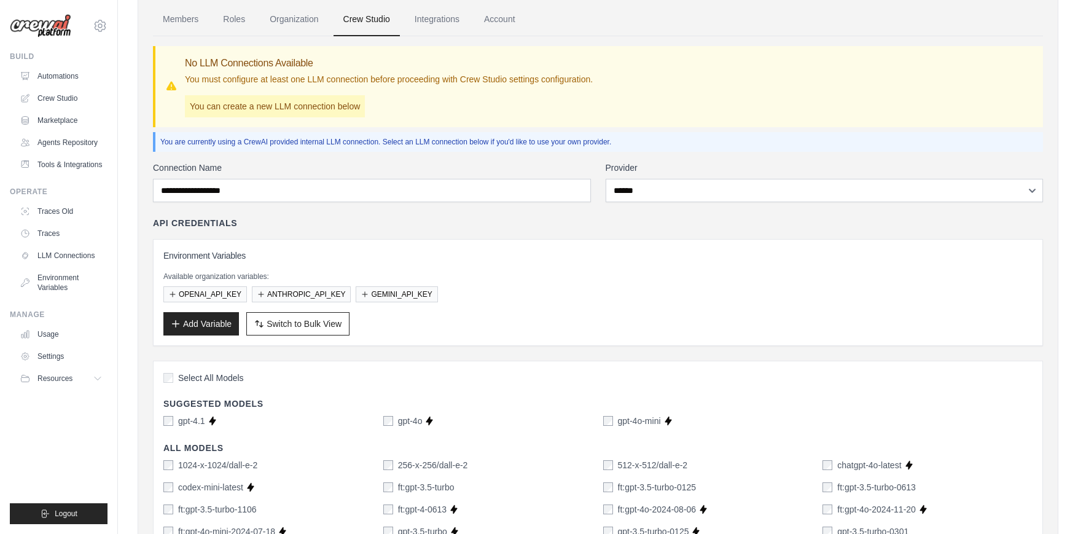
scroll to position [84, 0]
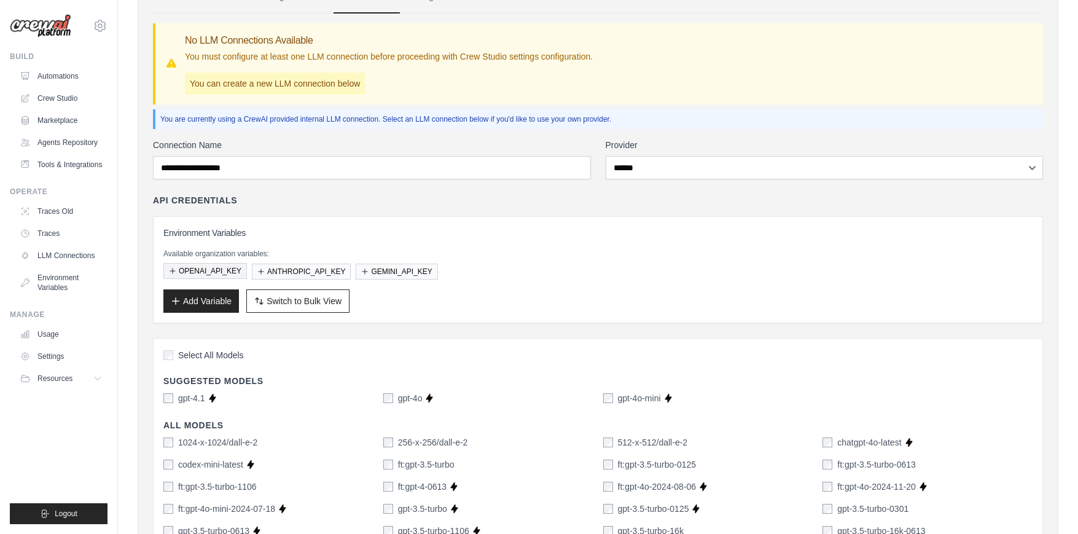
click at [211, 265] on button "OPENAI_API_KEY" at bounding box center [205, 271] width 84 height 16
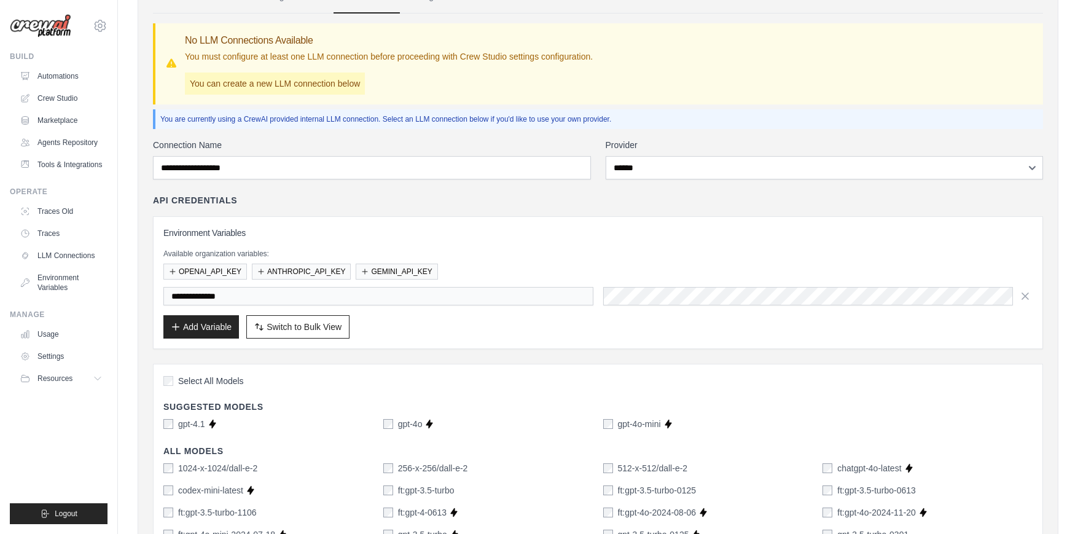
click at [568, 230] on h3 "Environment Variables" at bounding box center [597, 233] width 869 height 12
click at [1023, 294] on icon "button" at bounding box center [1025, 295] width 12 height 12
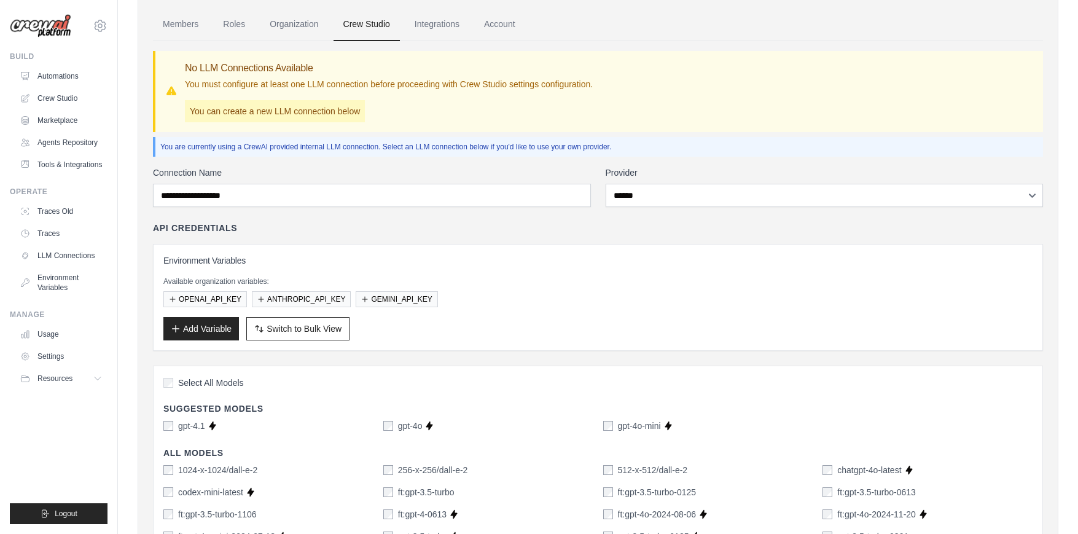
scroll to position [0, 0]
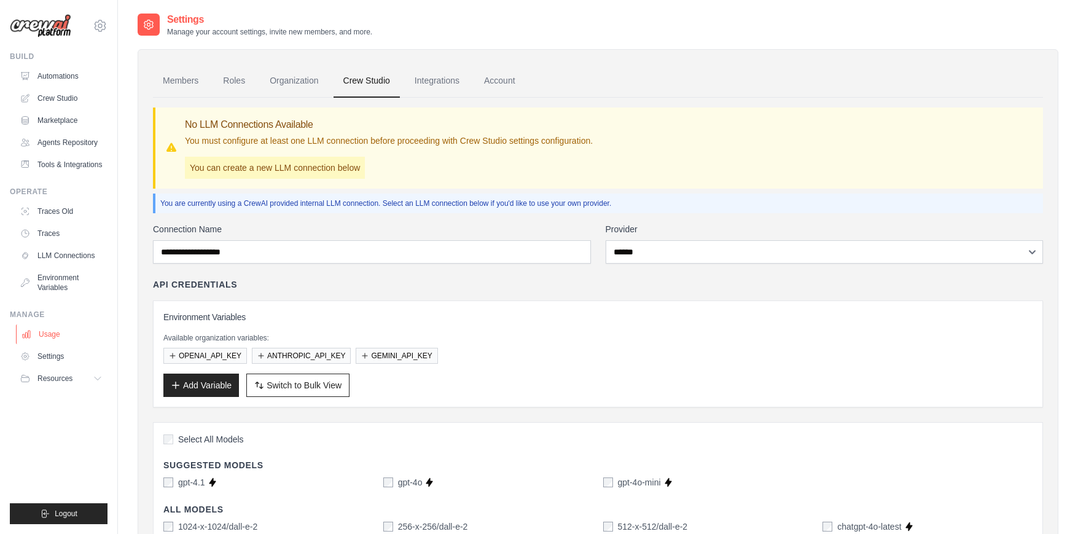
click at [50, 335] on link "Usage" at bounding box center [62, 334] width 93 height 20
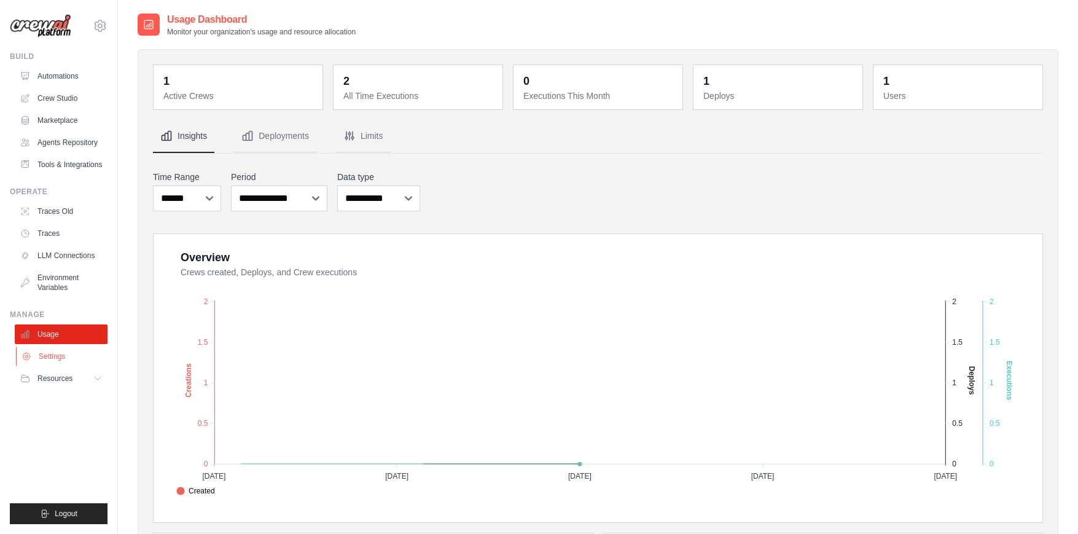
click at [47, 352] on link "Settings" at bounding box center [62, 356] width 93 height 20
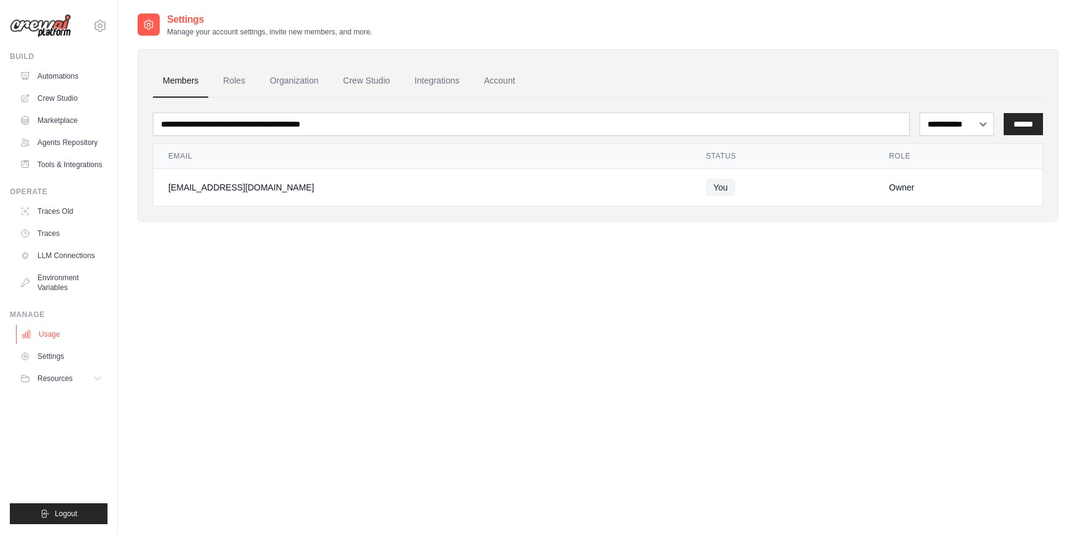
click at [49, 335] on link "Usage" at bounding box center [62, 334] width 93 height 20
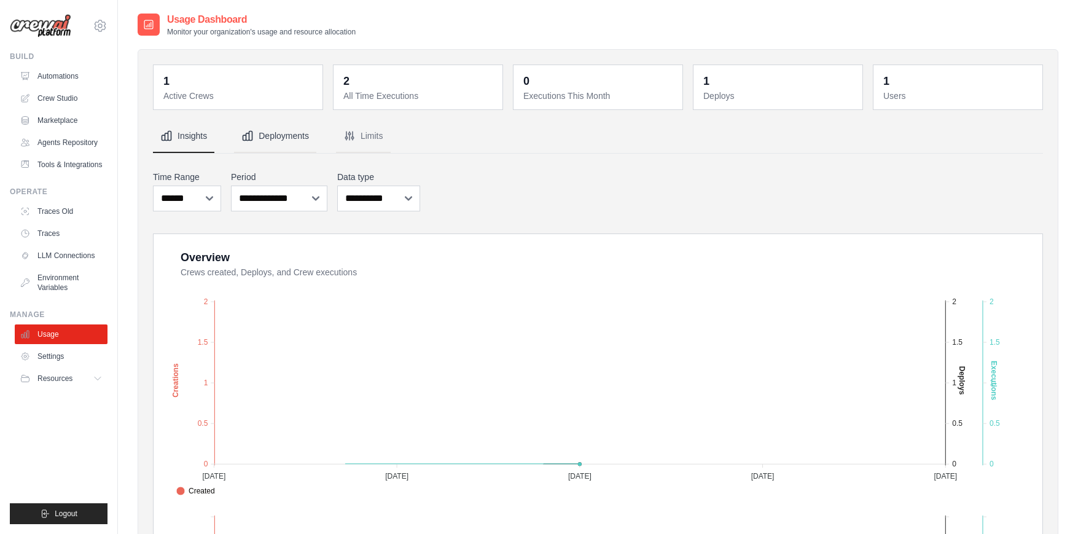
click at [288, 144] on button "Deployments" at bounding box center [275, 136] width 82 height 33
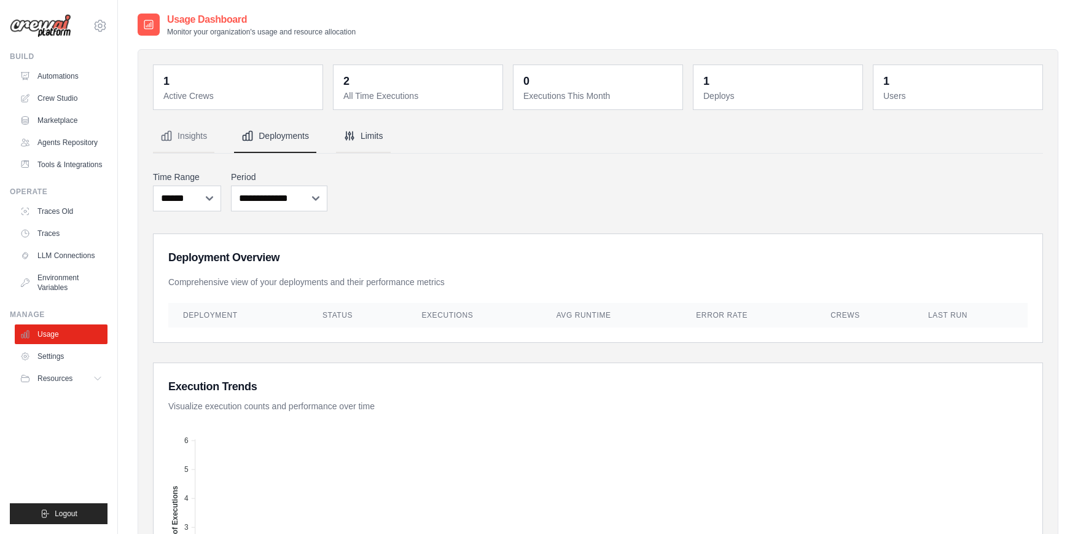
click at [372, 140] on button "Limits" at bounding box center [363, 136] width 55 height 33
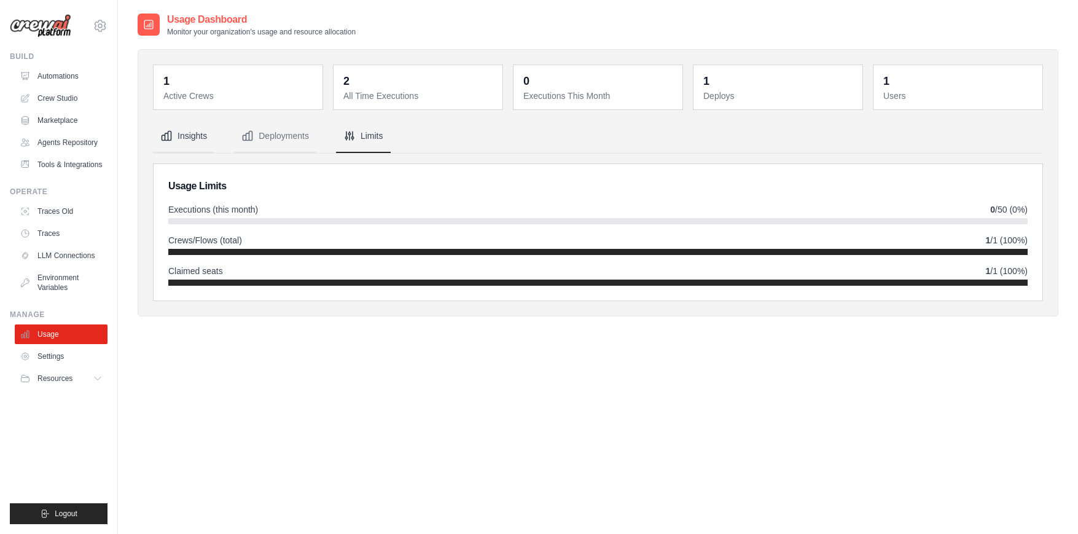
click at [168, 139] on icon "Tabs" at bounding box center [166, 135] width 9 height 9
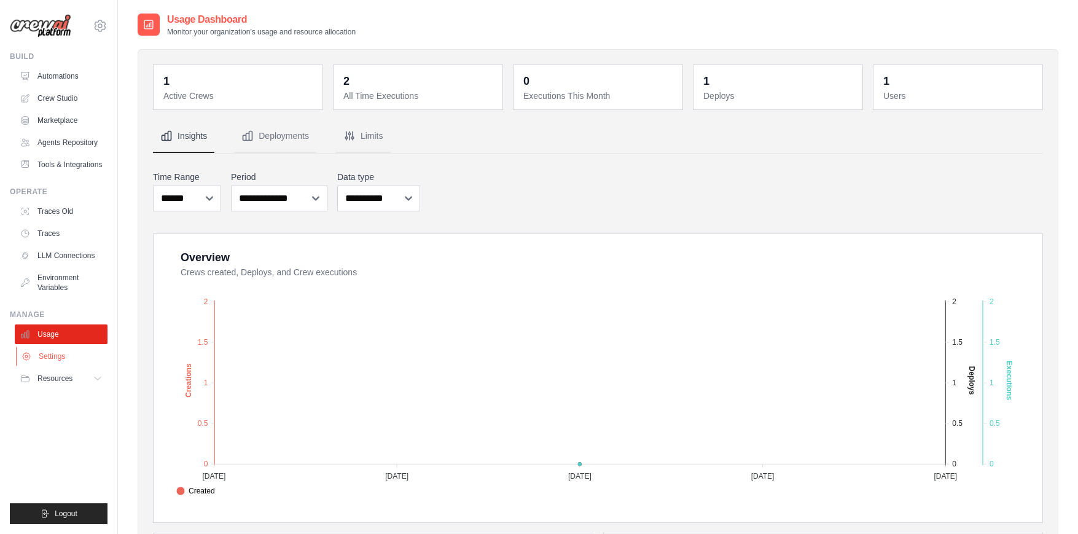
click at [58, 354] on link "Settings" at bounding box center [62, 356] width 93 height 20
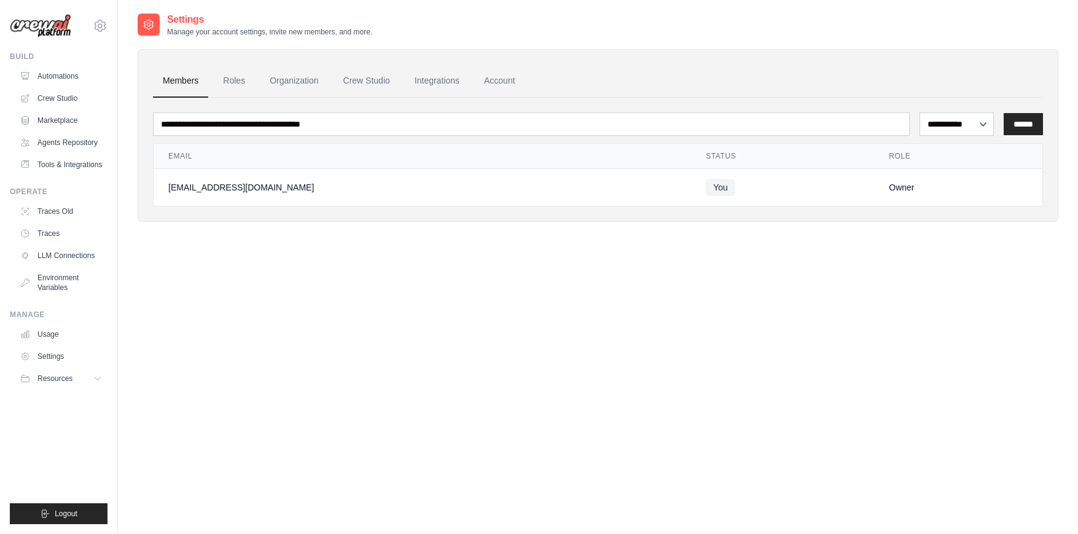
drag, startPoint x: 322, startPoint y: 24, endPoint x: 393, endPoint y: 26, distance: 70.6
click at [388, 26] on div "Settings Manage your account settings, invite new members, and more." at bounding box center [598, 24] width 921 height 25
click at [98, 29] on icon at bounding box center [100, 25] width 15 height 15
click at [126, 84] on link "Settings" at bounding box center [152, 76] width 117 height 25
click at [507, 80] on link "Account" at bounding box center [499, 80] width 51 height 33
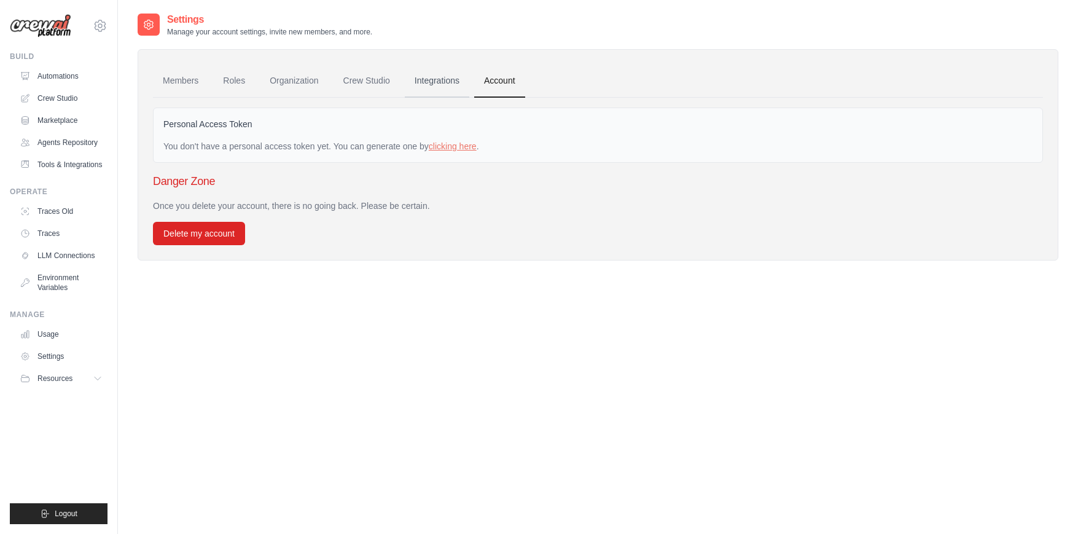
click at [446, 82] on link "Integrations" at bounding box center [437, 80] width 64 height 33
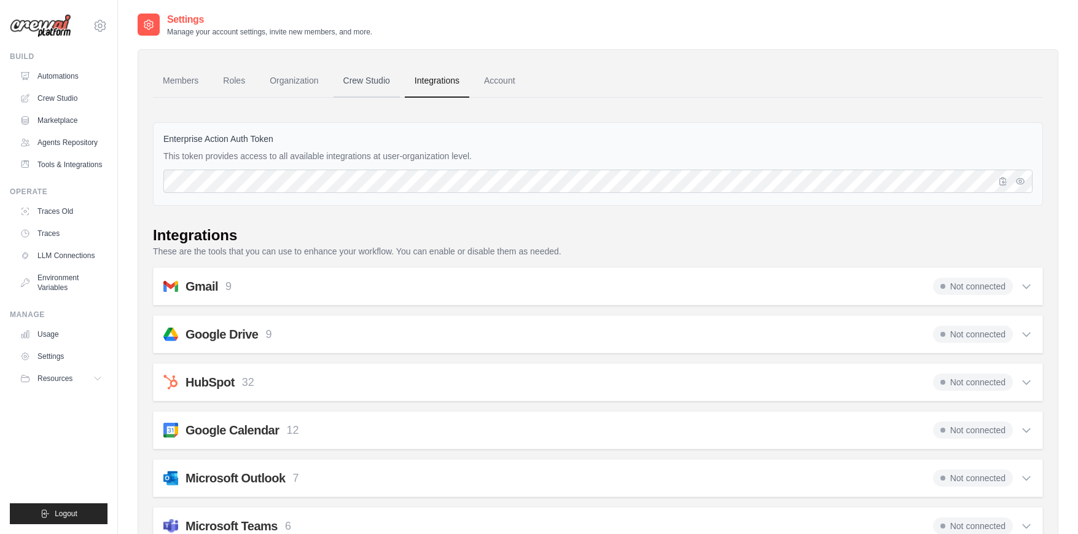
click at [360, 83] on link "Crew Studio" at bounding box center [366, 80] width 66 height 33
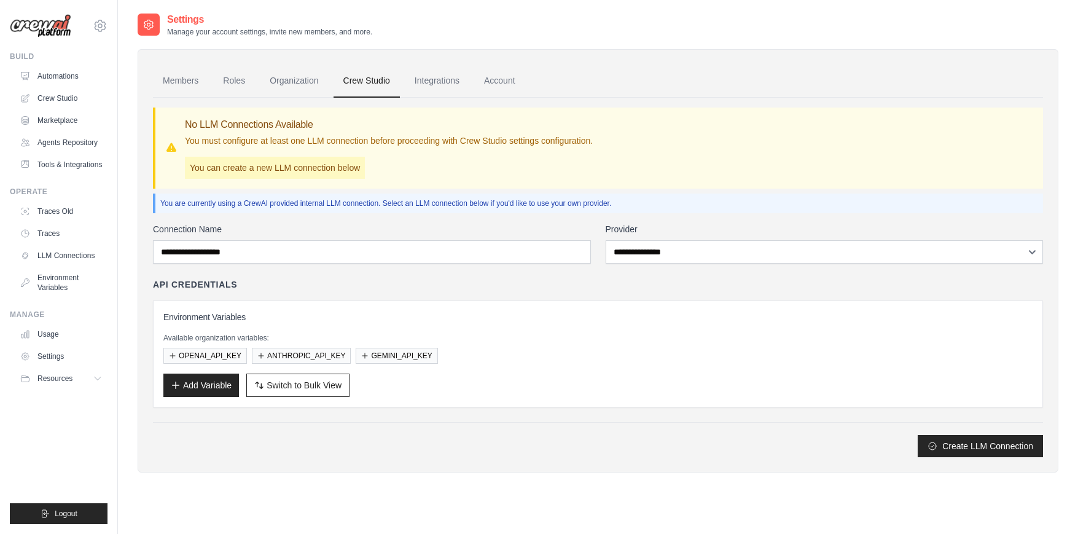
click at [276, 82] on link "Organization" at bounding box center [294, 80] width 68 height 33
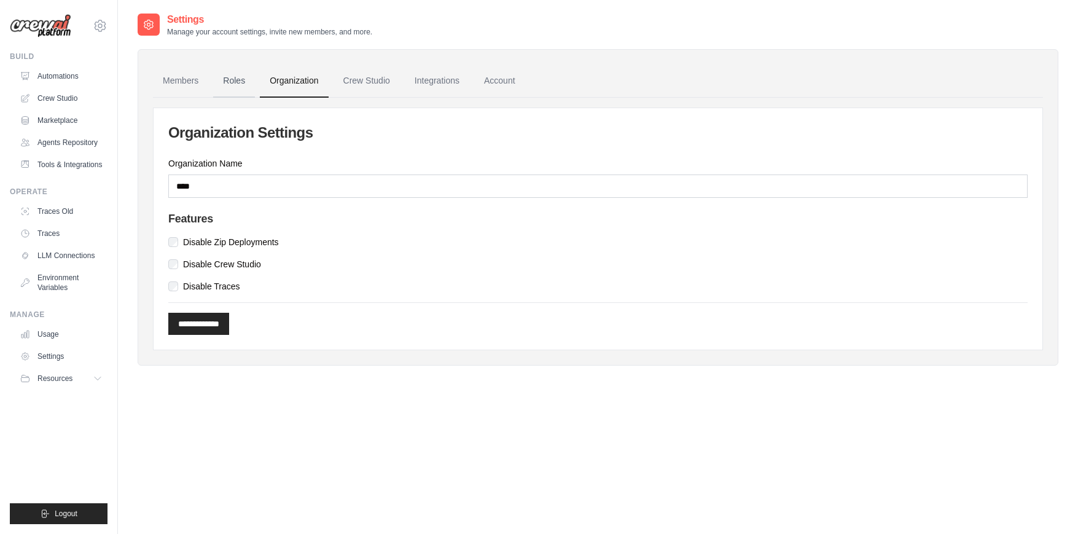
click at [217, 84] on link "Roles" at bounding box center [234, 80] width 42 height 33
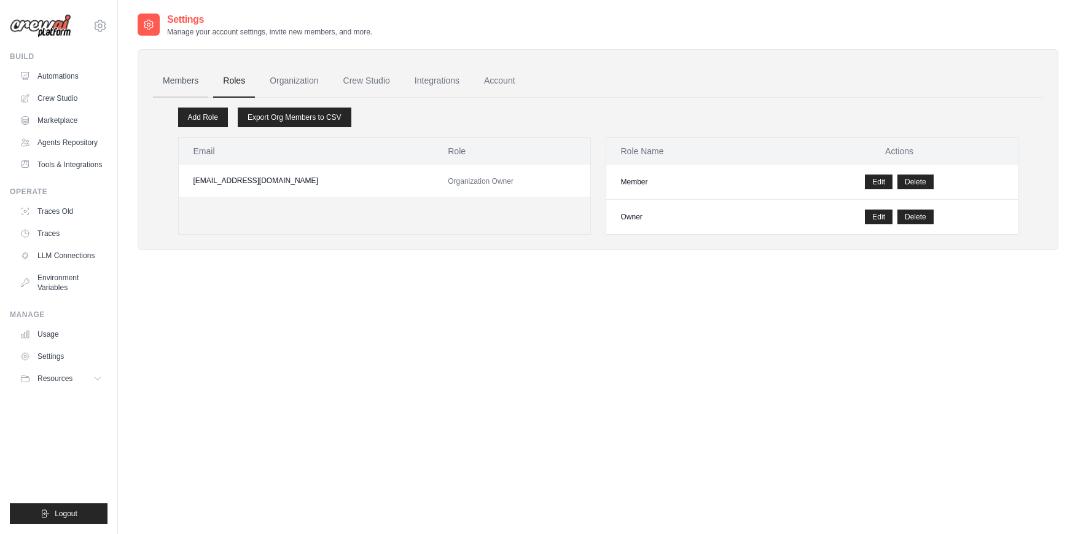
click at [180, 86] on link "Members" at bounding box center [180, 80] width 55 height 33
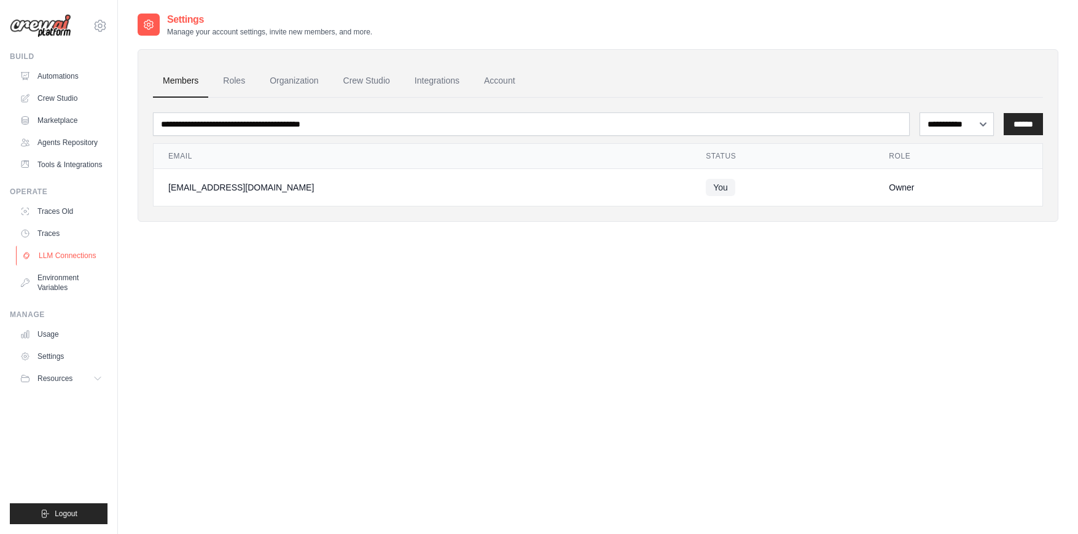
click at [52, 262] on link "LLM Connections" at bounding box center [62, 256] width 93 height 20
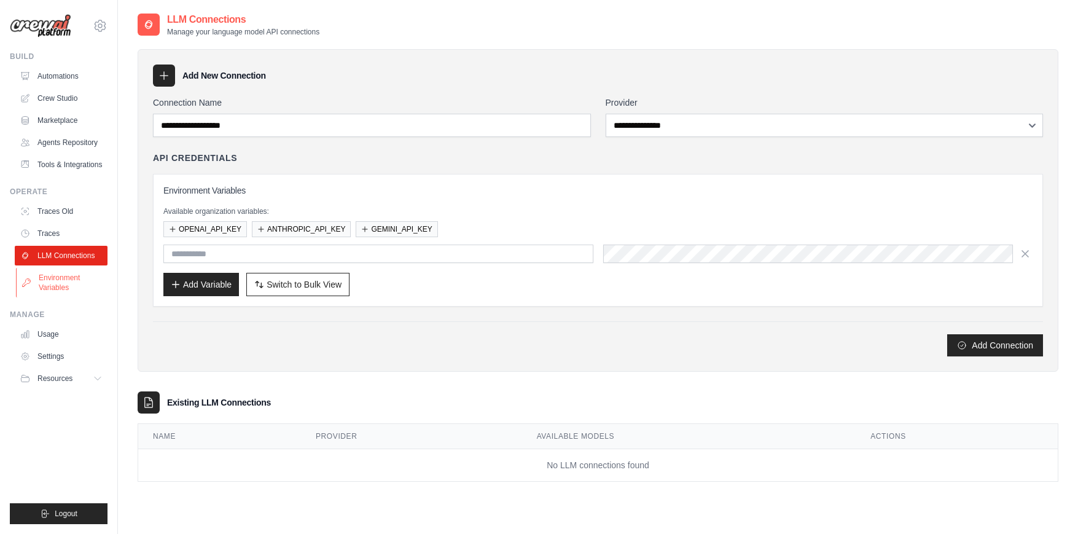
click at [56, 287] on link "Environment Variables" at bounding box center [62, 282] width 93 height 29
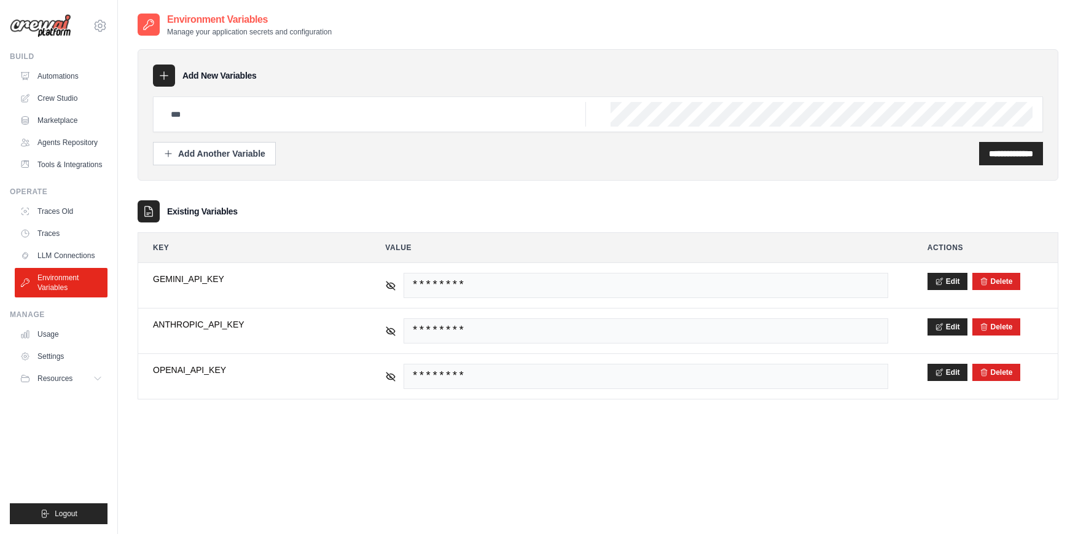
click at [223, 431] on div "**********" at bounding box center [598, 279] width 921 height 534
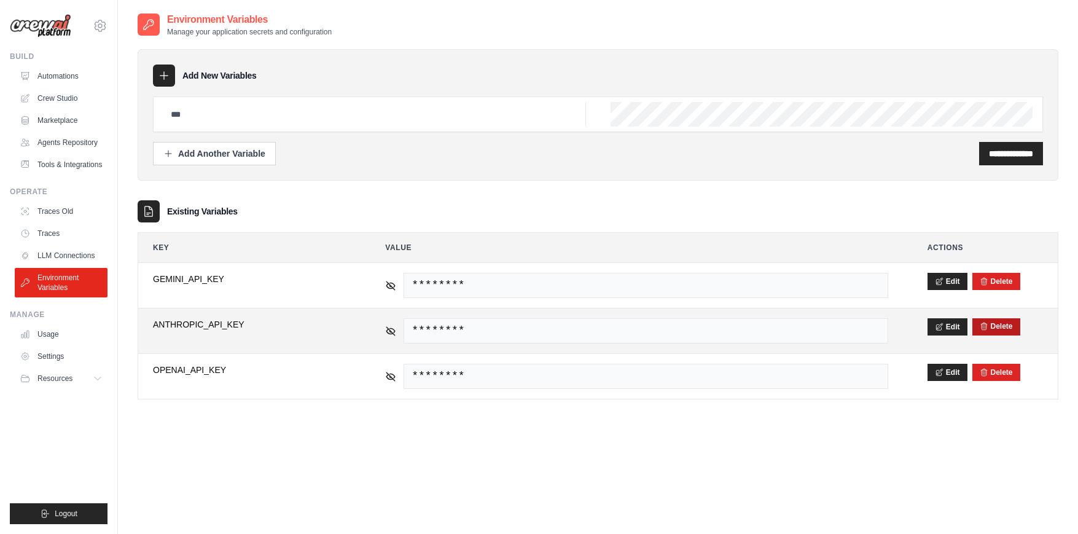
click at [996, 325] on button "Delete" at bounding box center [996, 326] width 33 height 10
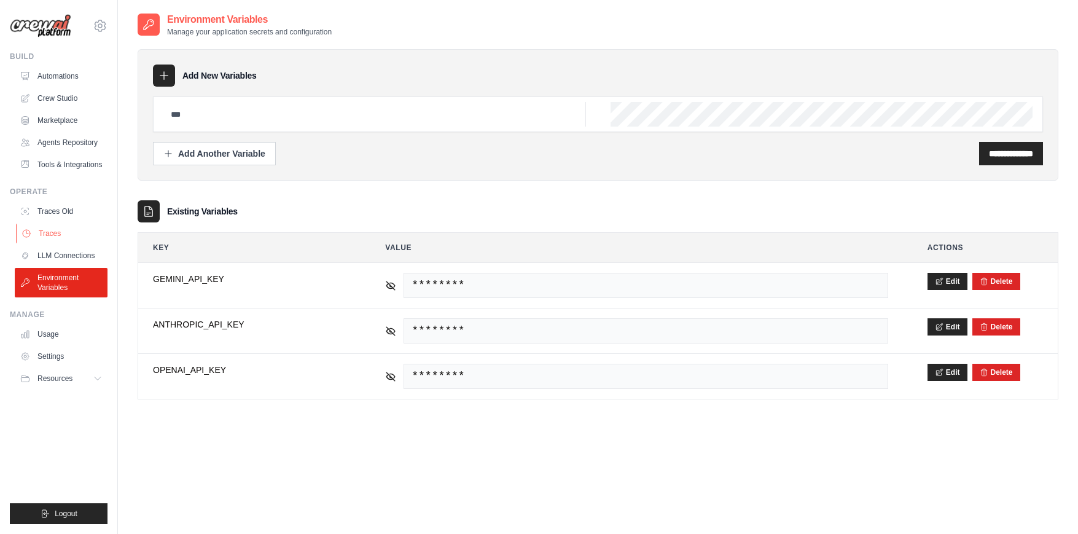
click at [47, 236] on link "Traces" at bounding box center [62, 234] width 93 height 20
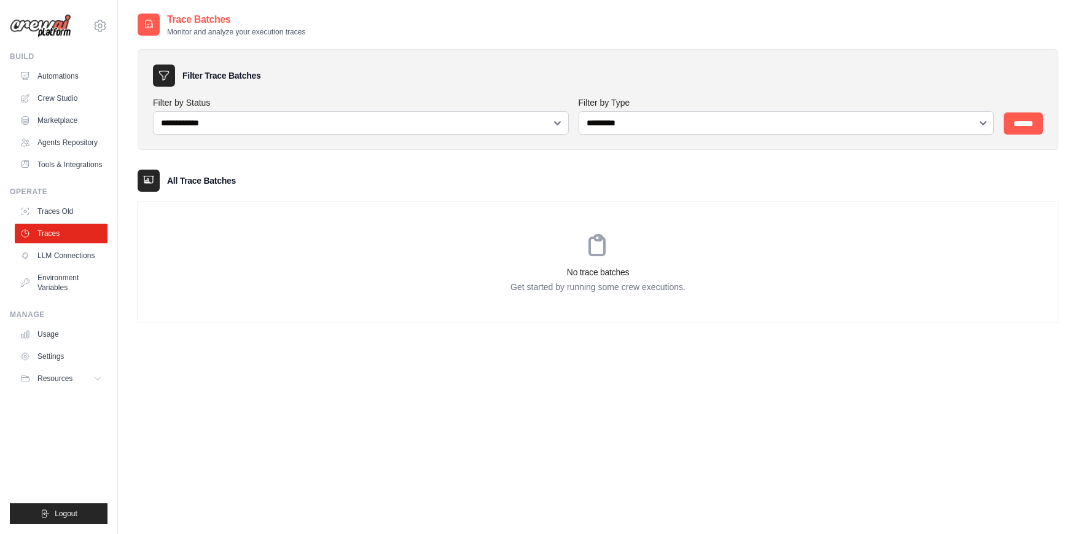
click at [55, 36] on img at bounding box center [40, 26] width 61 height 24
click at [55, 29] on img at bounding box center [40, 26] width 61 height 24
click at [72, 434] on ul "Build Automations Crew Studio Marketplace Agents Repository Resources Blog" at bounding box center [59, 288] width 98 height 472
click at [76, 375] on button "Resources" at bounding box center [62, 378] width 93 height 20
click at [57, 356] on link "Settings" at bounding box center [62, 356] width 93 height 20
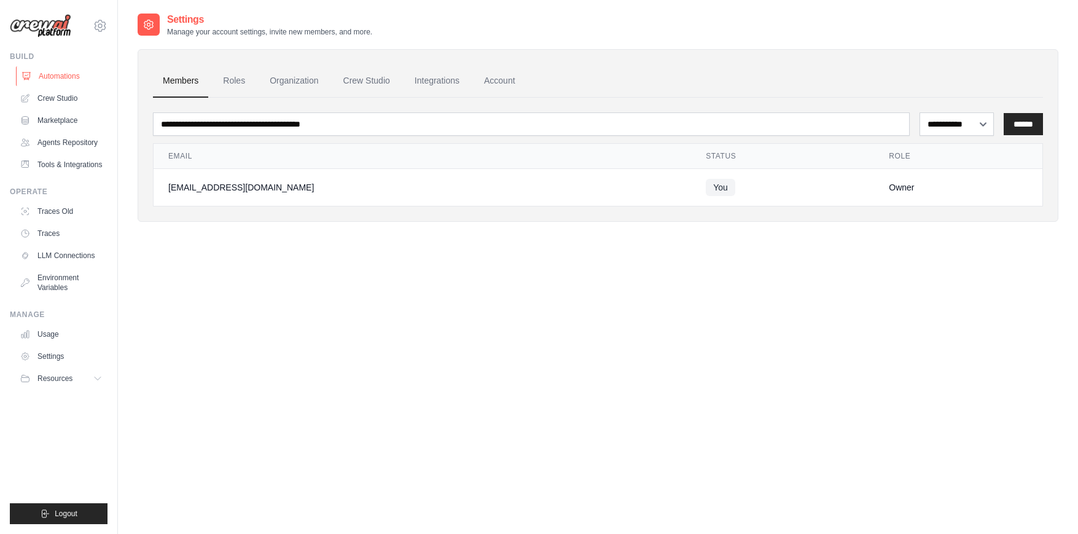
click at [52, 75] on link "Automations" at bounding box center [62, 76] width 93 height 20
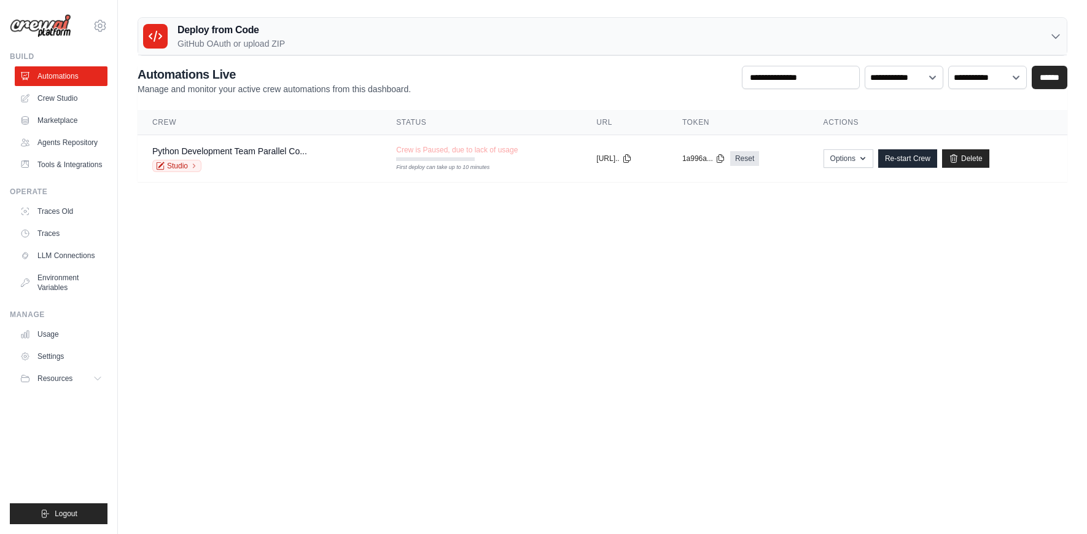
click at [222, 33] on h3 "Deploy from Code" at bounding box center [230, 30] width 107 height 15
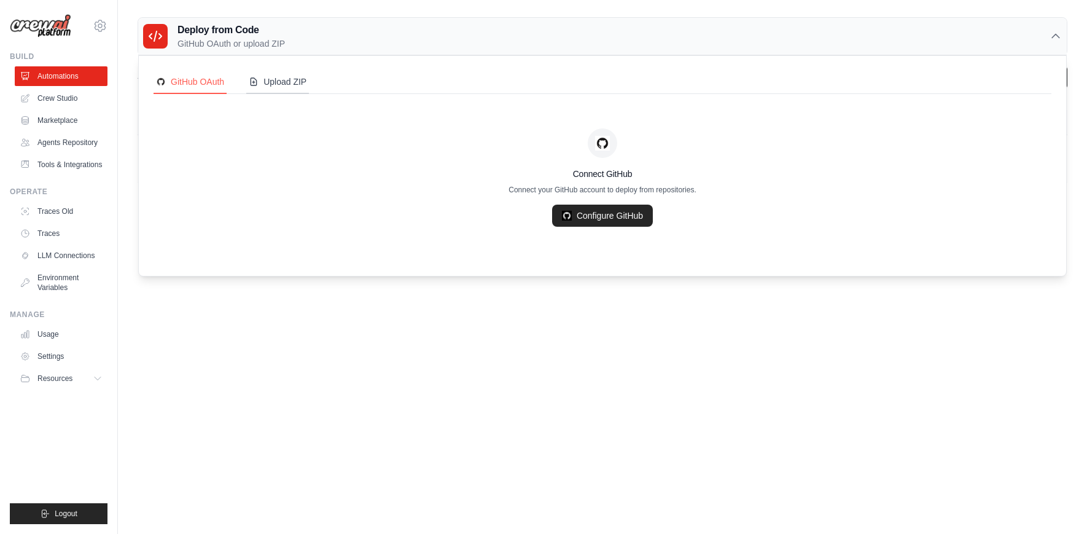
click at [276, 84] on div "Upload ZIP" at bounding box center [278, 82] width 58 height 12
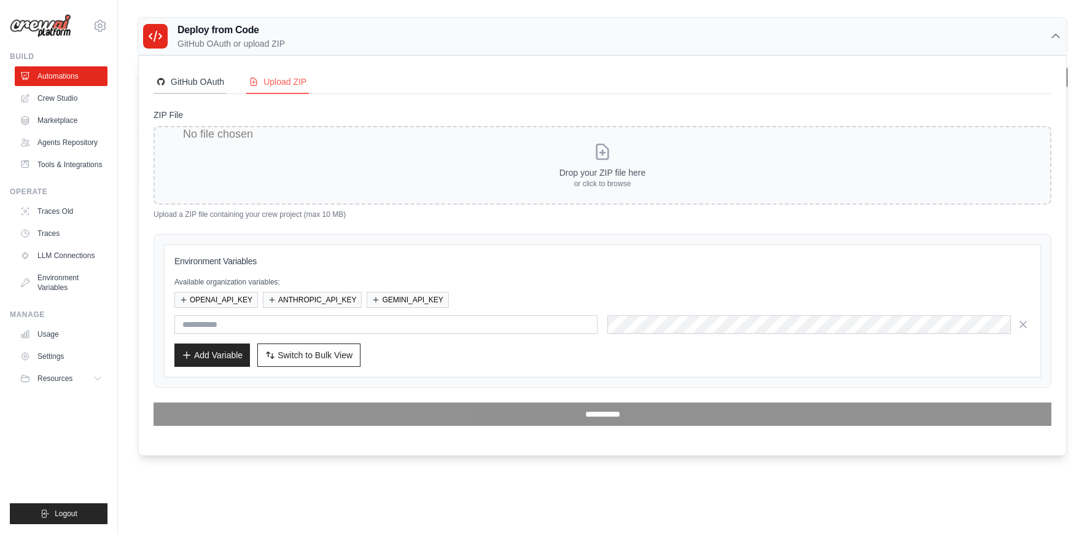
click at [186, 85] on div "GitHub OAuth" at bounding box center [190, 82] width 68 height 12
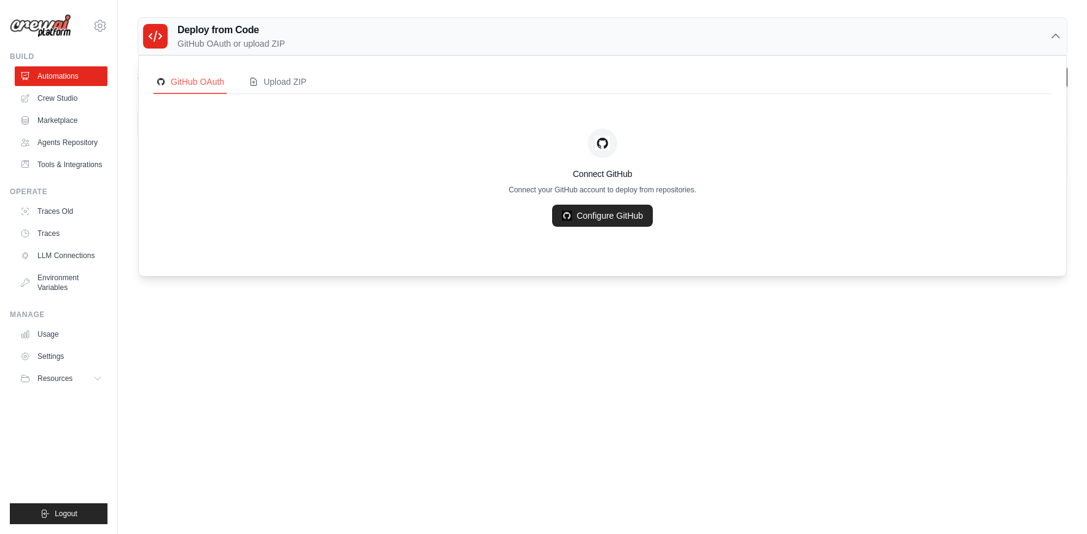
click at [231, 30] on h3 "Deploy from Code" at bounding box center [230, 30] width 107 height 15
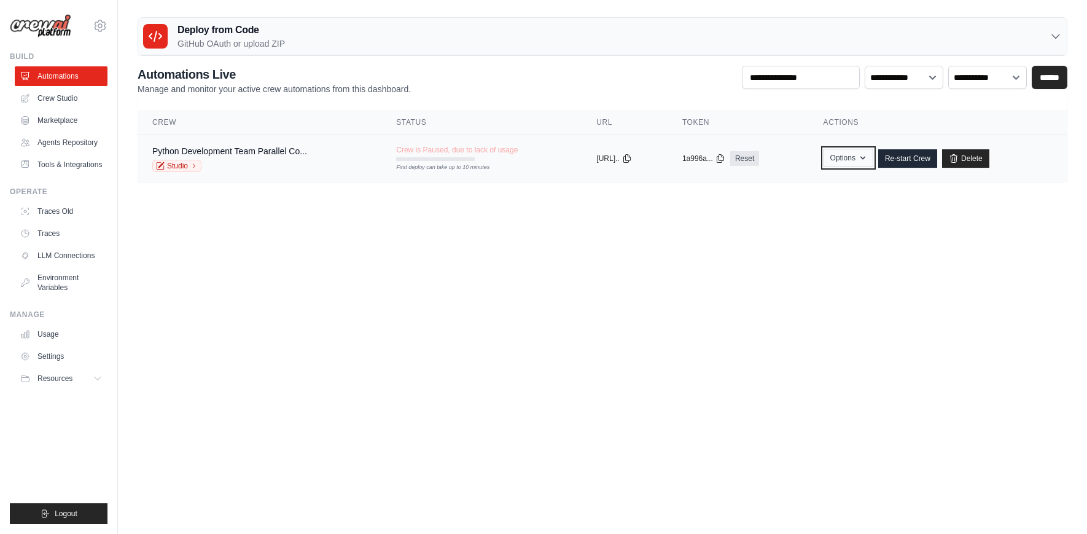
click at [866, 163] on button "Options" at bounding box center [849, 158] width 50 height 18
click at [953, 237] on body "[EMAIL_ADDRESS][DOMAIN_NAME] Settings Build Automations" at bounding box center [543, 267] width 1087 height 534
click at [49, 117] on link "Marketplace" at bounding box center [62, 121] width 93 height 20
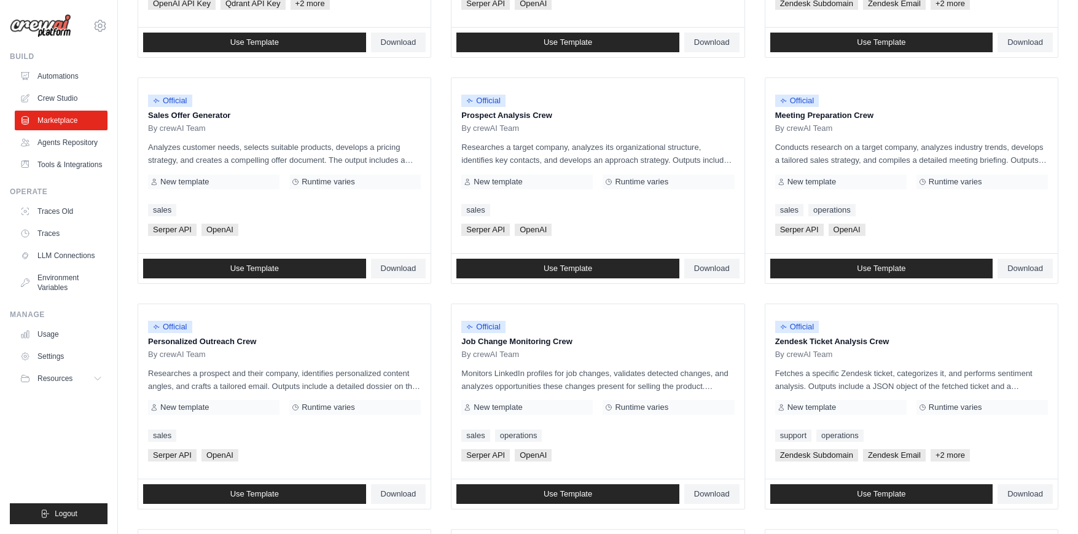
scroll to position [604, 0]
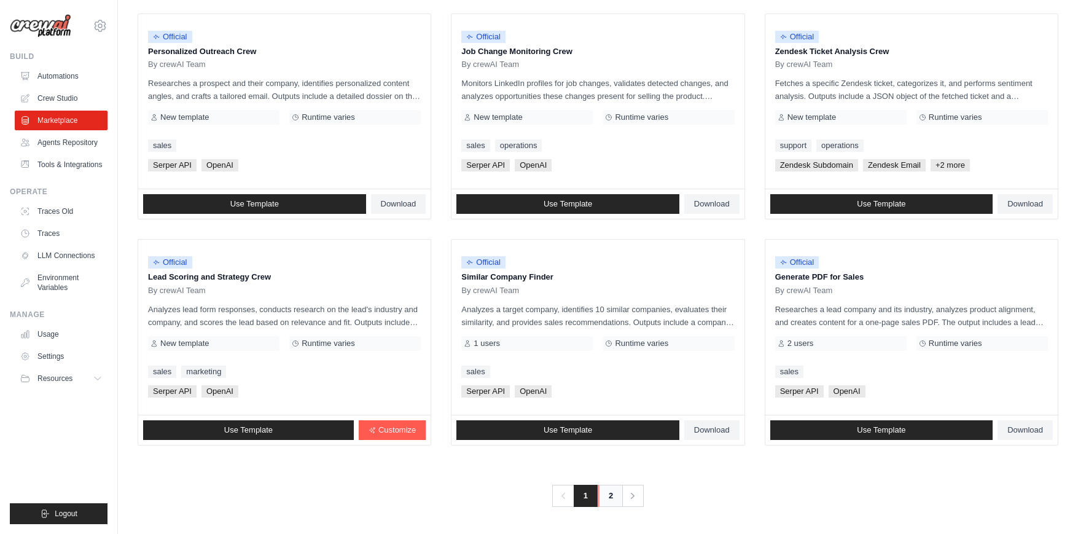
click at [609, 488] on link "2" at bounding box center [610, 496] width 25 height 22
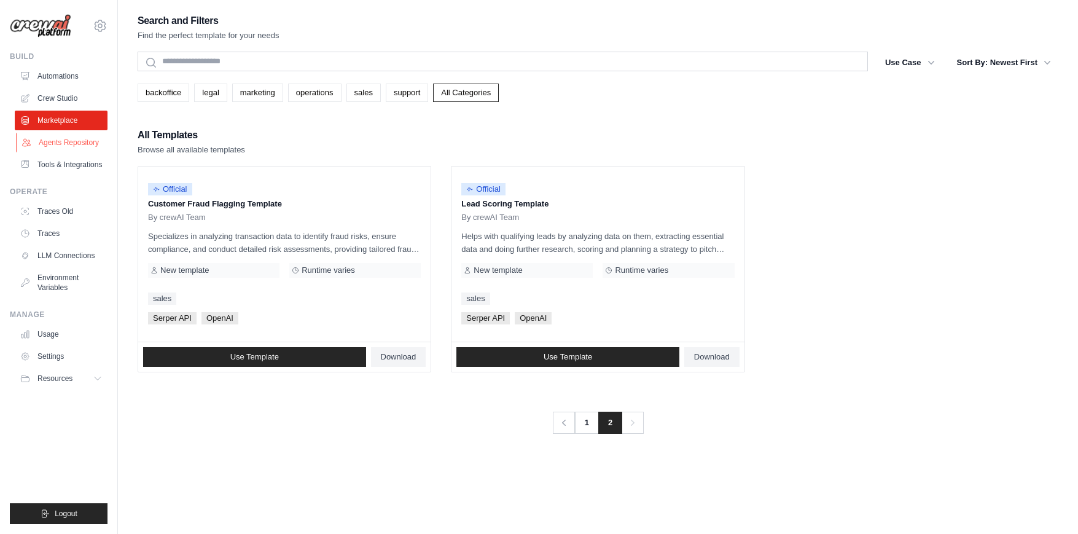
click at [53, 142] on link "Agents Repository" at bounding box center [62, 143] width 93 height 20
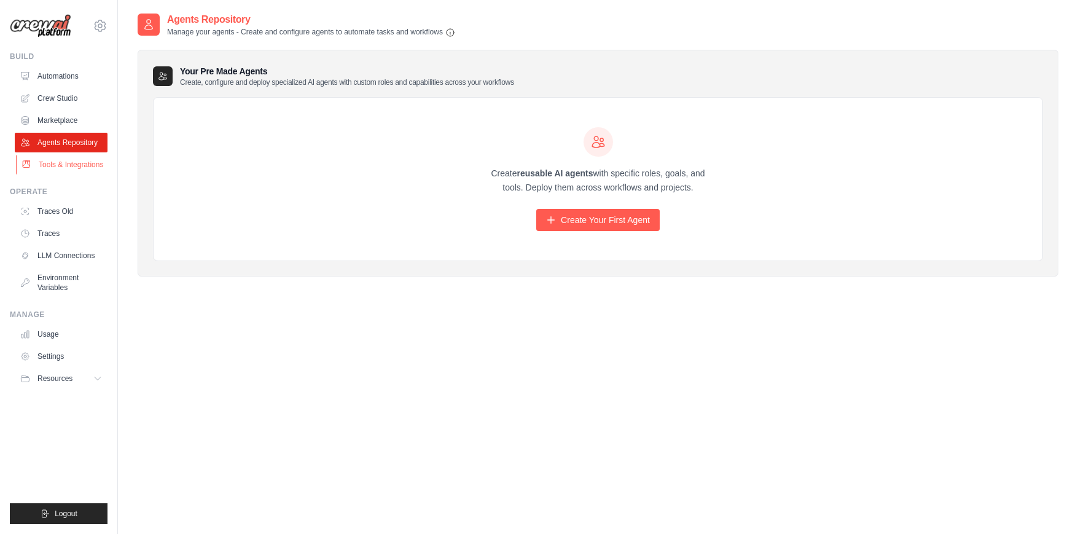
click at [53, 163] on link "Tools & Integrations" at bounding box center [62, 165] width 93 height 20
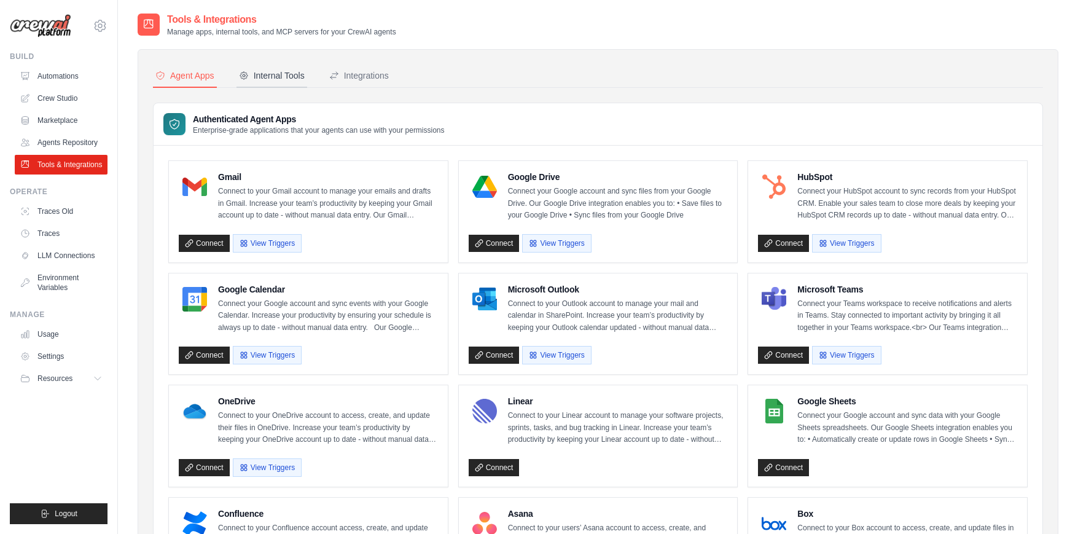
click at [280, 83] on button "Internal Tools" at bounding box center [271, 75] width 71 height 23
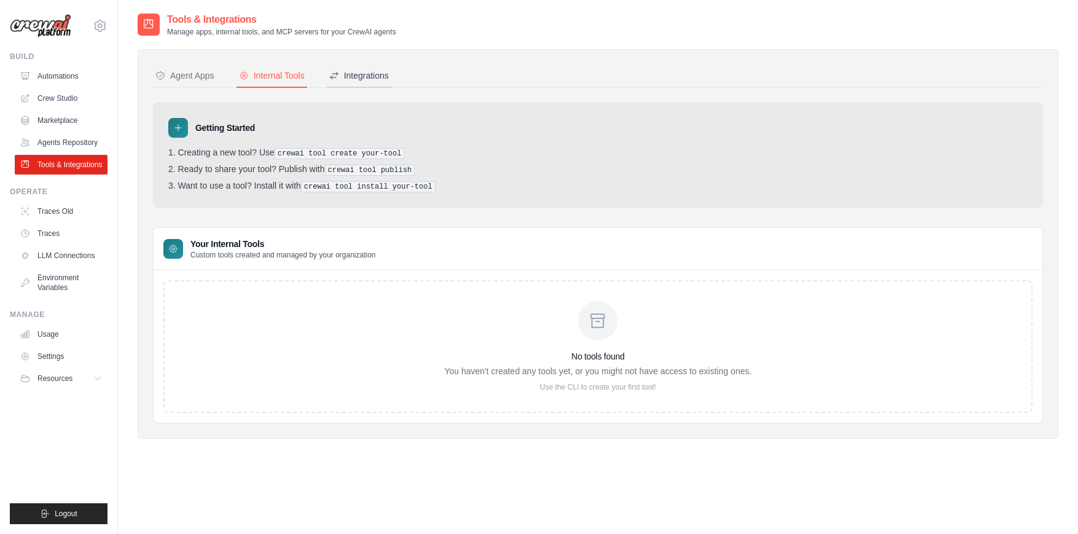
click at [357, 79] on div "Integrations" at bounding box center [359, 75] width 60 height 12
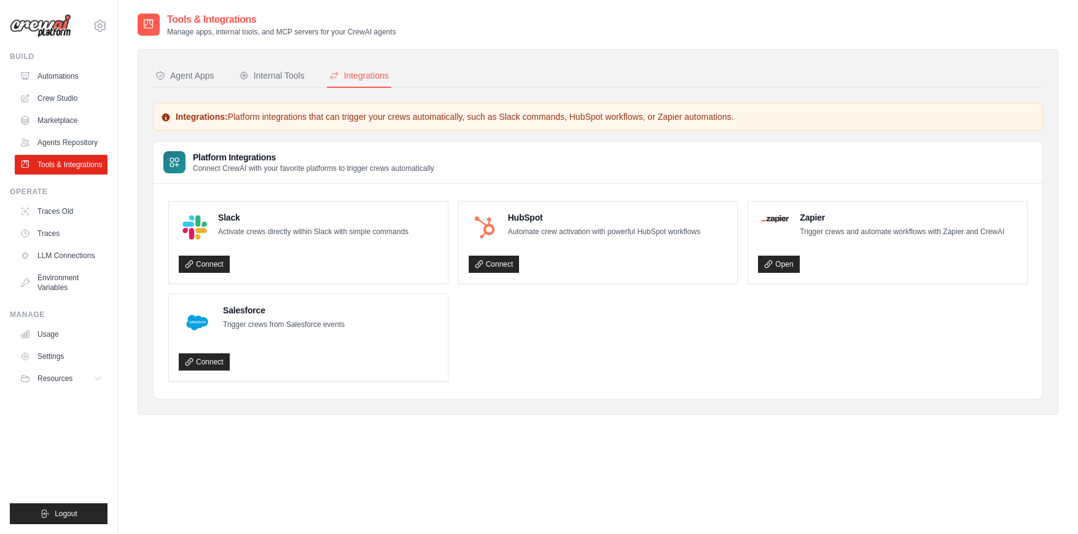
drag, startPoint x: 392, startPoint y: 119, endPoint x: 467, endPoint y: 117, distance: 75.6
click at [467, 117] on p "Integrations: Platform integrations that can trigger your crews automatically, …" at bounding box center [598, 117] width 874 height 12
drag, startPoint x: 482, startPoint y: 117, endPoint x: 561, endPoint y: 117, distance: 78.6
click at [561, 117] on p "Integrations: Platform integrations that can trigger your crews automatically, …" at bounding box center [598, 117] width 874 height 12
drag, startPoint x: 576, startPoint y: 117, endPoint x: 649, endPoint y: 117, distance: 72.5
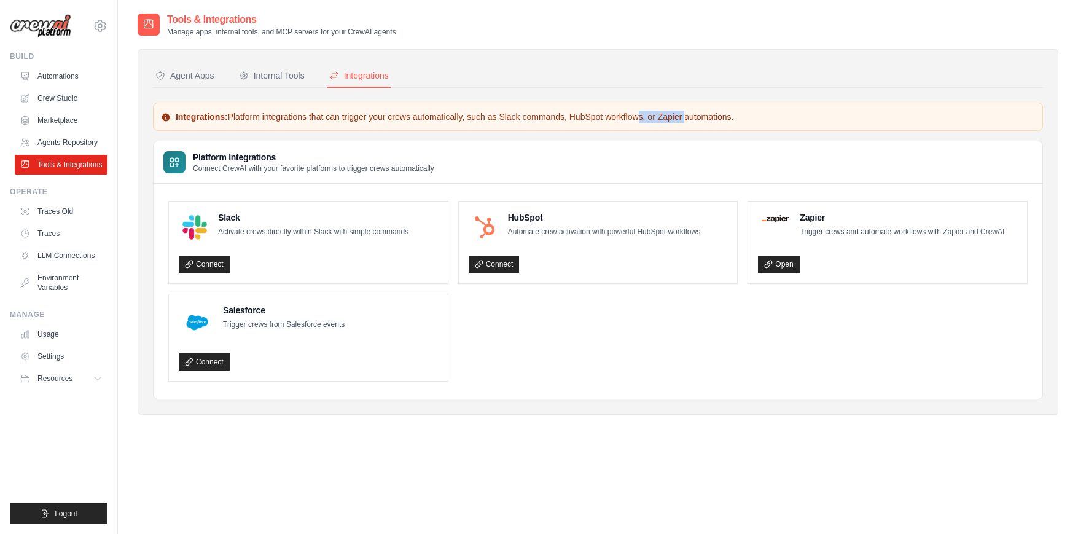
click at [649, 117] on p "Integrations: Platform integrations that can trigger your crews automatically, …" at bounding box center [598, 117] width 874 height 12
drag, startPoint x: 746, startPoint y: 119, endPoint x: 168, endPoint y: 114, distance: 577.9
click at [168, 114] on p "Integrations: Platform integrations that can trigger your crews automatically, …" at bounding box center [598, 117] width 874 height 12
click at [192, 81] on div "Agent Apps" at bounding box center [184, 75] width 59 height 12
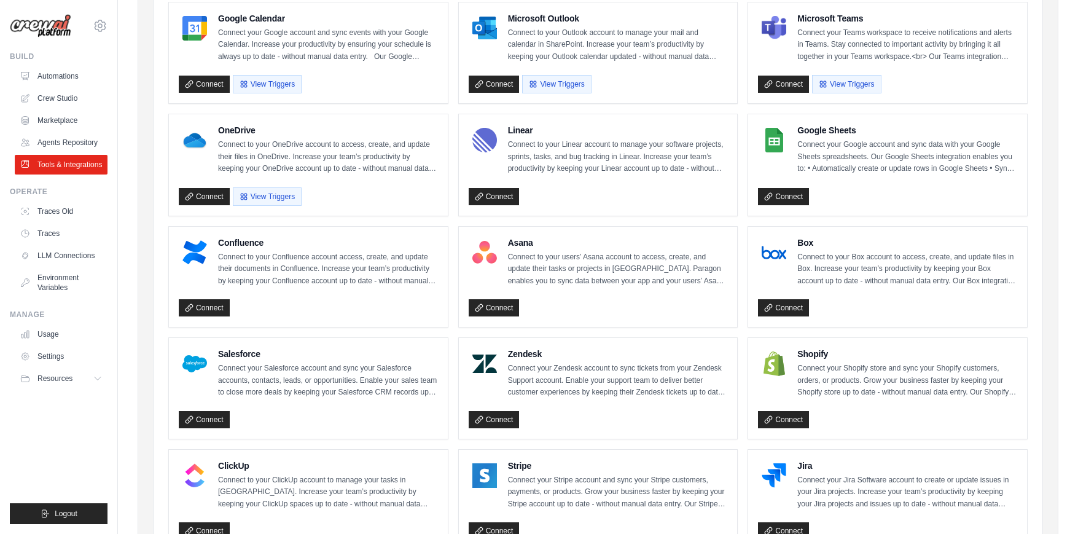
scroll to position [165, 0]
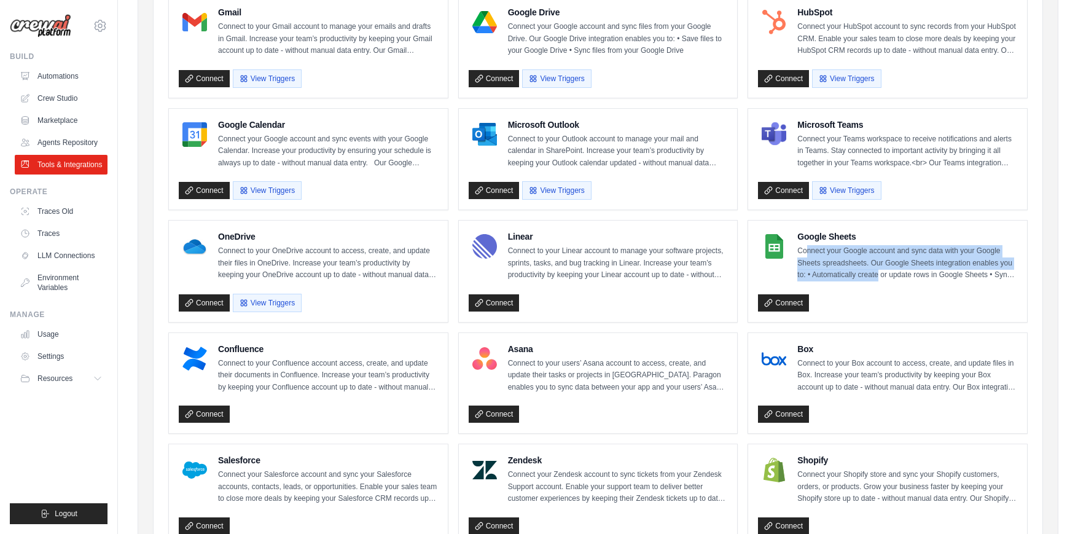
drag, startPoint x: 809, startPoint y: 249, endPoint x: 880, endPoint y: 274, distance: 75.0
click at [878, 274] on p "Connect your Google account and sync data with your Google Sheets spreadsheets.…" at bounding box center [907, 263] width 220 height 36
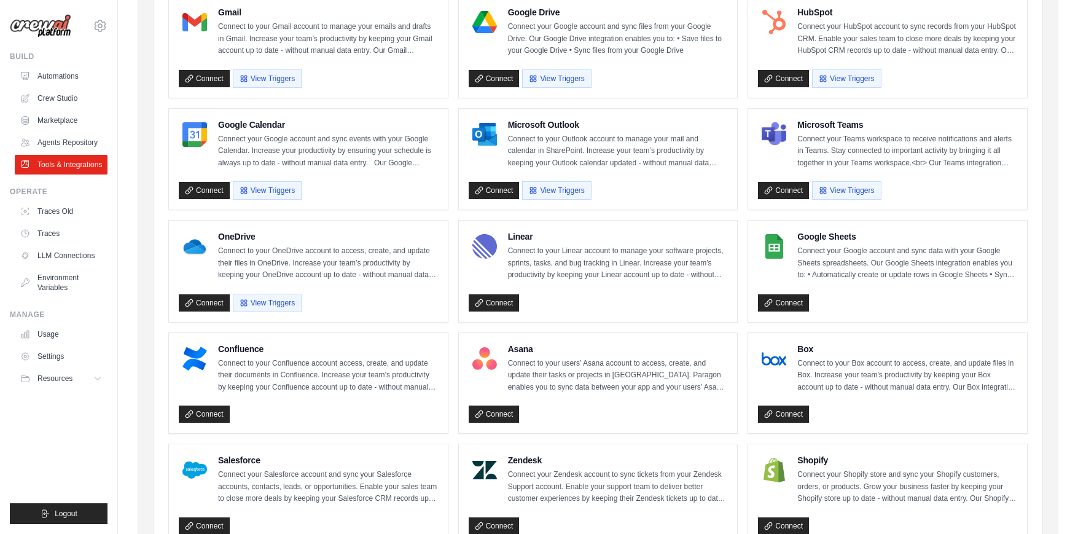
click at [880, 274] on p "Connect your Google account and sync data with your Google Sheets spreadsheets.…" at bounding box center [907, 263] width 220 height 36
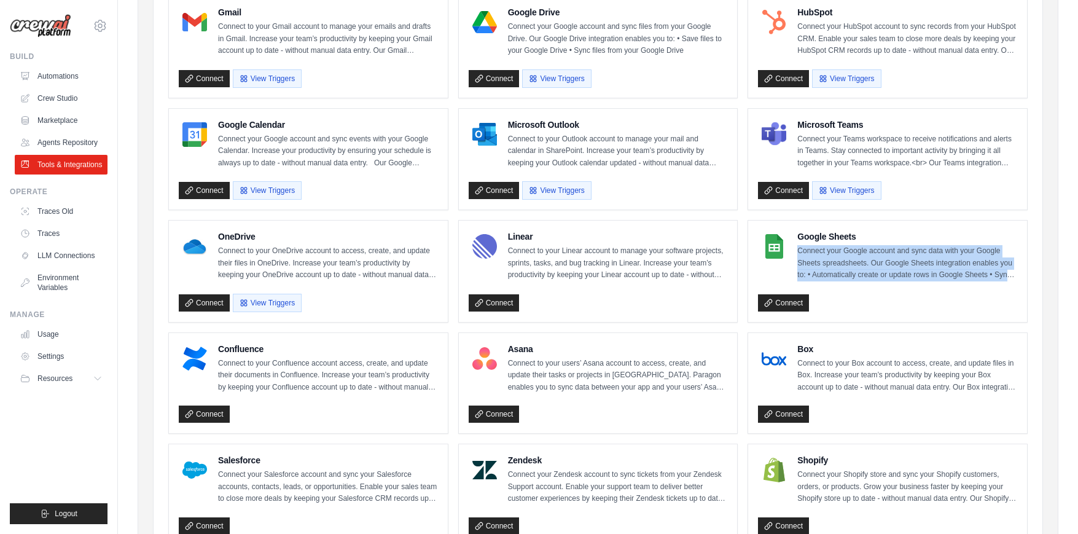
click at [880, 274] on p "Connect your Google account and sync data with your Google Sheets spreadsheets.…" at bounding box center [907, 263] width 220 height 36
click at [868, 267] on p "Connect your Google account and sync data with your Google Sheets spreadsheets.…" at bounding box center [907, 263] width 220 height 36
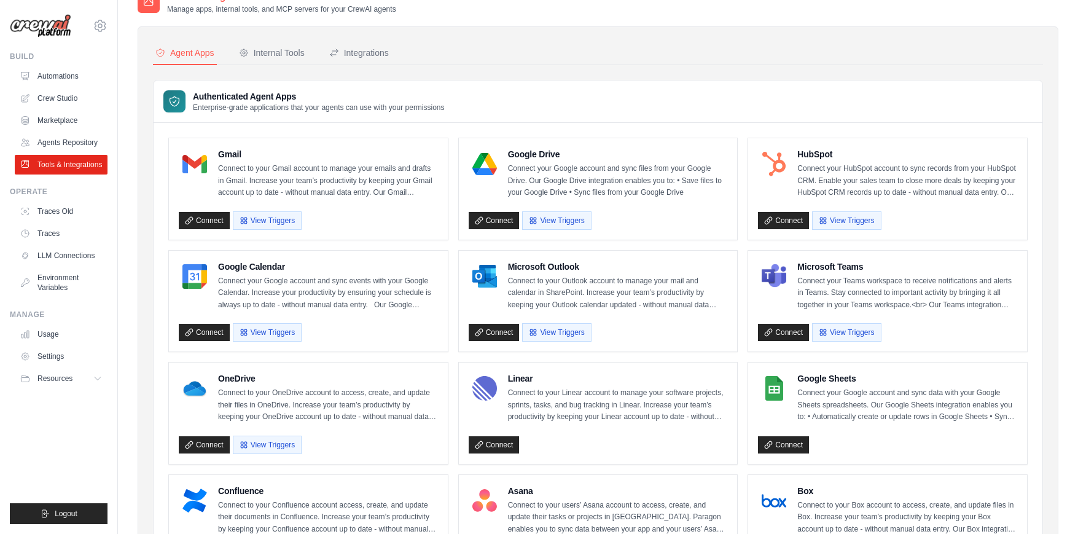
scroll to position [0, 0]
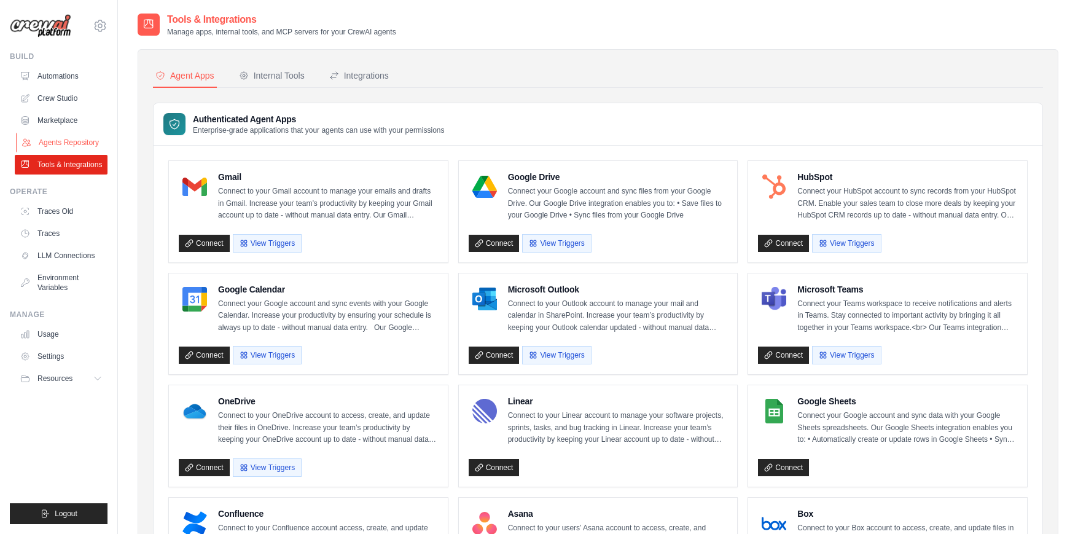
click at [45, 145] on link "Agents Repository" at bounding box center [62, 143] width 93 height 20
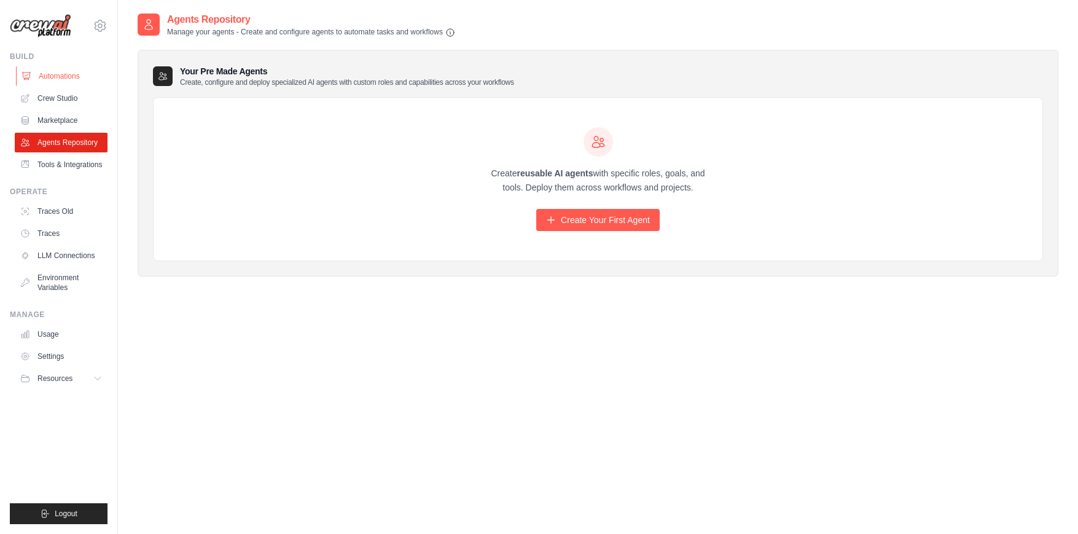
click at [47, 79] on link "Automations" at bounding box center [62, 76] width 93 height 20
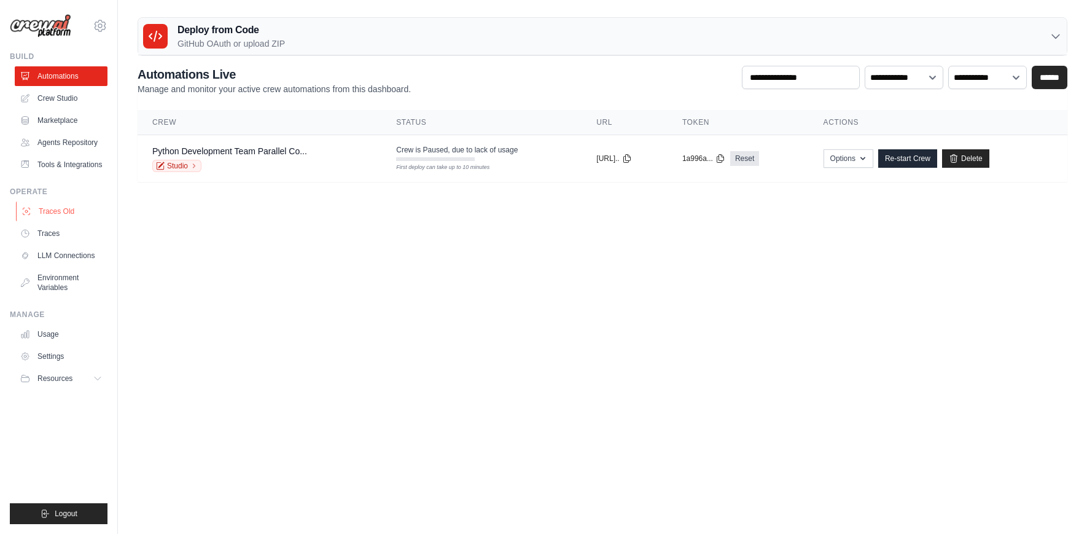
click at [59, 207] on link "Traces Old" at bounding box center [62, 211] width 93 height 20
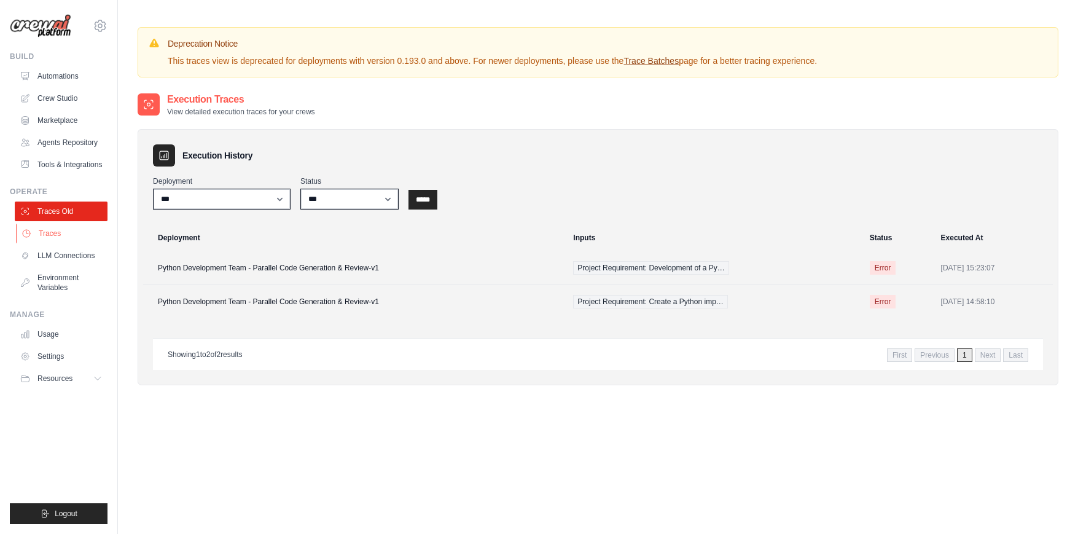
click at [52, 231] on link "Traces" at bounding box center [62, 234] width 93 height 20
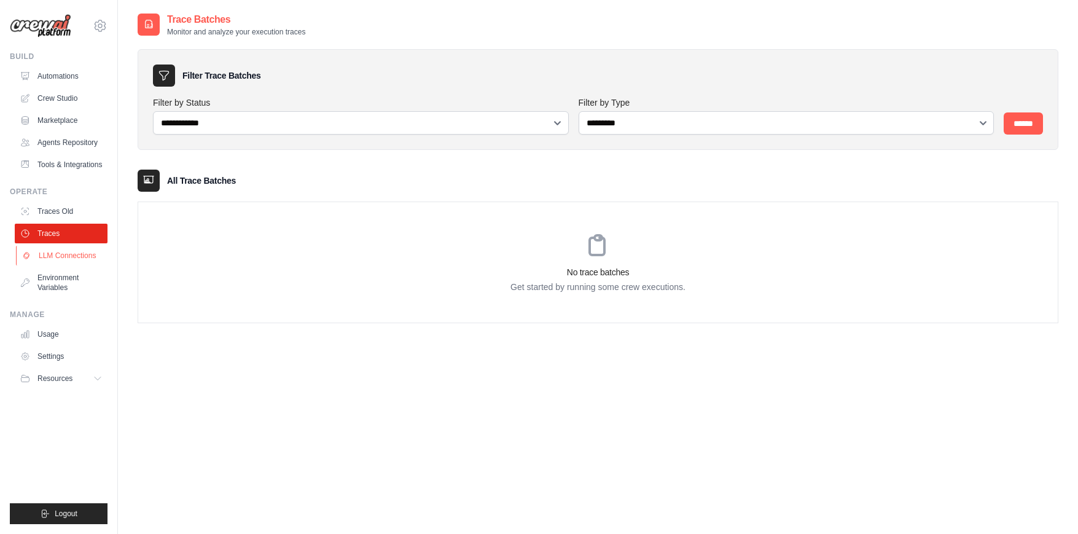
click at [63, 257] on link "LLM Connections" at bounding box center [62, 256] width 93 height 20
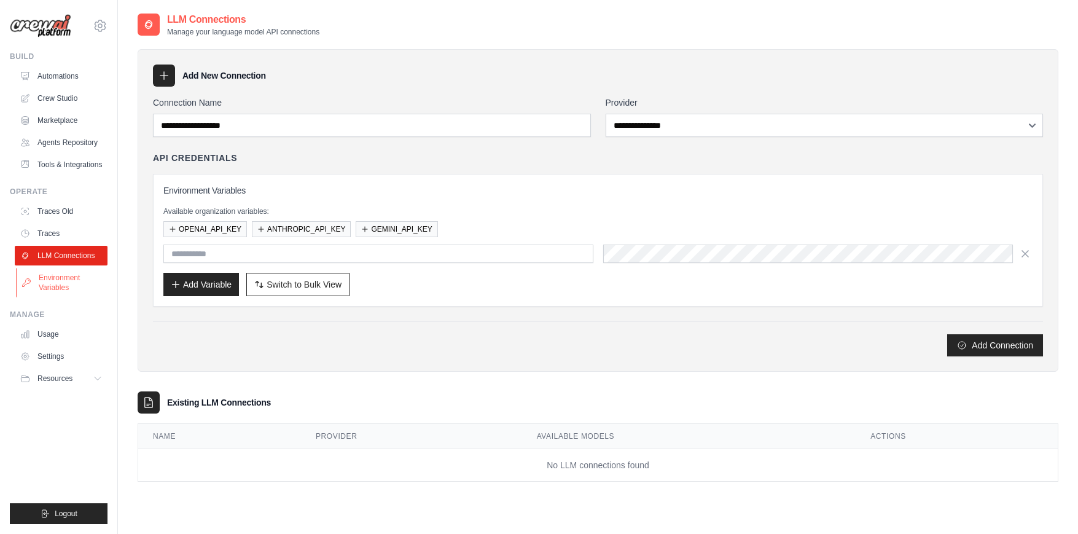
click at [58, 284] on link "Environment Variables" at bounding box center [62, 282] width 93 height 29
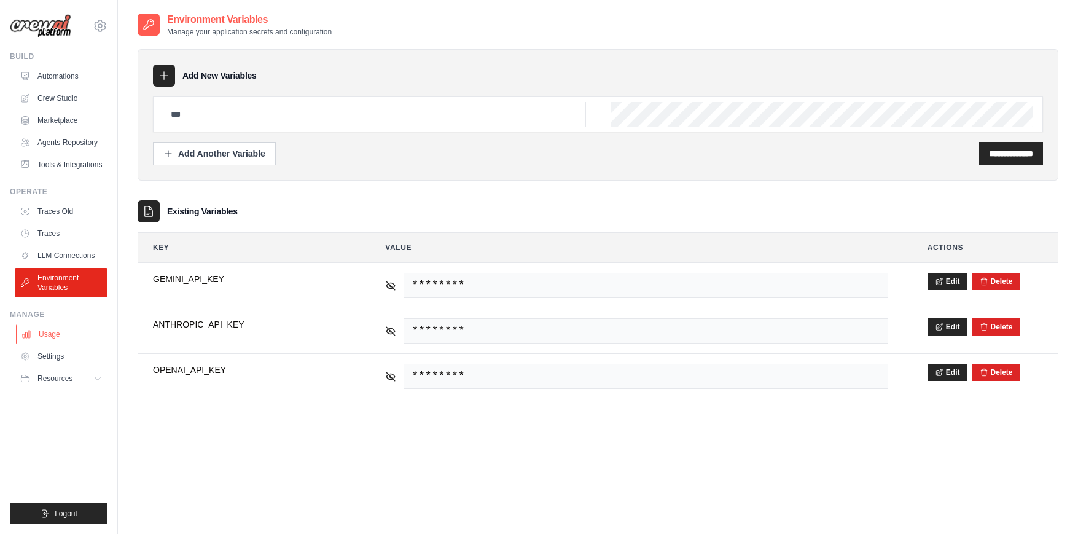
click at [57, 333] on link "Usage" at bounding box center [62, 334] width 93 height 20
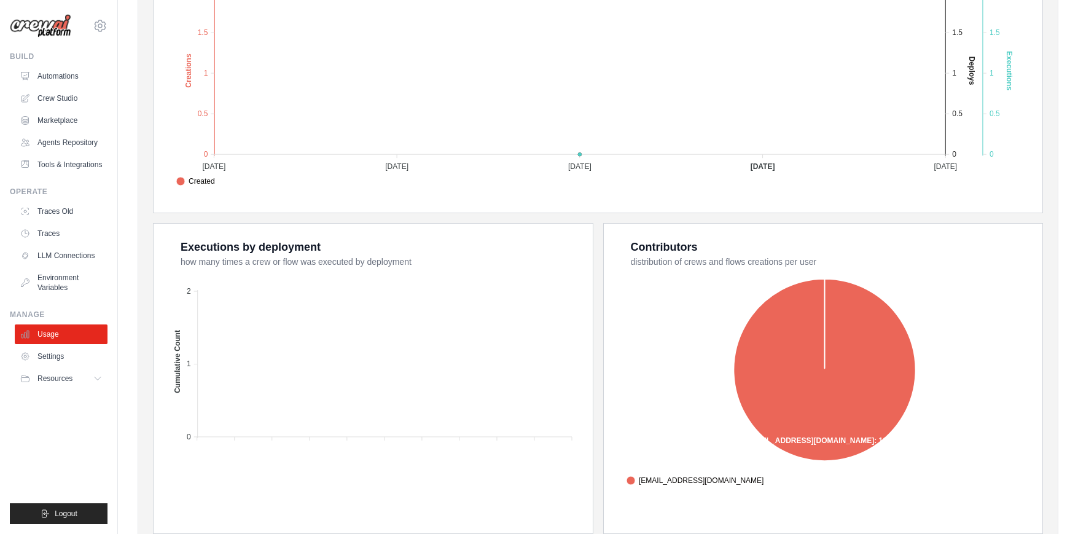
scroll to position [95, 0]
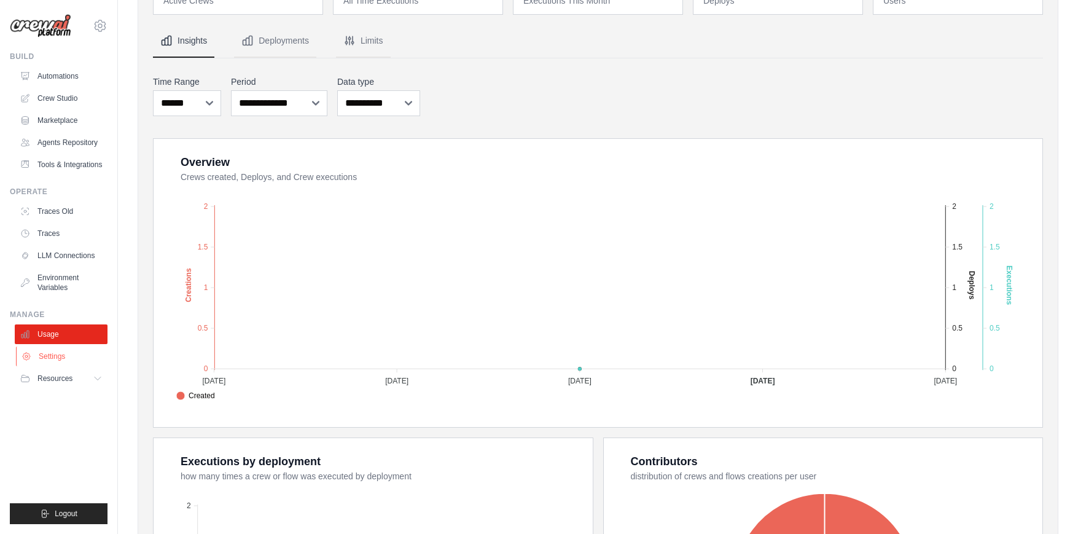
click at [59, 353] on link "Settings" at bounding box center [62, 356] width 93 height 20
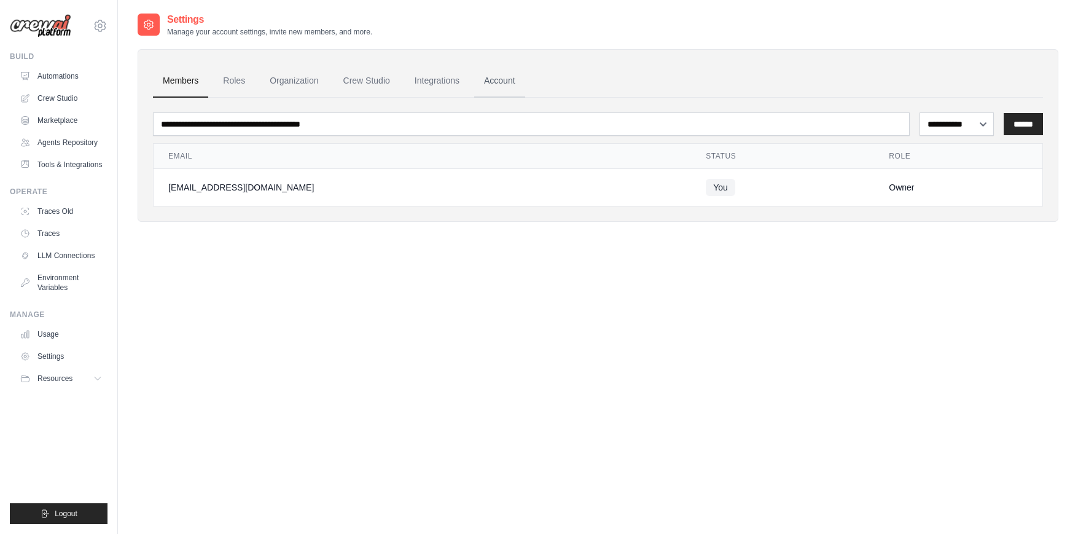
click at [483, 72] on link "Account" at bounding box center [499, 80] width 51 height 33
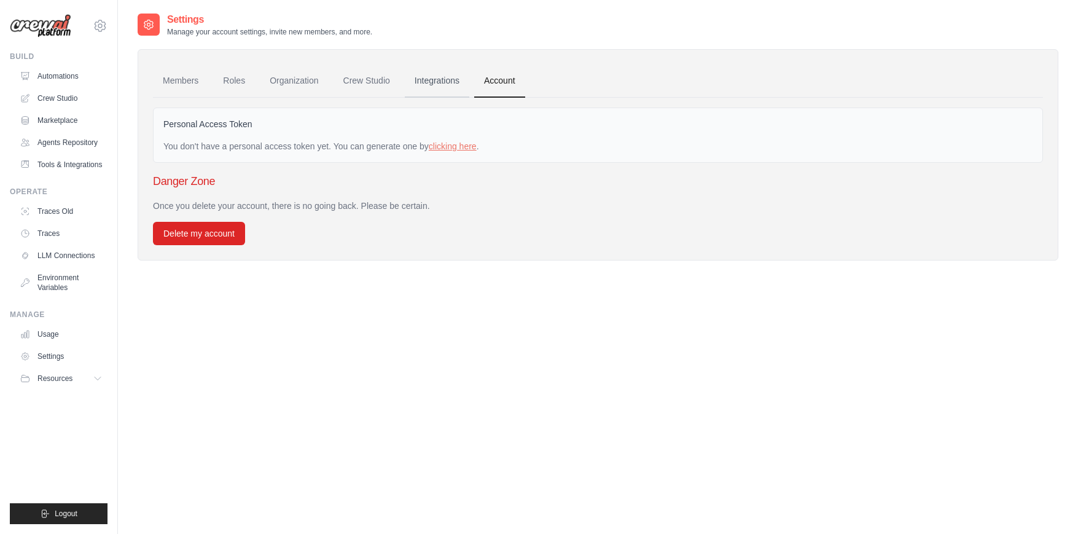
click at [421, 79] on link "Integrations" at bounding box center [437, 80] width 64 height 33
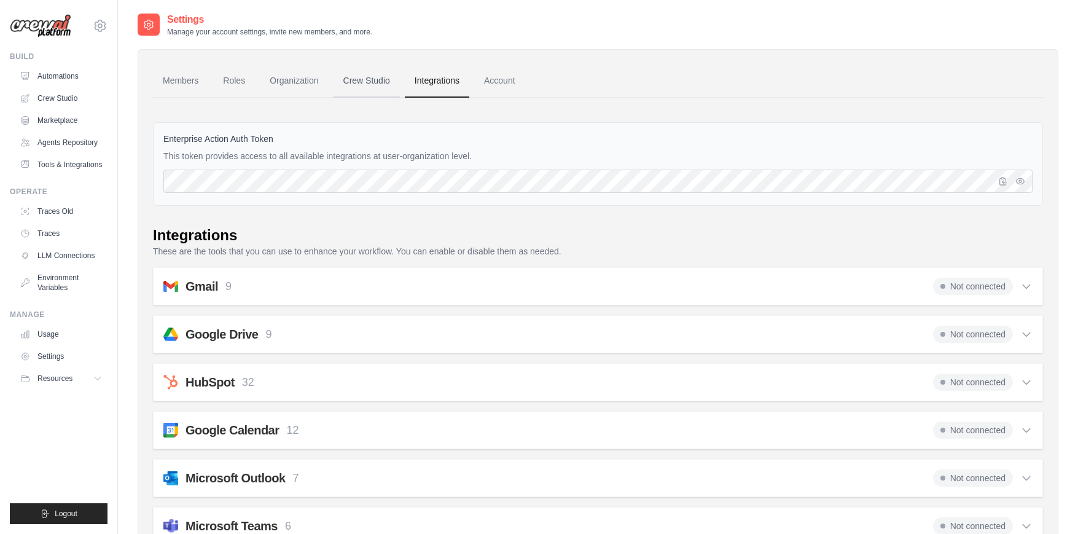
click at [357, 80] on link "Crew Studio" at bounding box center [366, 80] width 66 height 33
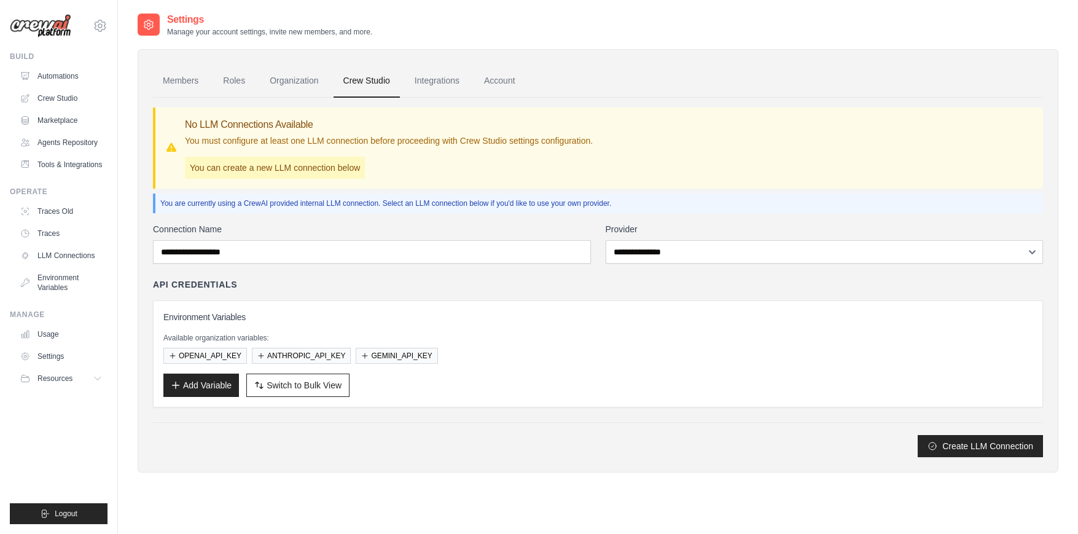
click at [297, 84] on link "Organization" at bounding box center [294, 80] width 68 height 33
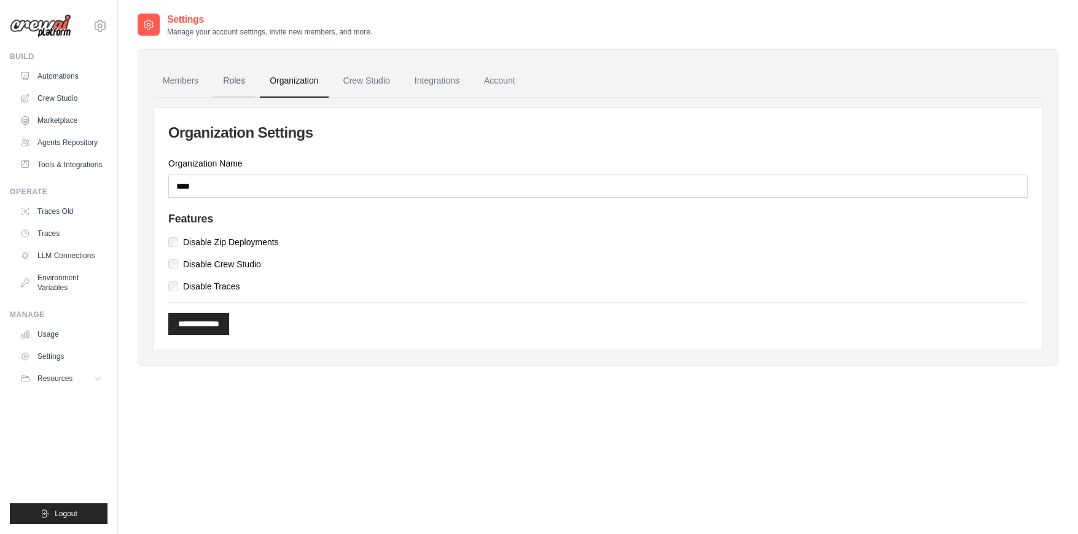
click at [228, 85] on link "Roles" at bounding box center [234, 80] width 42 height 33
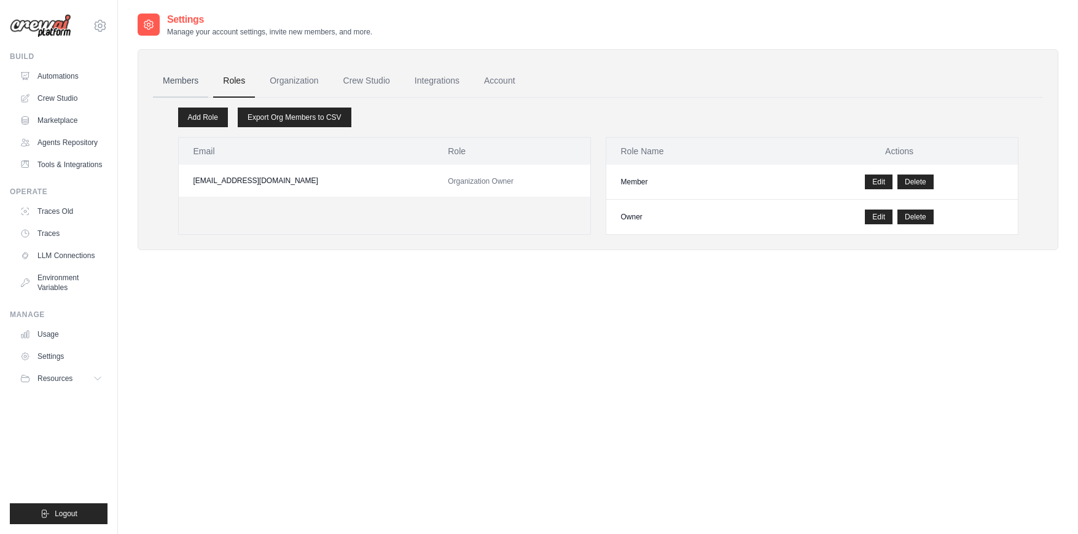
click at [171, 87] on link "Members" at bounding box center [180, 80] width 55 height 33
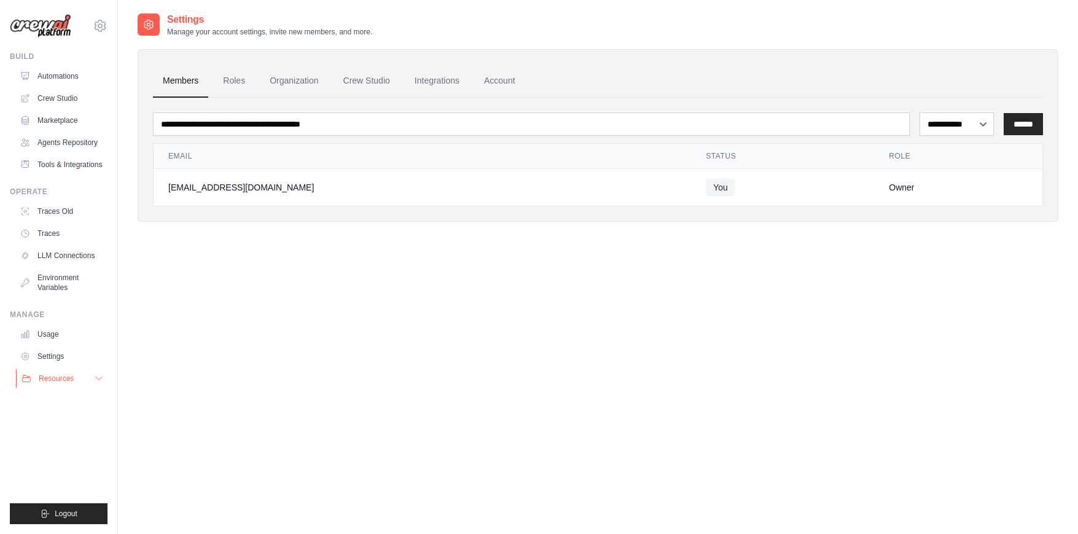
click at [50, 370] on button "Resources" at bounding box center [62, 378] width 93 height 20
click at [62, 404] on link "Documentation" at bounding box center [65, 399] width 85 height 17
